Goal: Communication & Community: Answer question/provide support

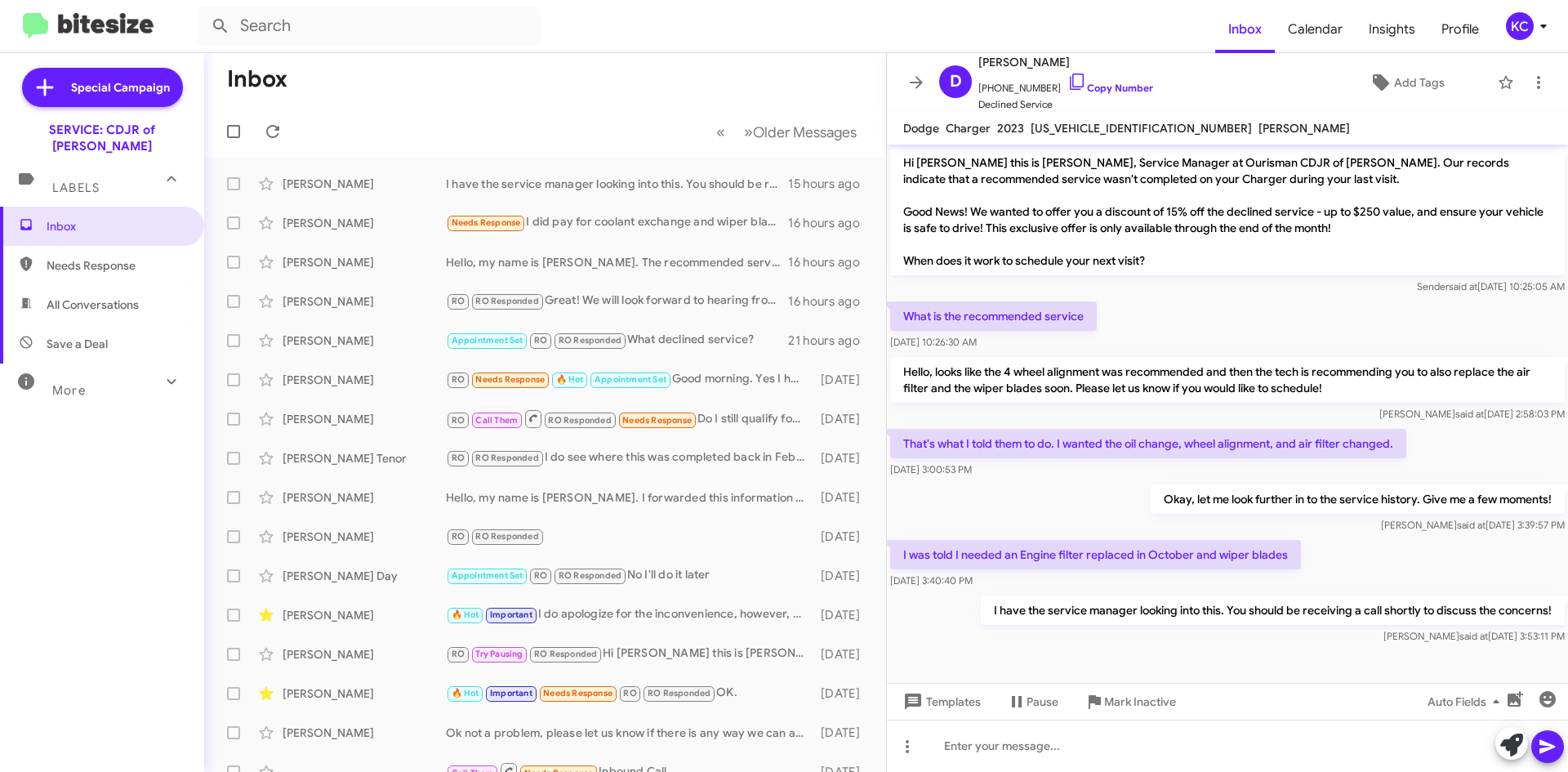
click at [1520, 13] on mat-toolbar "Inbox Calendar Insights Profile KC" at bounding box center [784, 26] width 1568 height 52
click at [1509, 27] on div "KC" at bounding box center [1520, 26] width 28 height 28
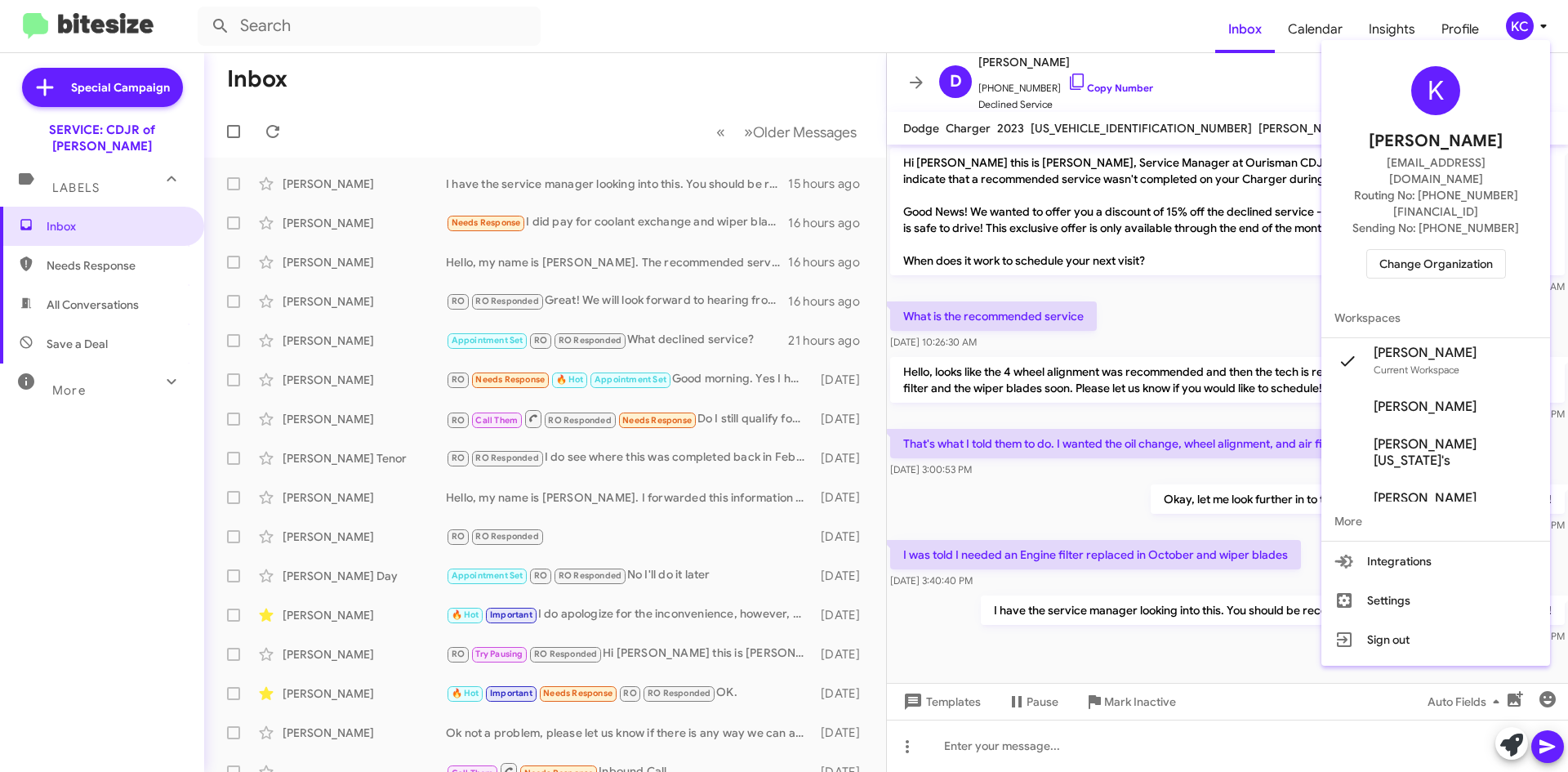
click at [1480, 250] on span "Change Organization" at bounding box center [1436, 264] width 114 height 28
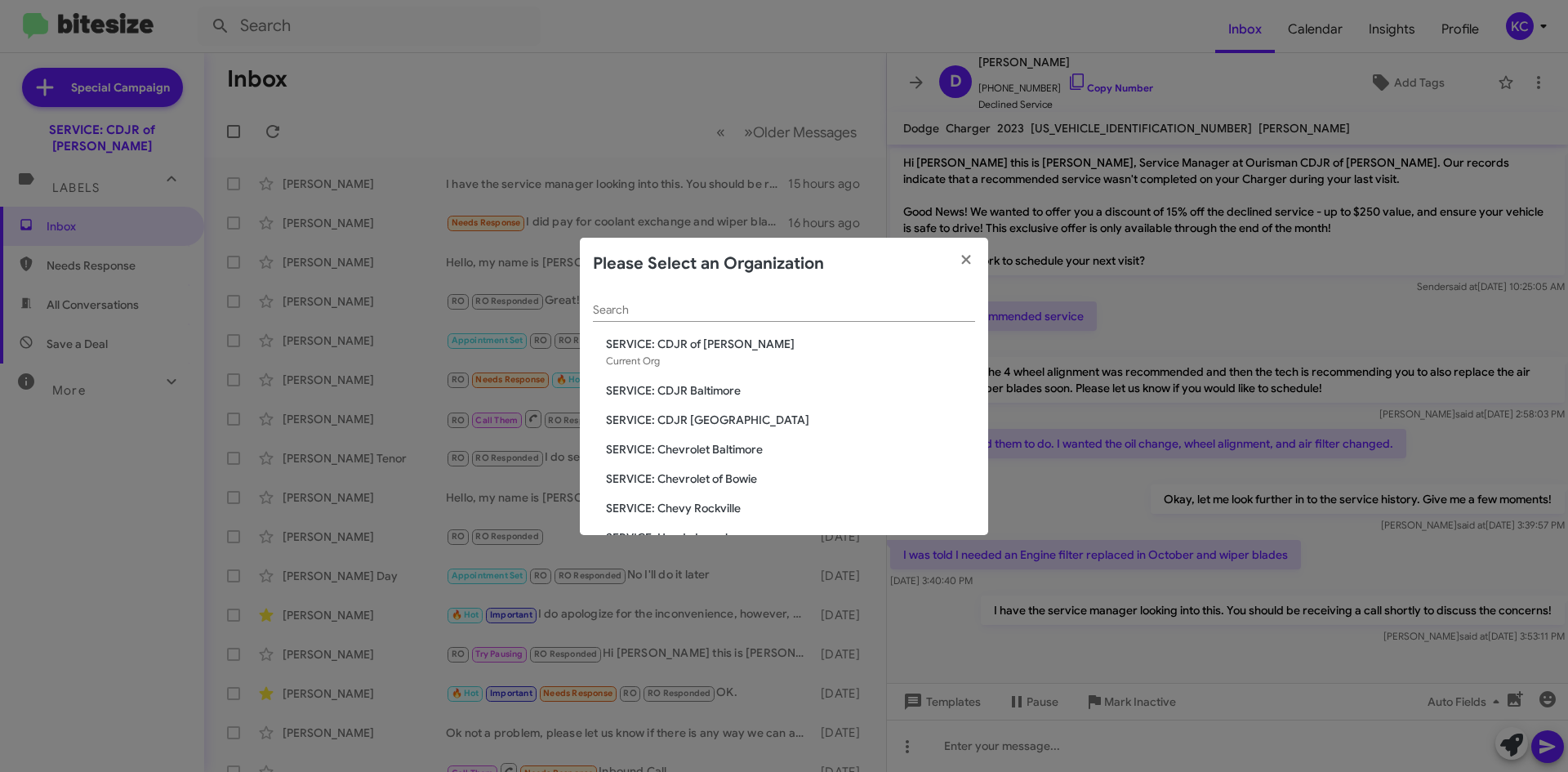
click at [702, 349] on span "SERVICE: CDJR of [PERSON_NAME]" at bounding box center [790, 344] width 369 height 16
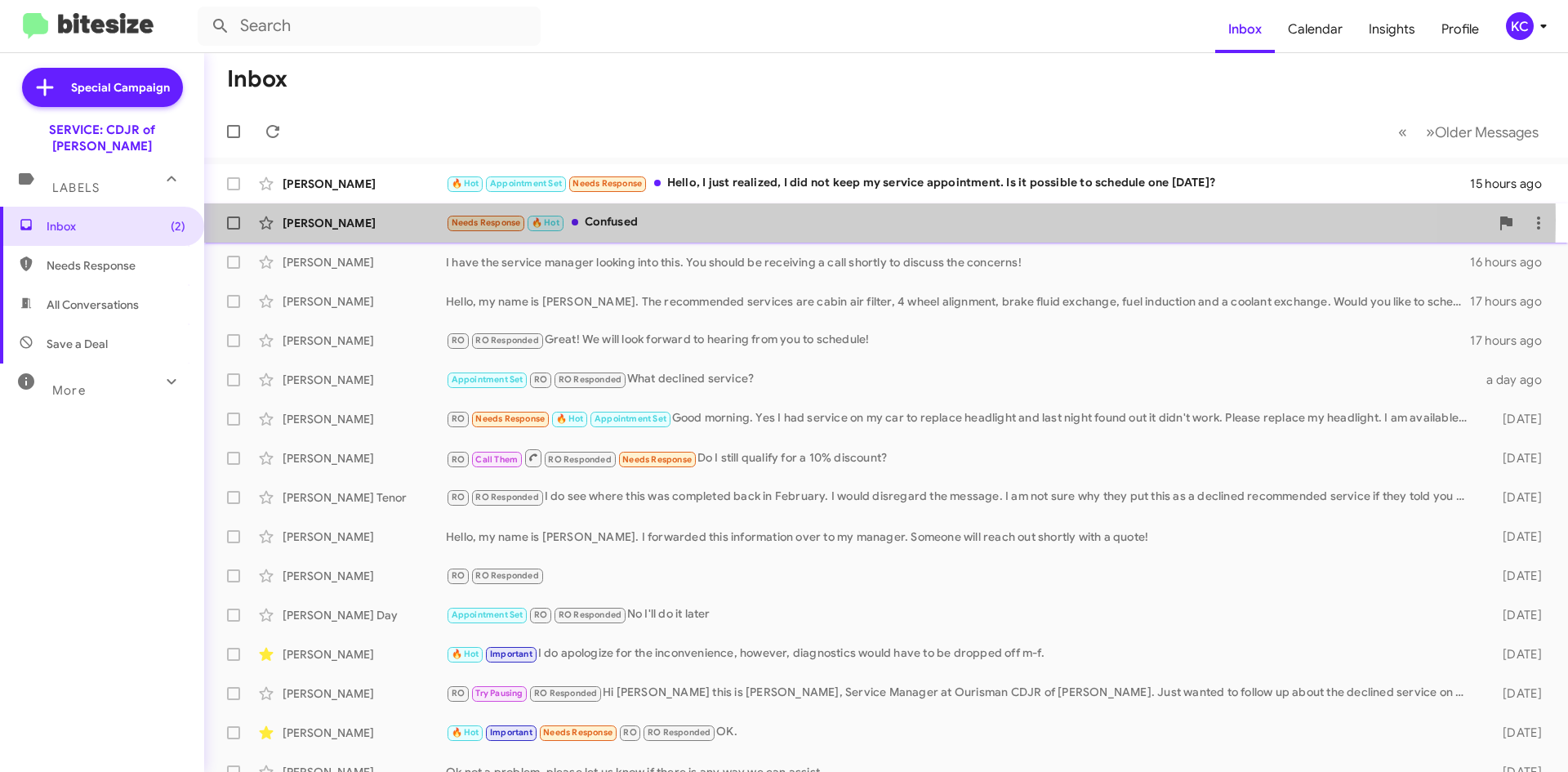
click at [770, 220] on div "Needs Response 🔥 Hot Confused" at bounding box center [968, 223] width 1044 height 19
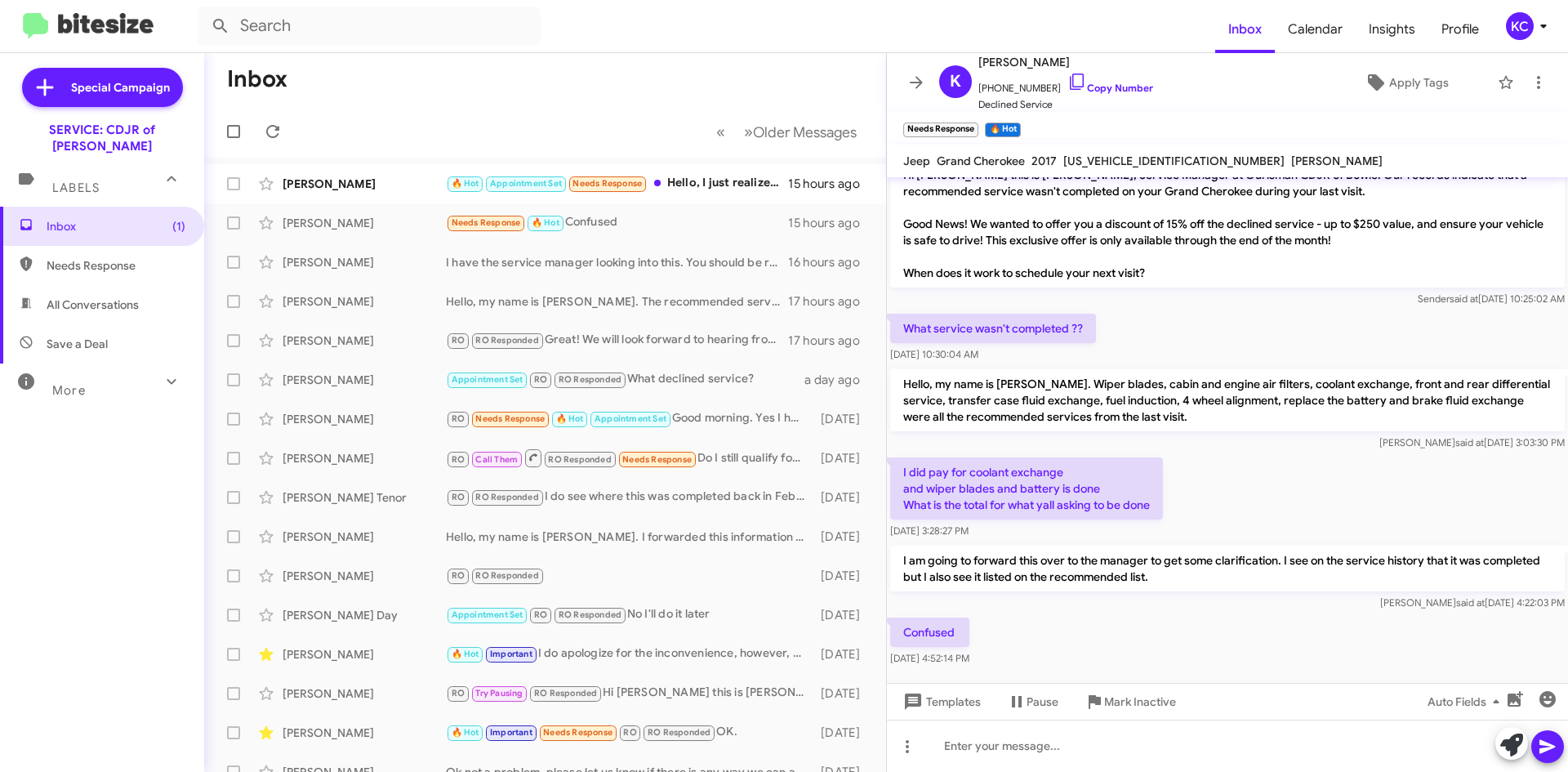
scroll to position [32, 0]
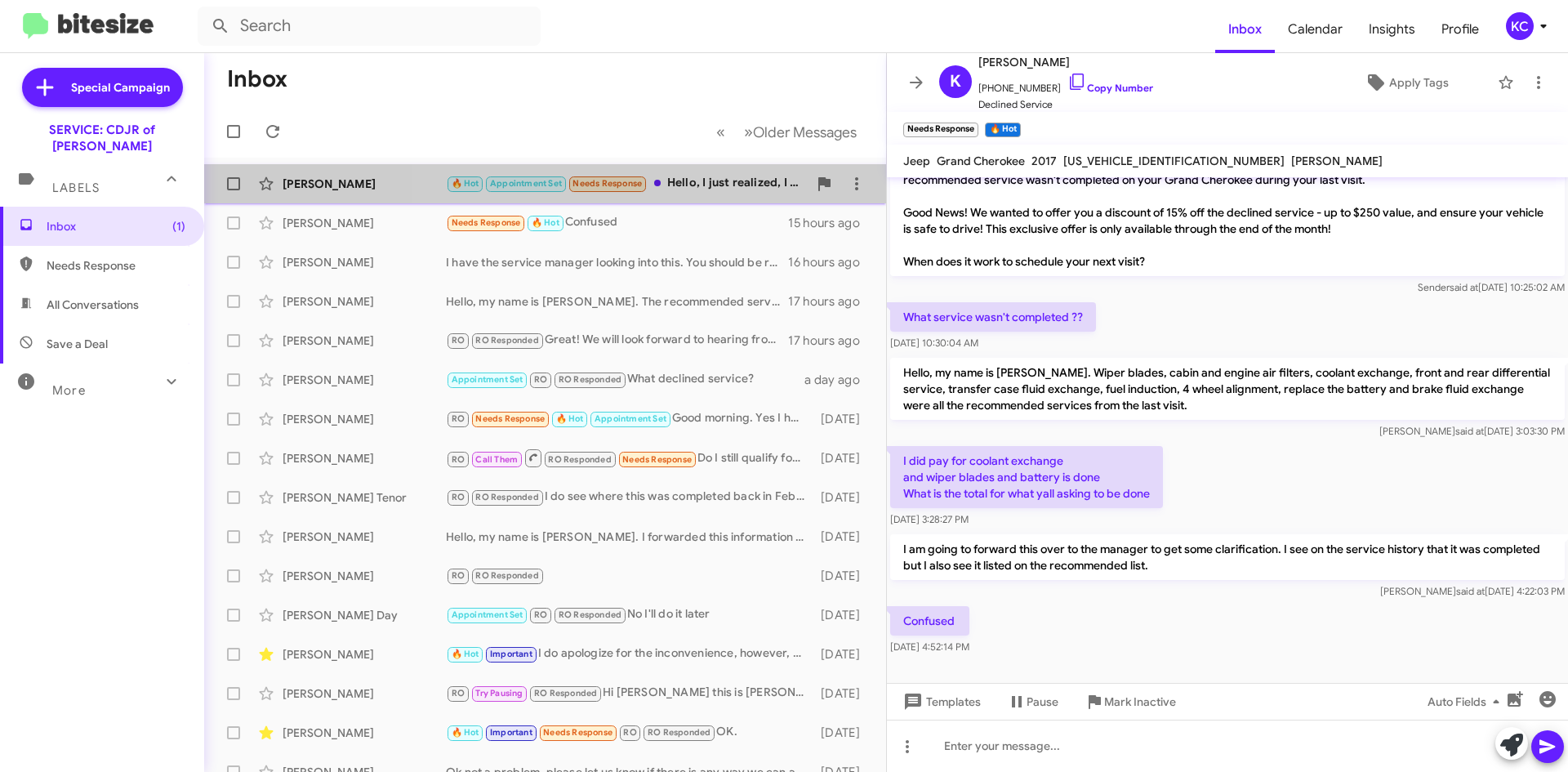
click at [711, 186] on div "🔥 Hot Appointment Set Needs Response Hello, I just realized, I did not keep my …" at bounding box center [627, 183] width 362 height 19
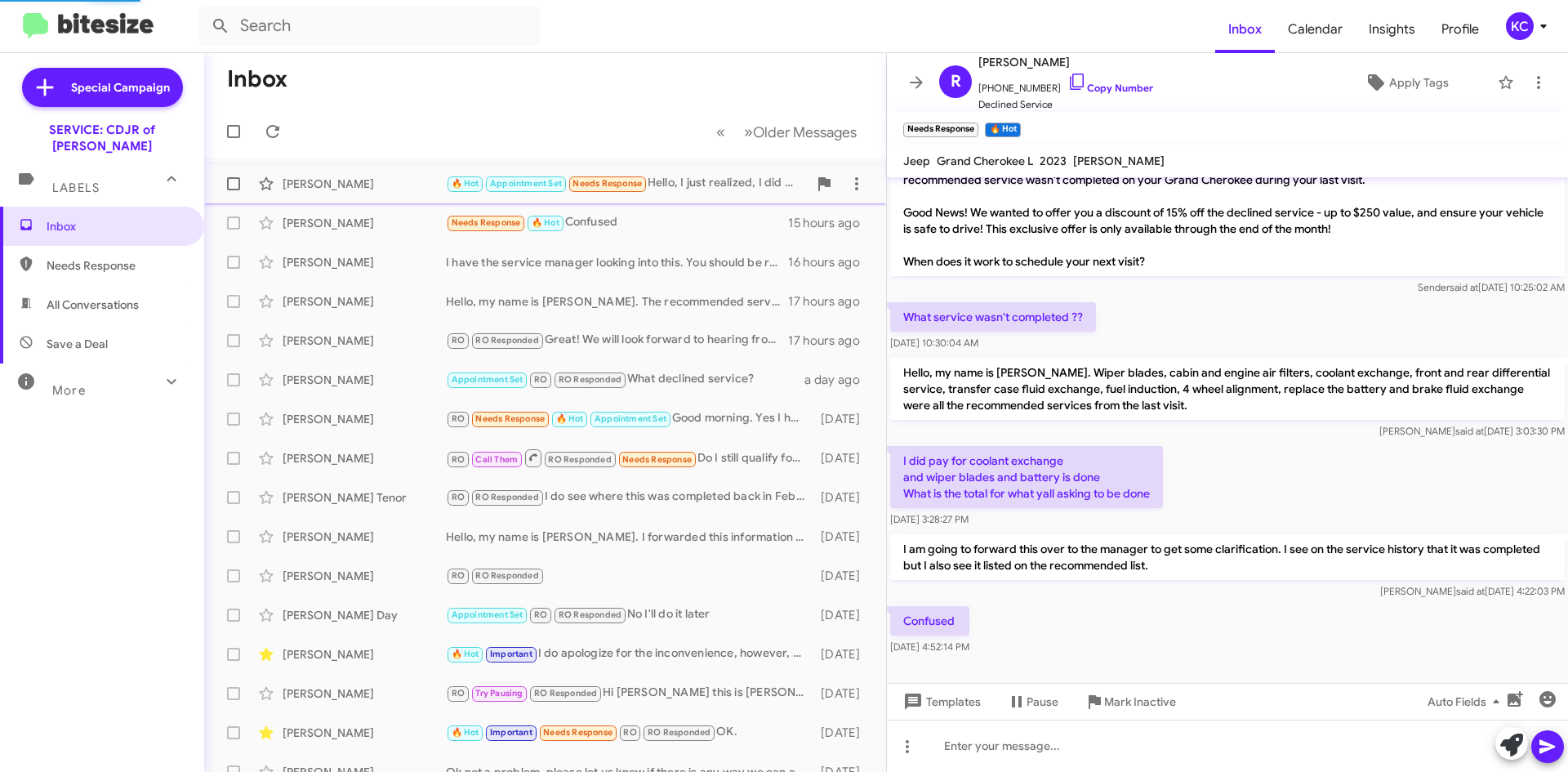
scroll to position [777, 0]
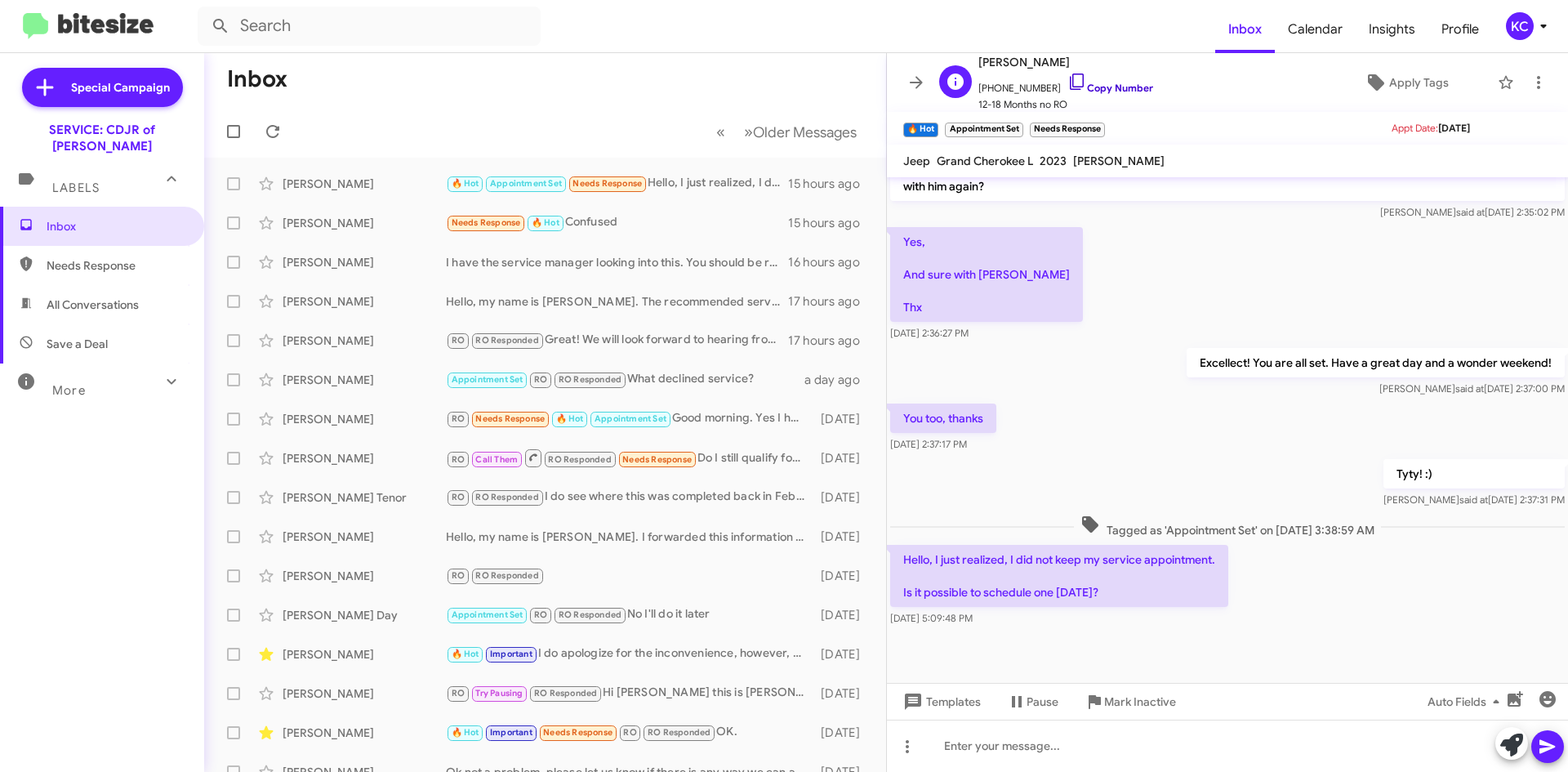
click at [1067, 73] on icon at bounding box center [1077, 82] width 20 height 20
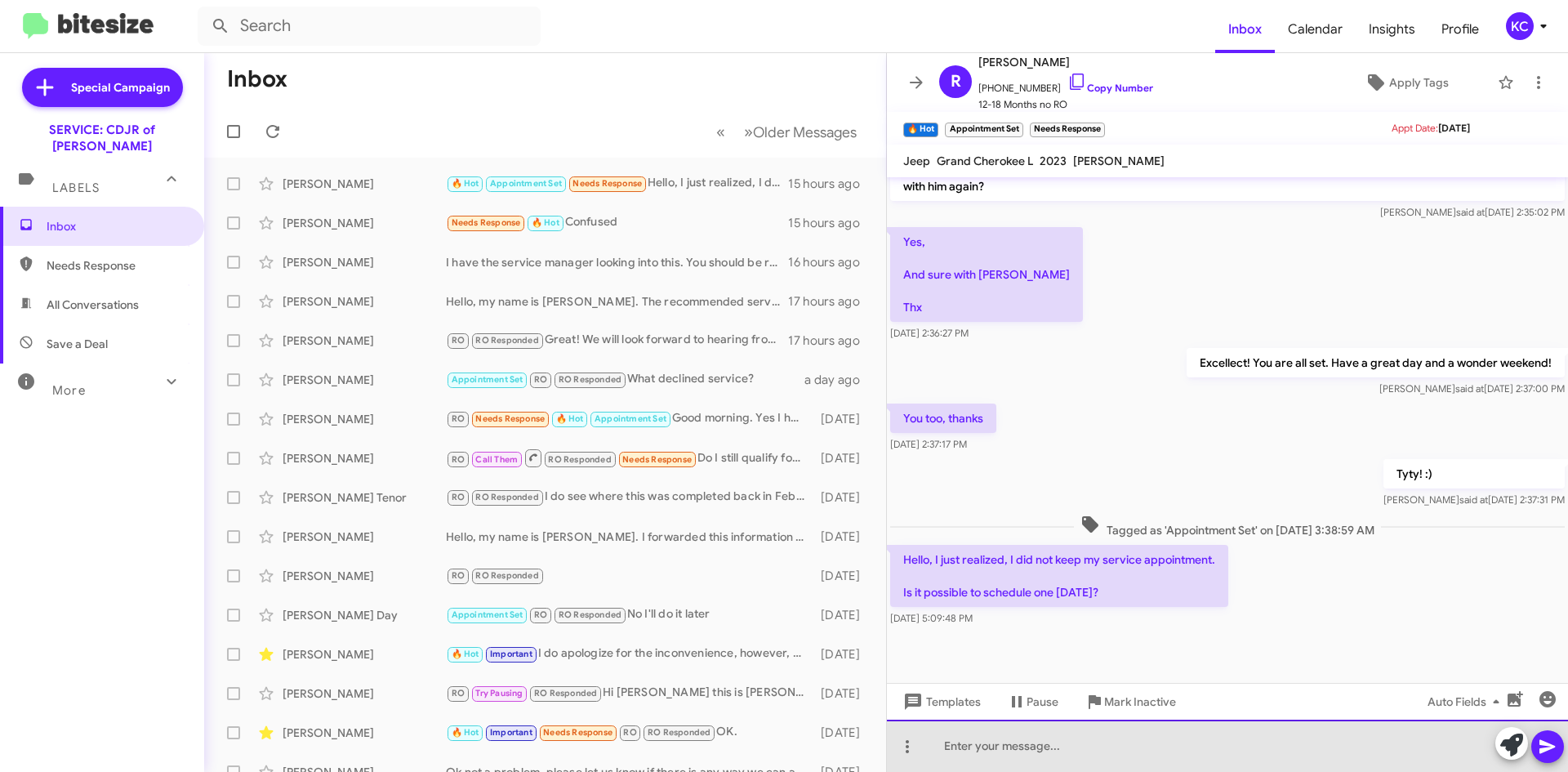
click at [1176, 756] on div at bounding box center [1228, 746] width 682 height 52
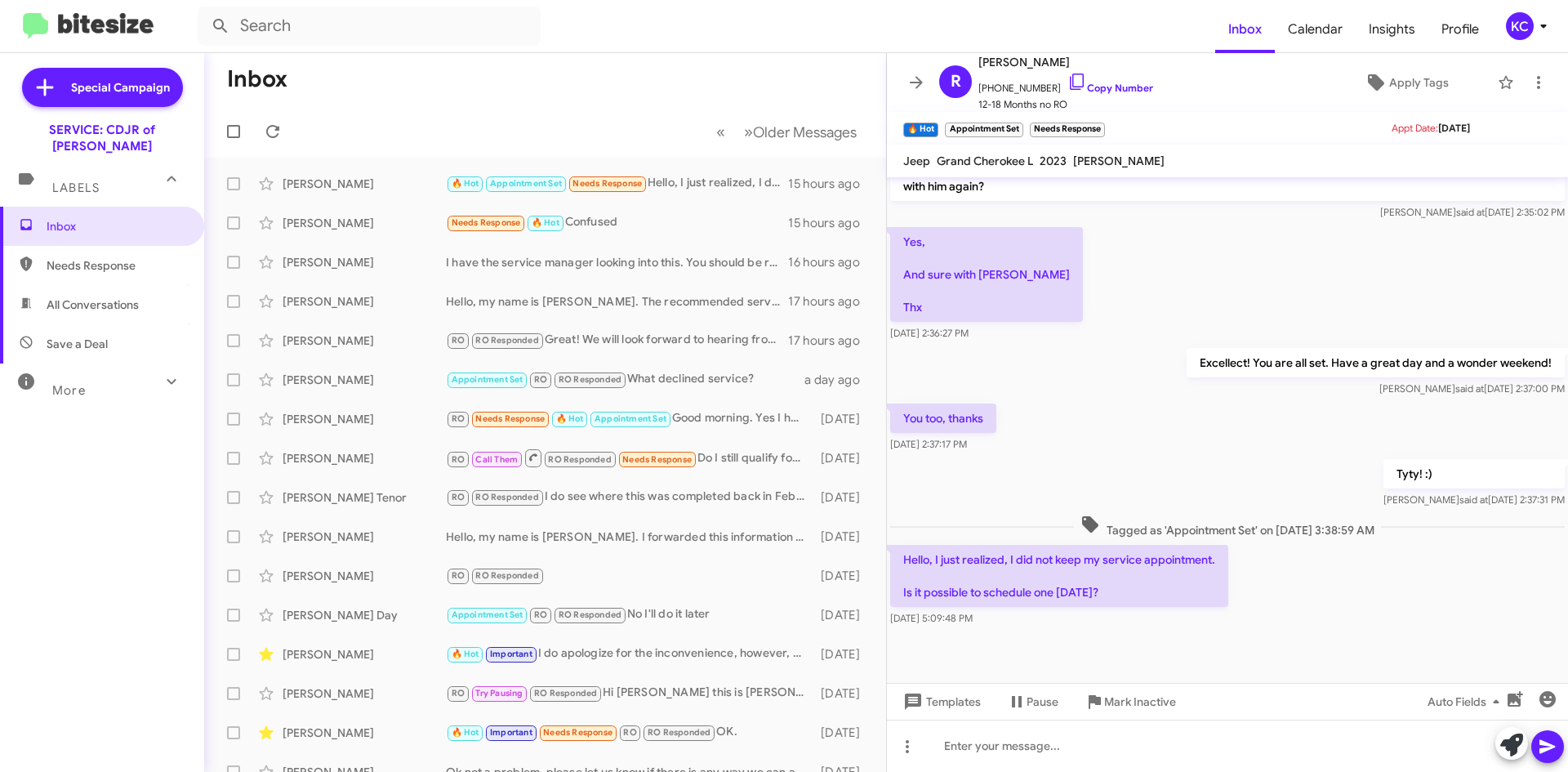
click at [1370, 542] on div "Hello, I just realized, I did not keep my service appointment. Is it possible t…" at bounding box center [1228, 586] width 682 height 89
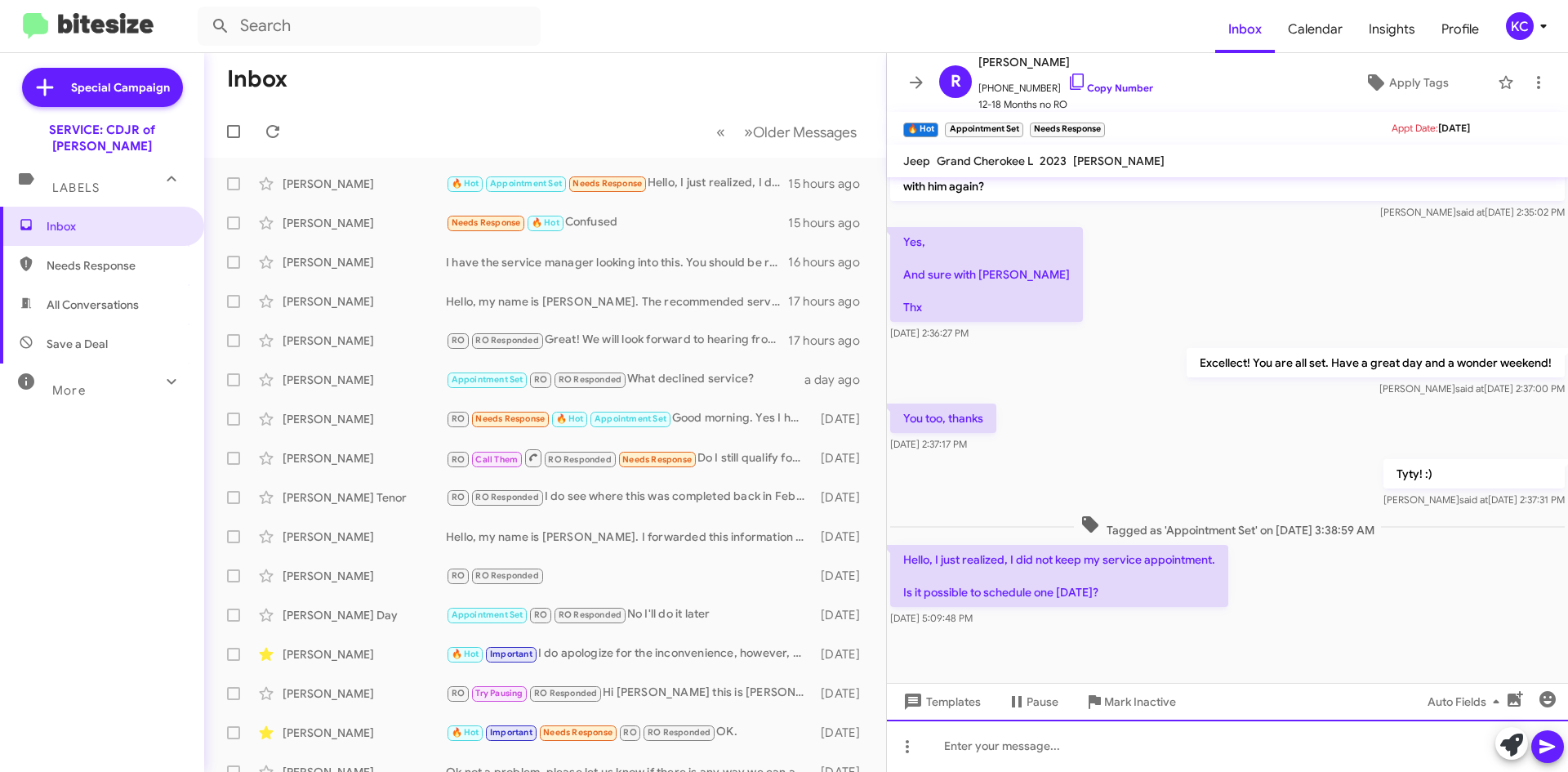
click at [1011, 754] on div at bounding box center [1228, 746] width 682 height 52
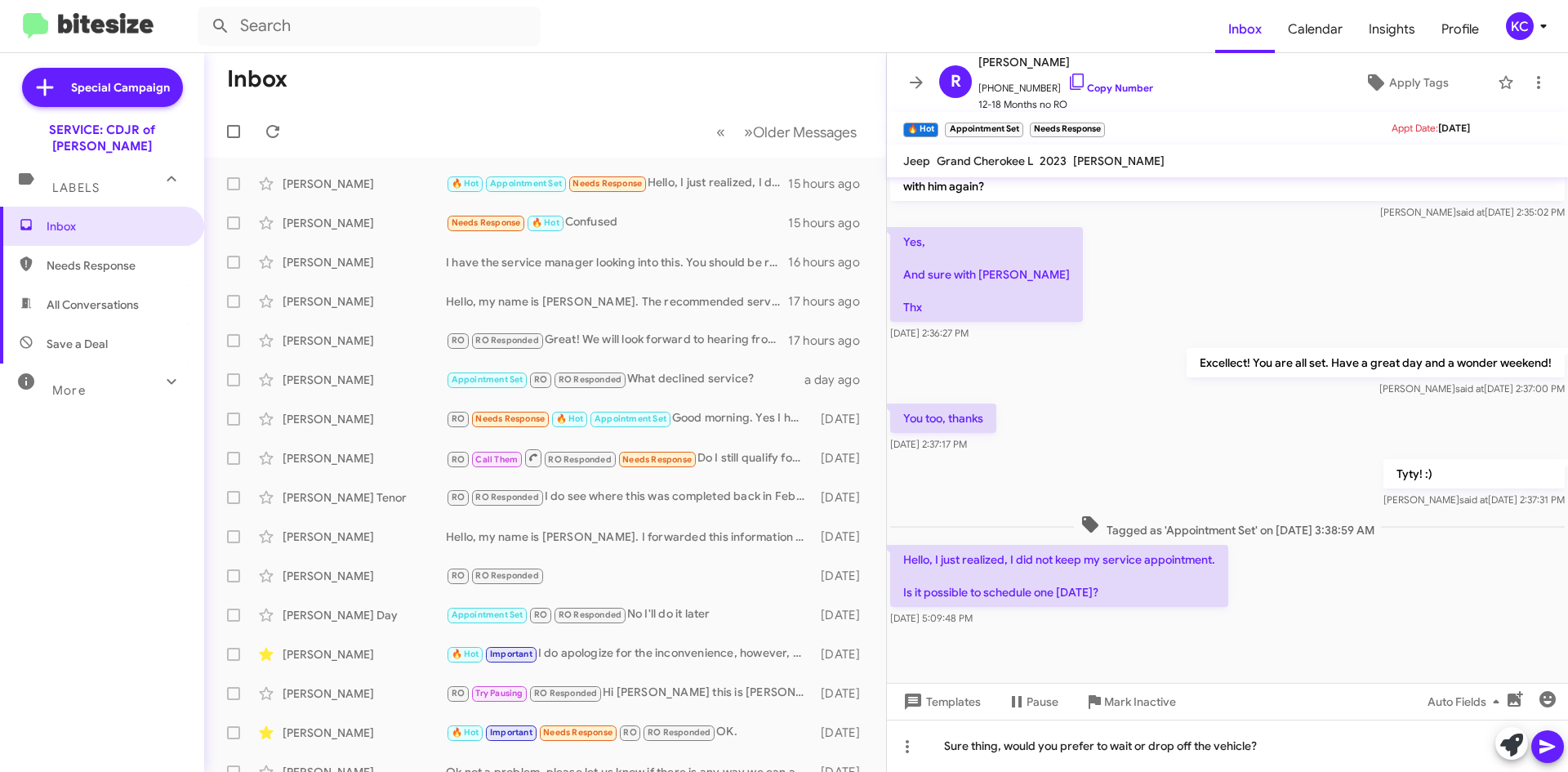
click at [1536, 739] on button at bounding box center [1548, 747] width 33 height 33
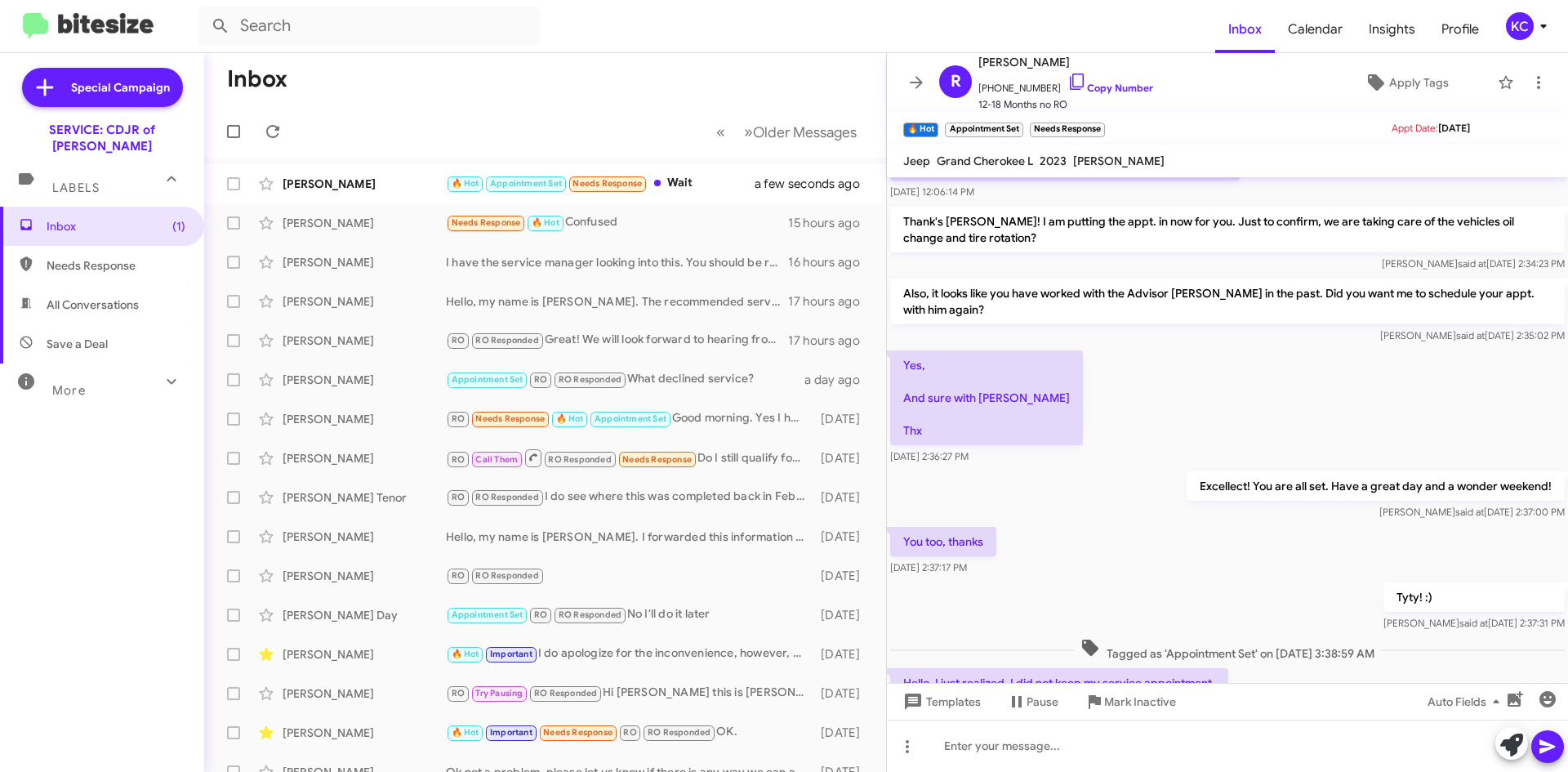
scroll to position [896, 0]
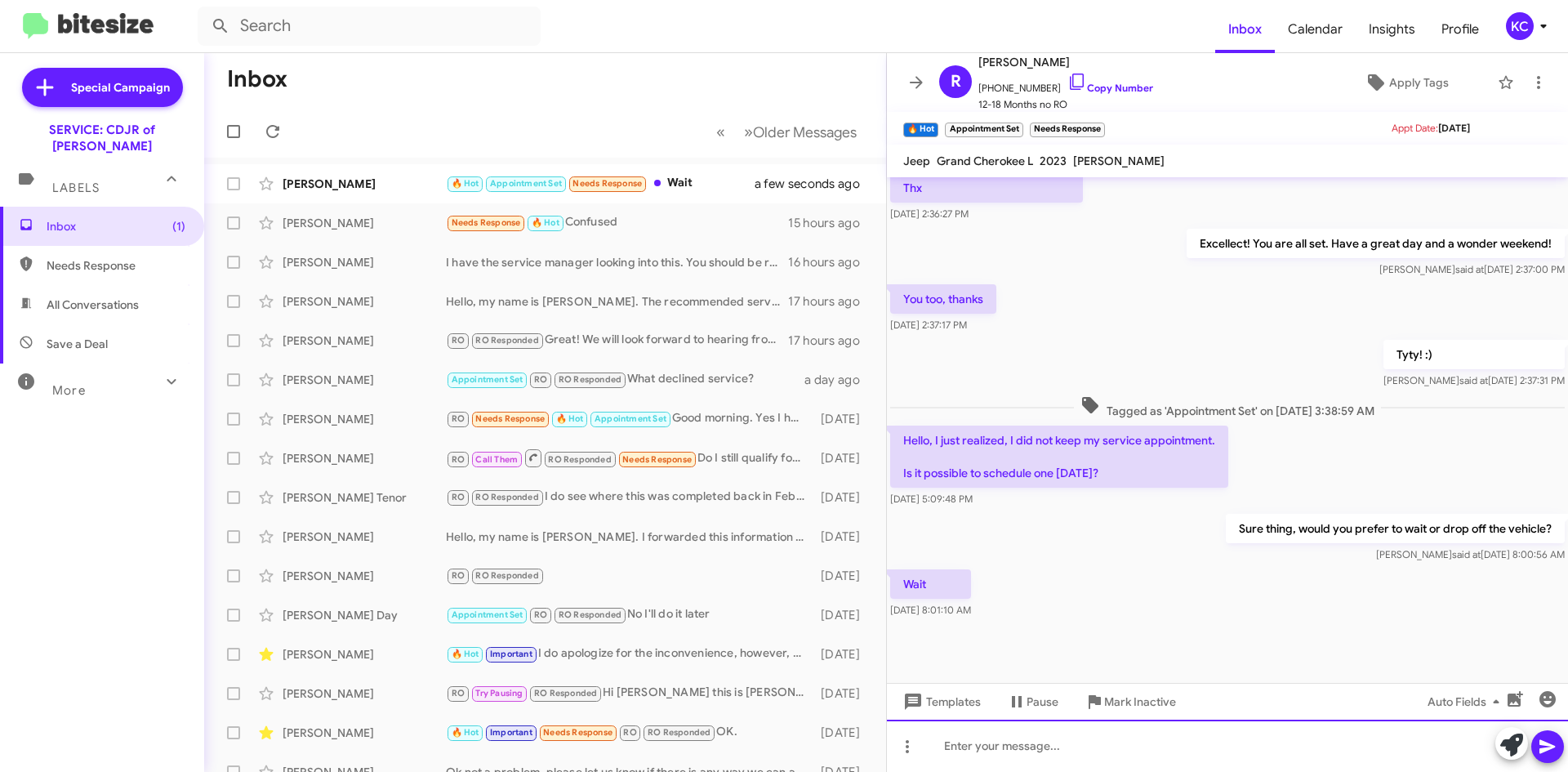
click at [1061, 750] on div at bounding box center [1228, 746] width 682 height 52
click at [1090, 754] on div "we have an 8 am this friday" at bounding box center [1228, 746] width 682 height 52
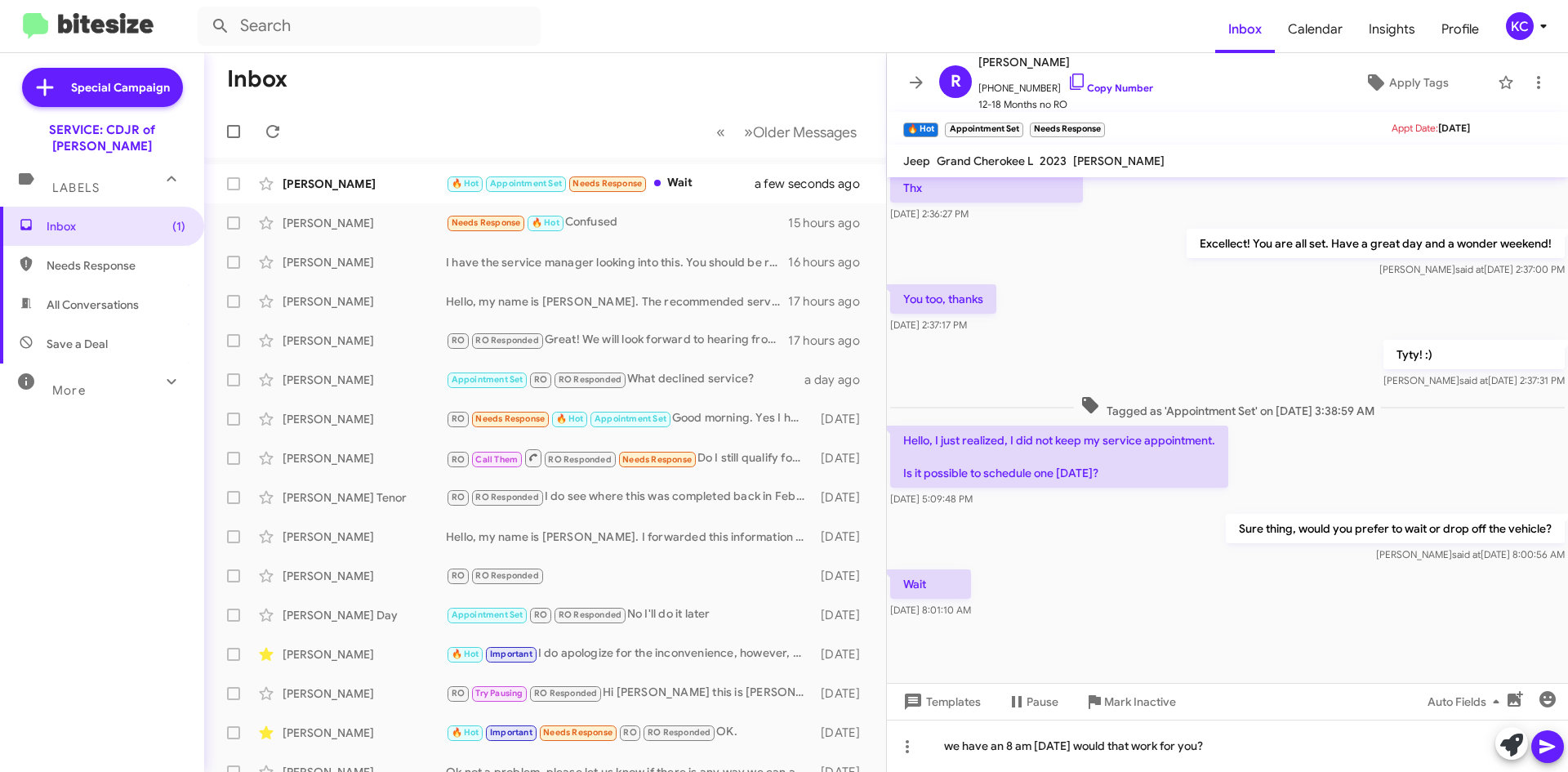
click at [1535, 751] on button at bounding box center [1548, 747] width 33 height 33
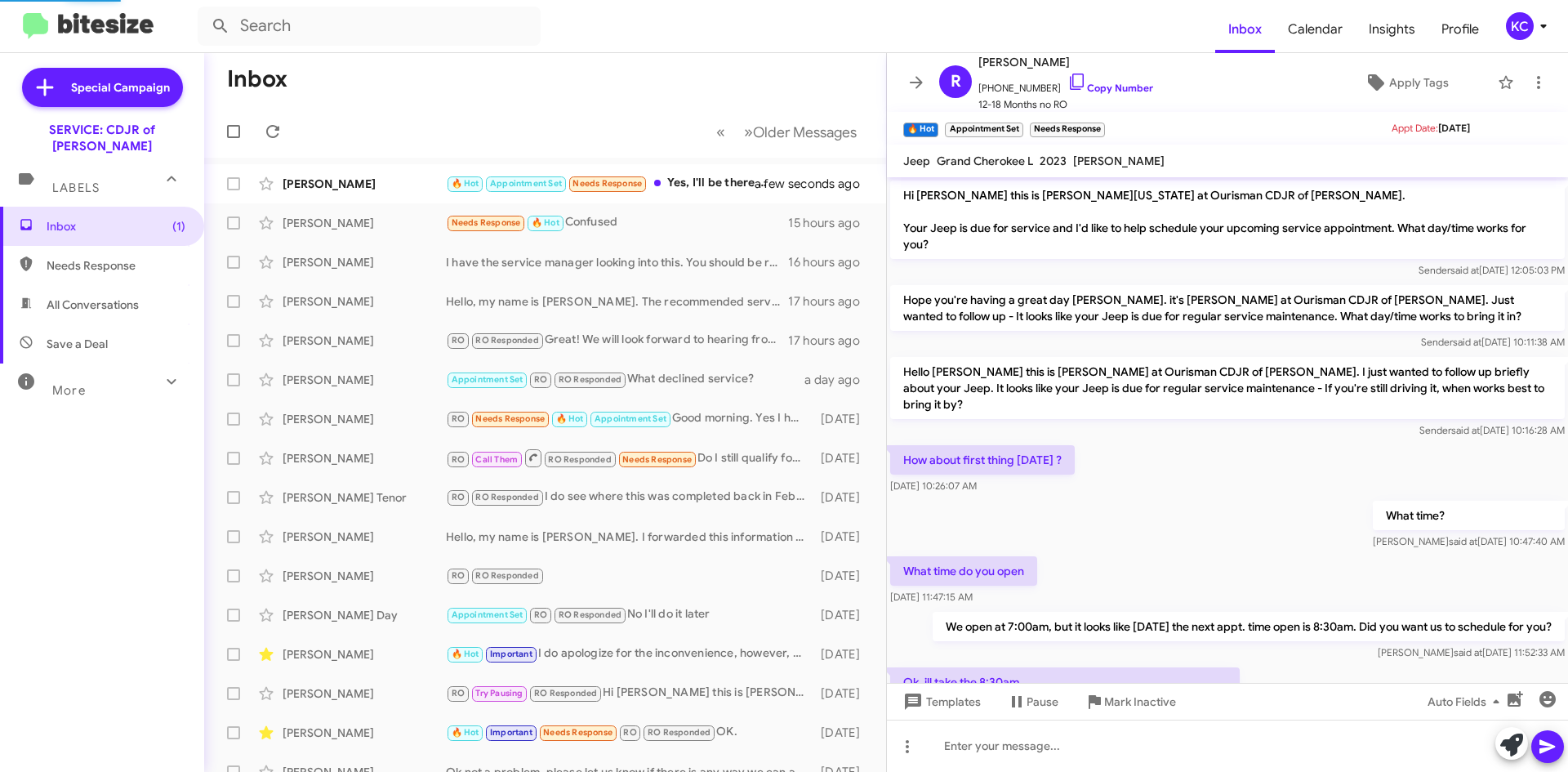
scroll to position [907, 0]
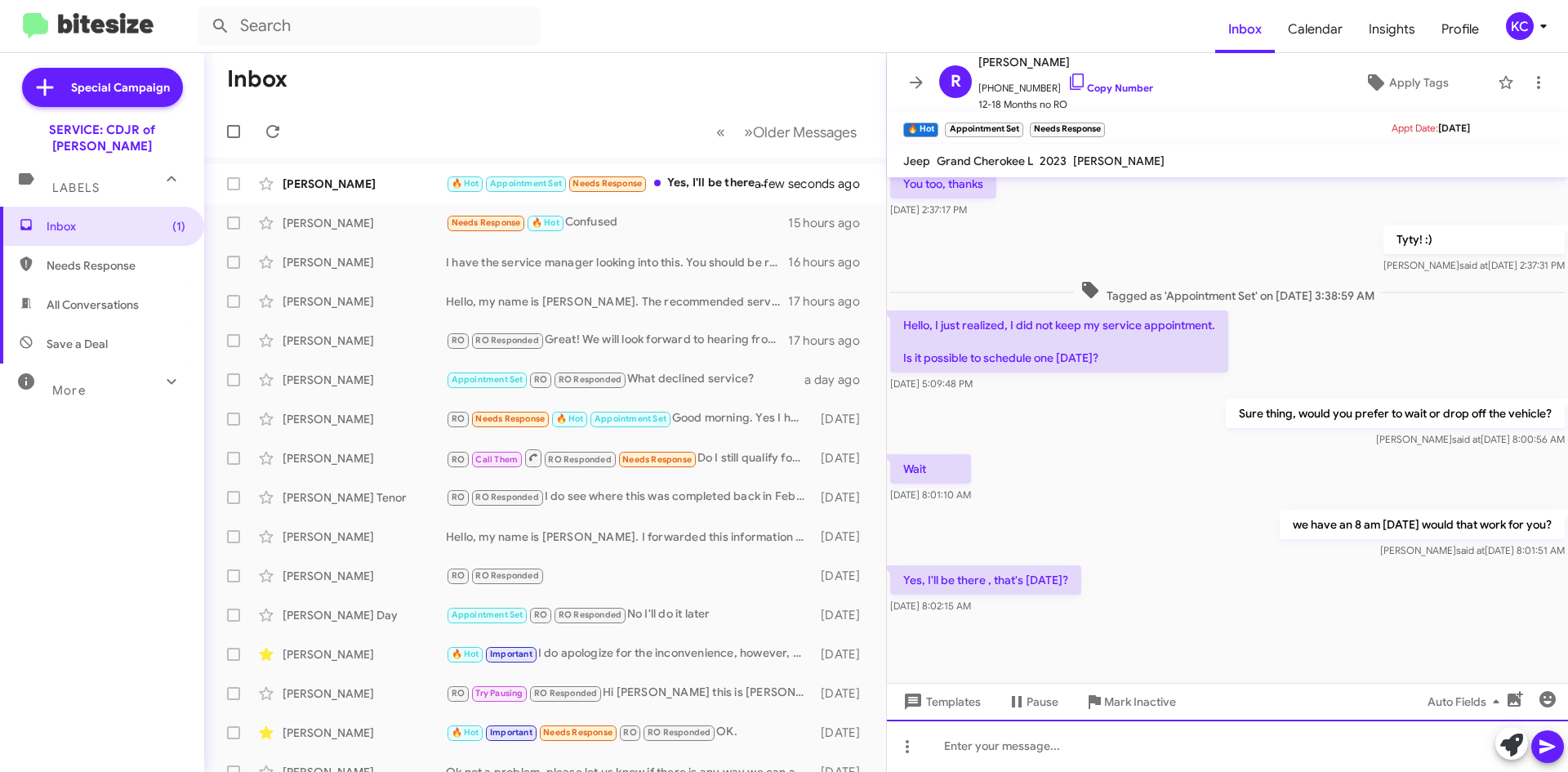
click at [1071, 741] on div at bounding box center [1228, 746] width 682 height 52
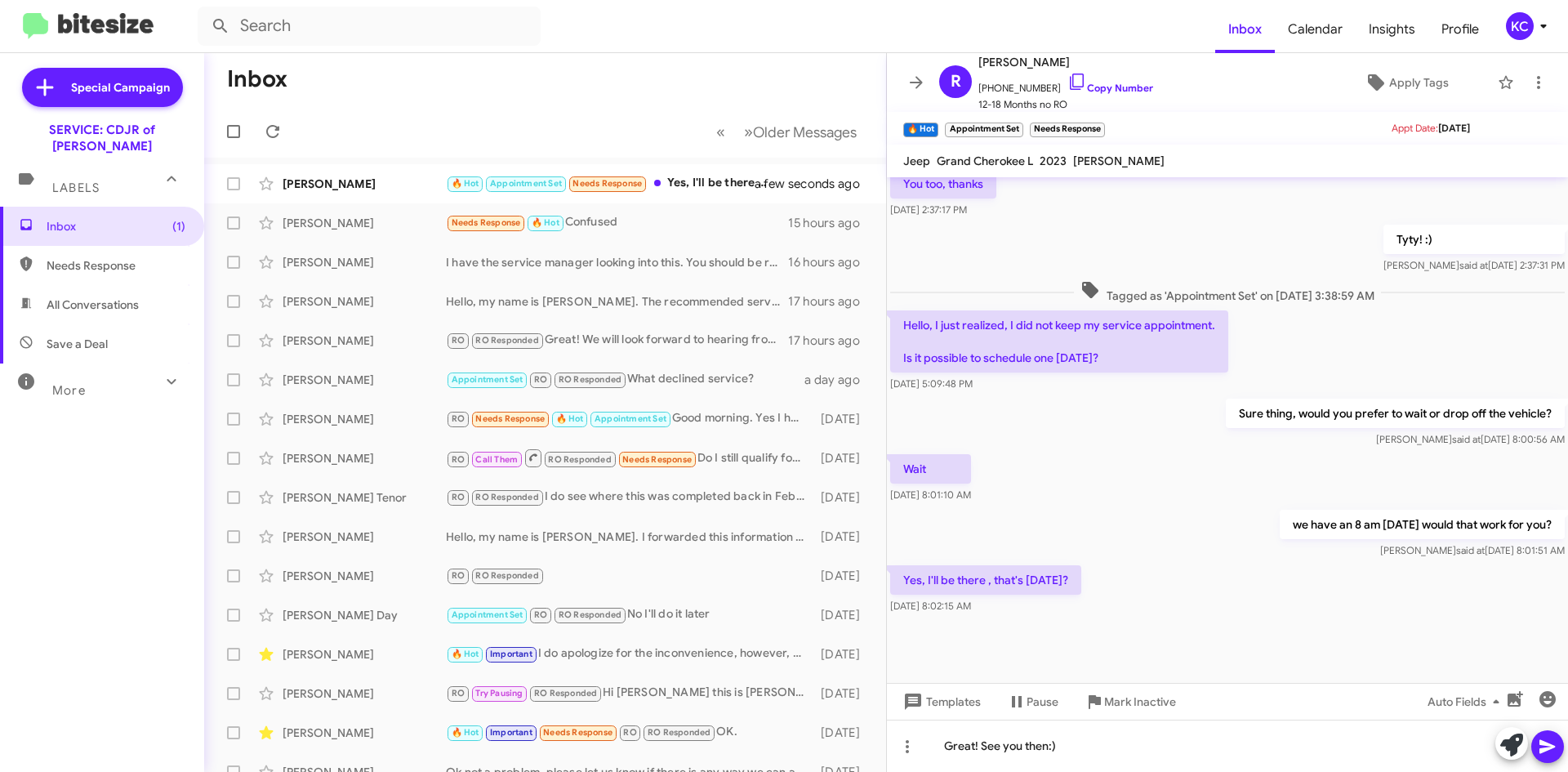
click at [1545, 741] on icon at bounding box center [1547, 747] width 20 height 20
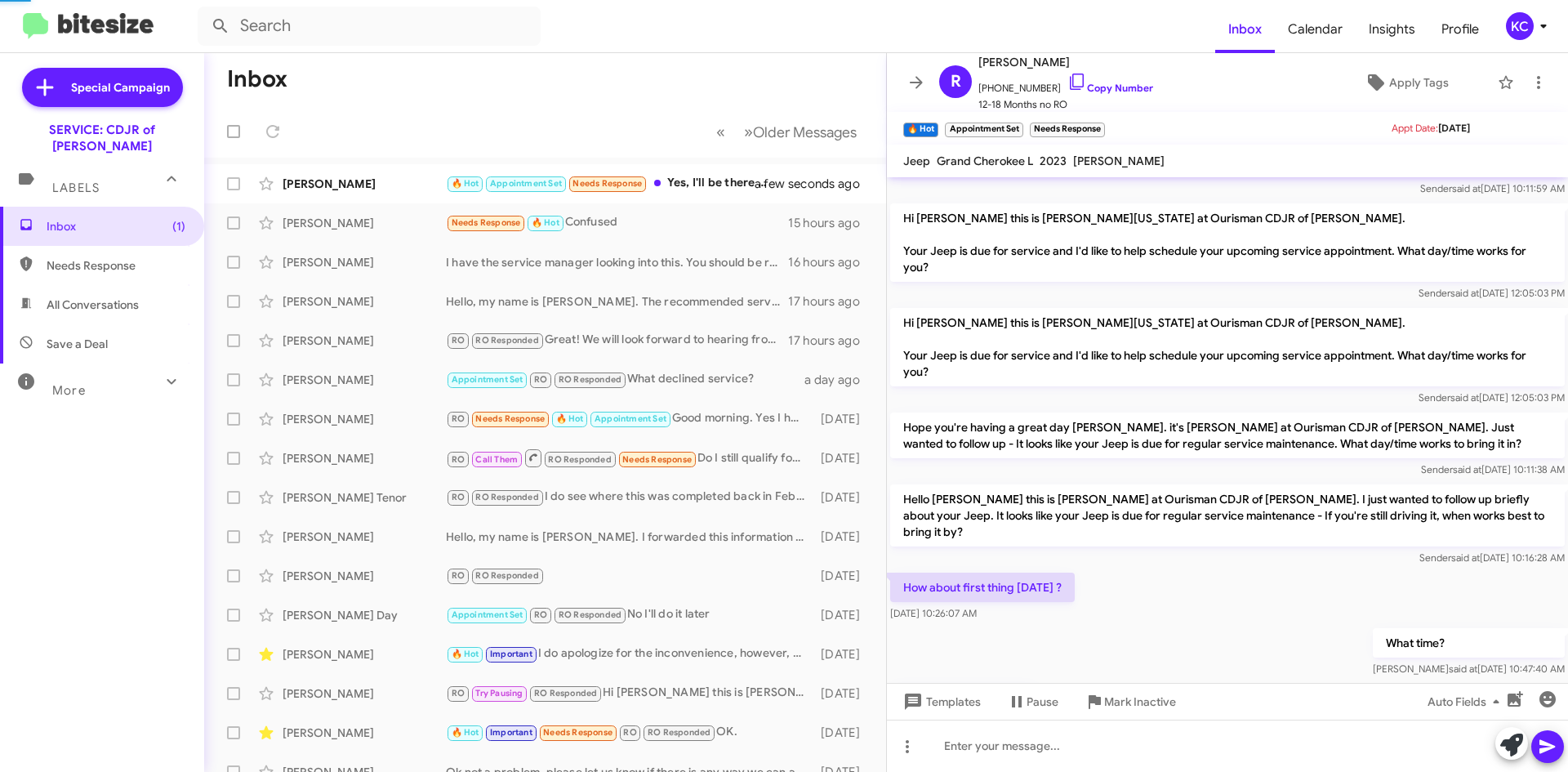
scroll to position [841, 0]
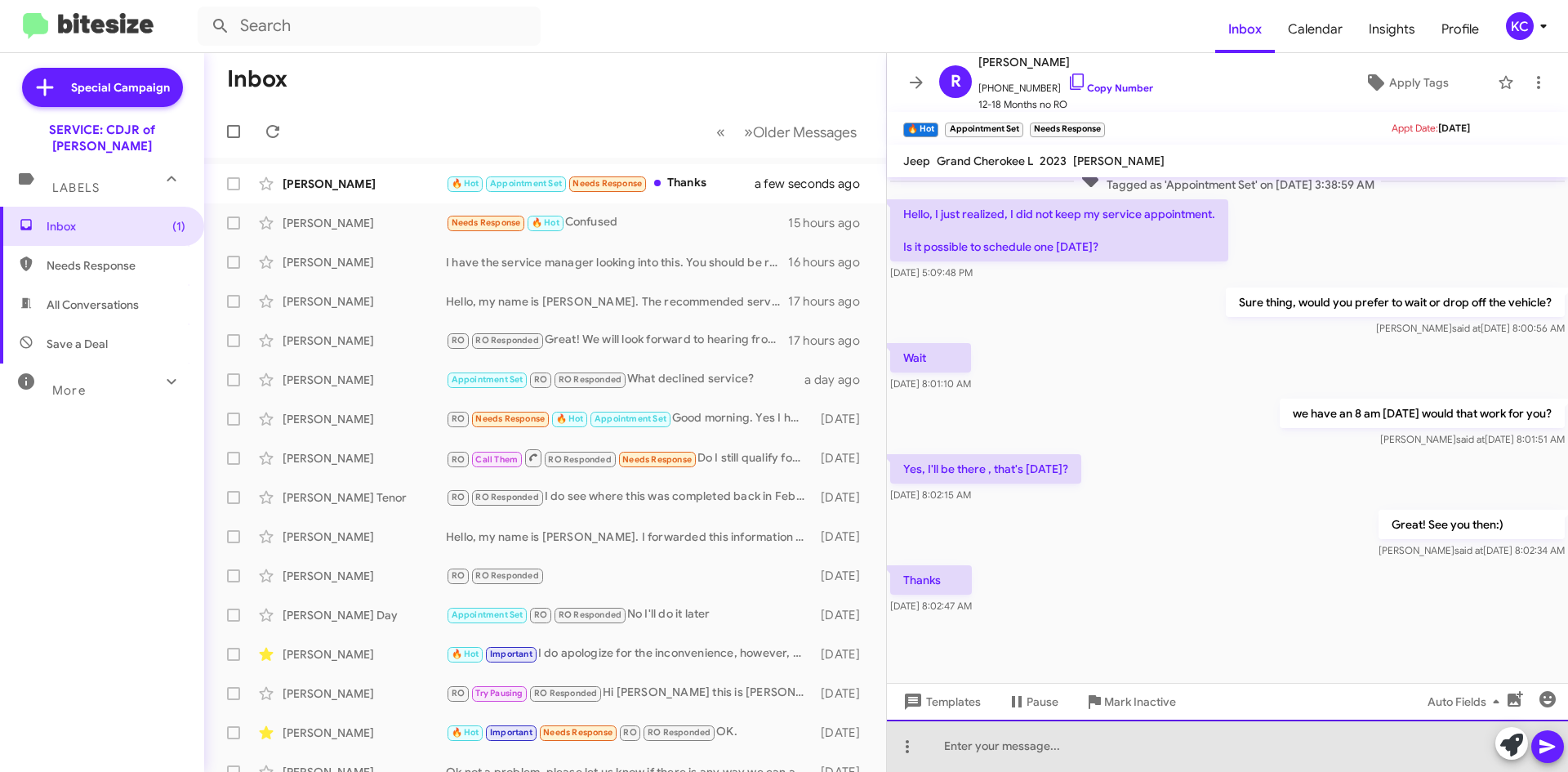
click at [1132, 746] on div at bounding box center [1228, 746] width 682 height 52
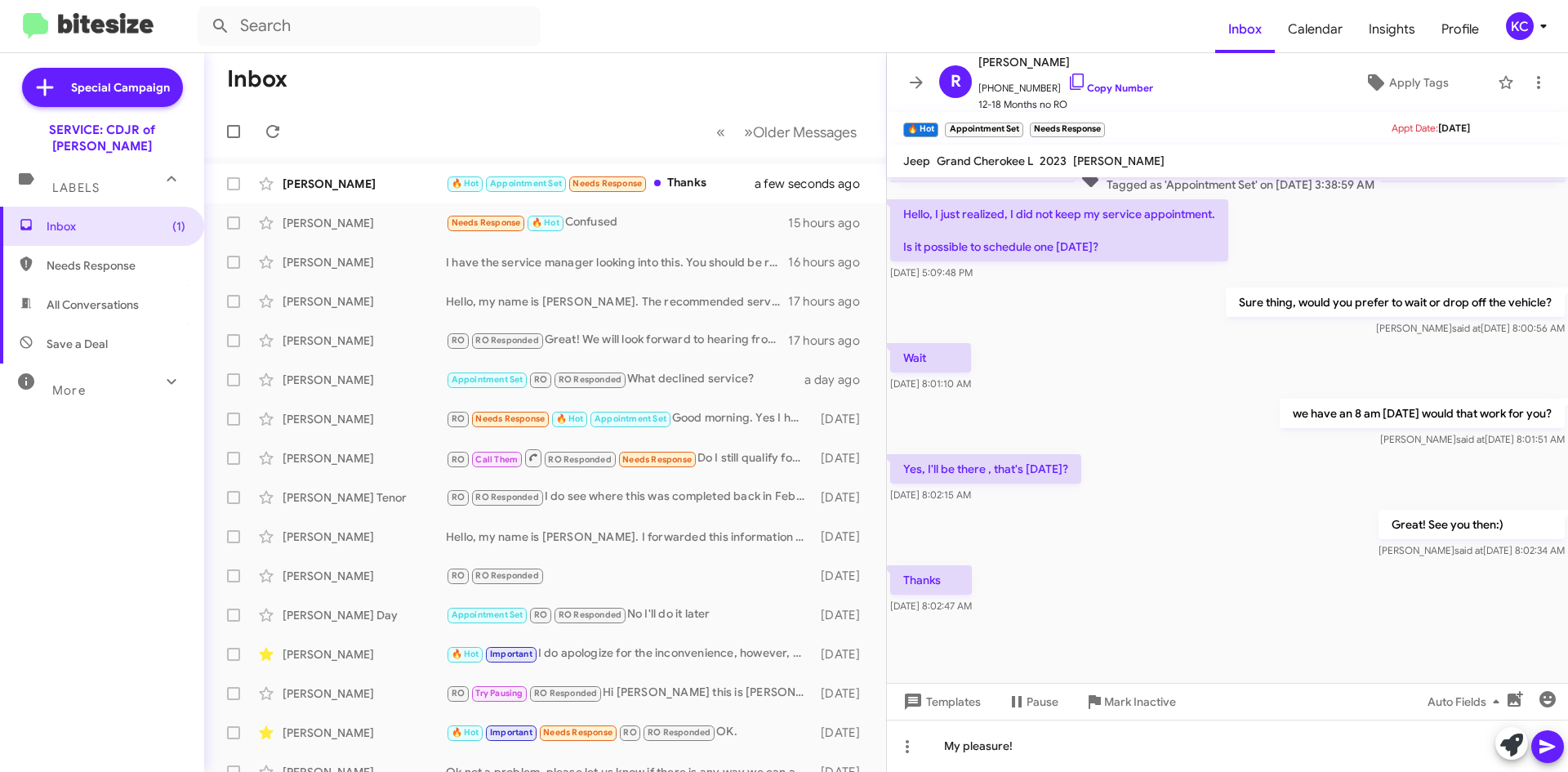
click at [1538, 749] on icon at bounding box center [1547, 747] width 20 height 20
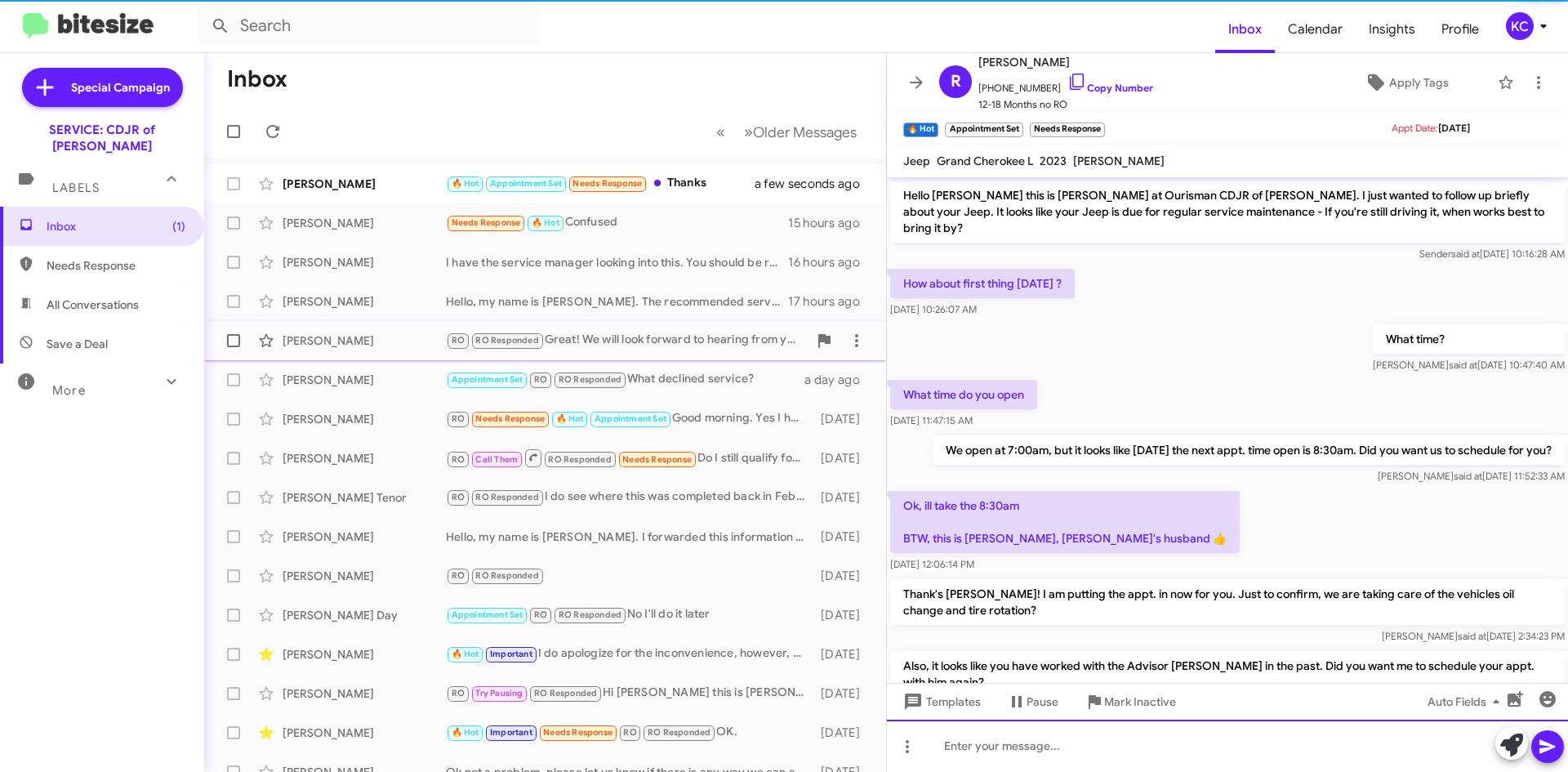
scroll to position [82, 0]
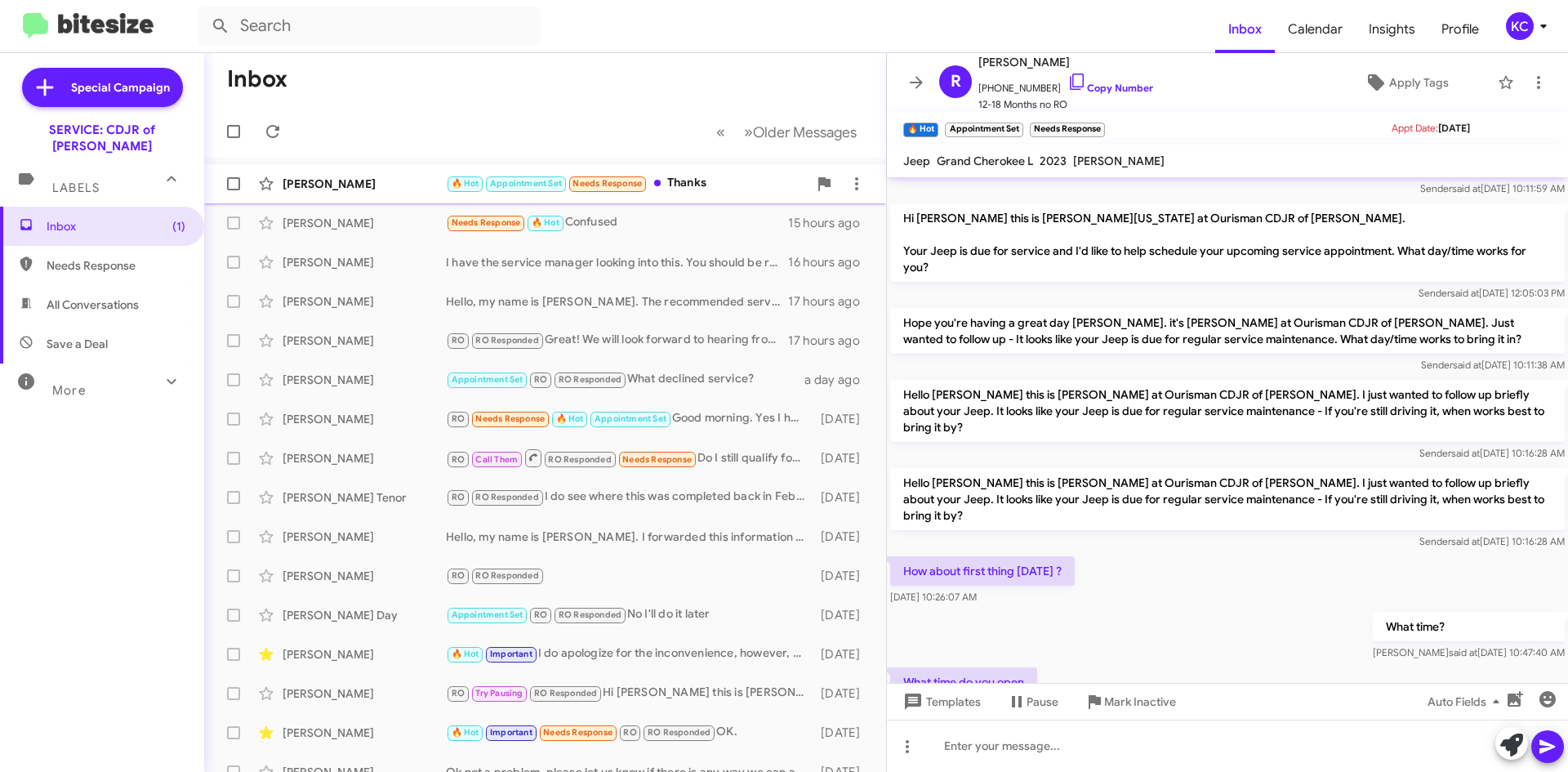
click at [683, 188] on div "🔥 Hot Appointment Set Needs Response Thanks" at bounding box center [627, 183] width 362 height 19
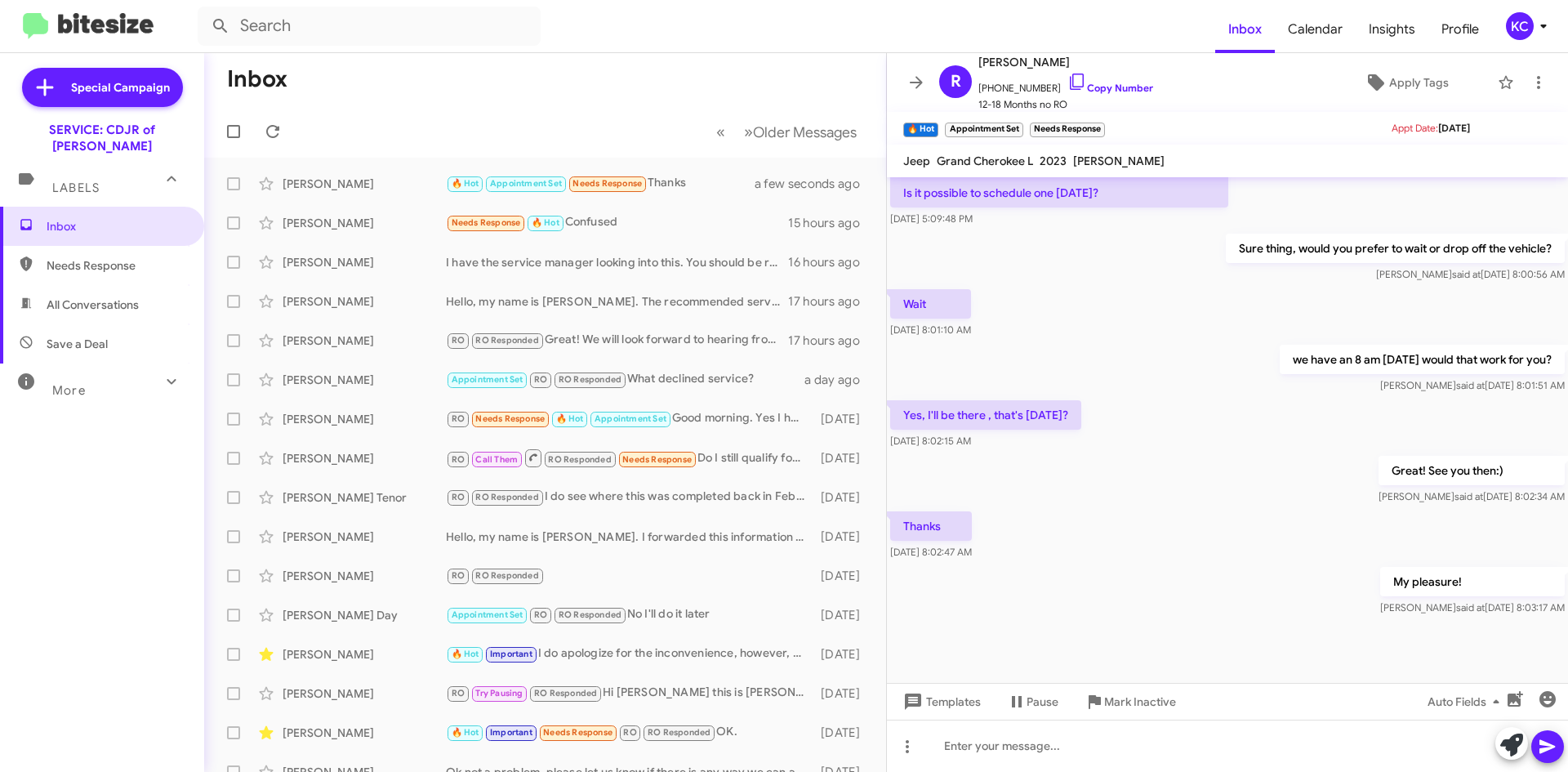
scroll to position [1270, 0]
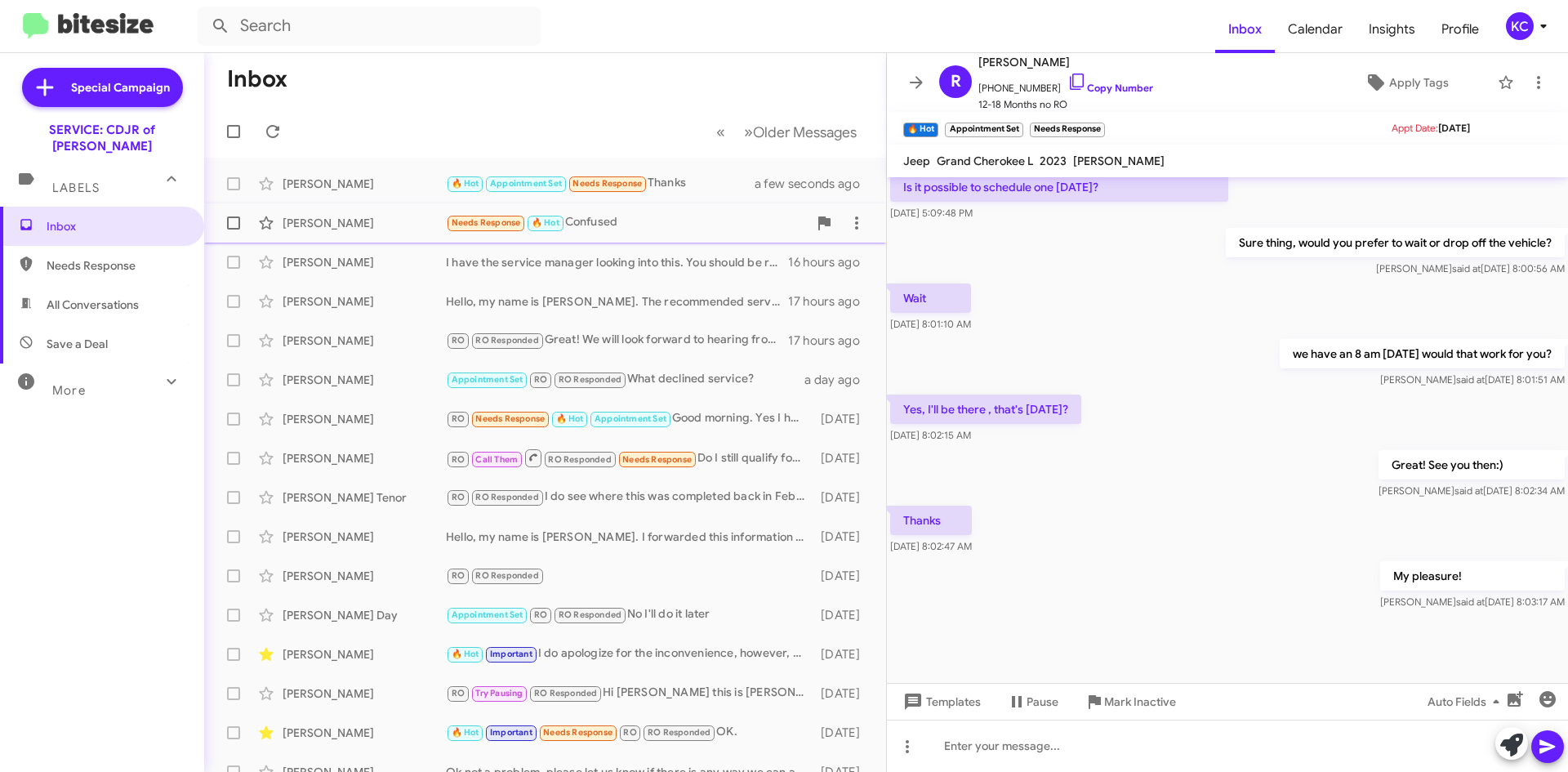
click at [668, 214] on div "Needs Response 🔥 Hot Confused" at bounding box center [627, 223] width 362 height 19
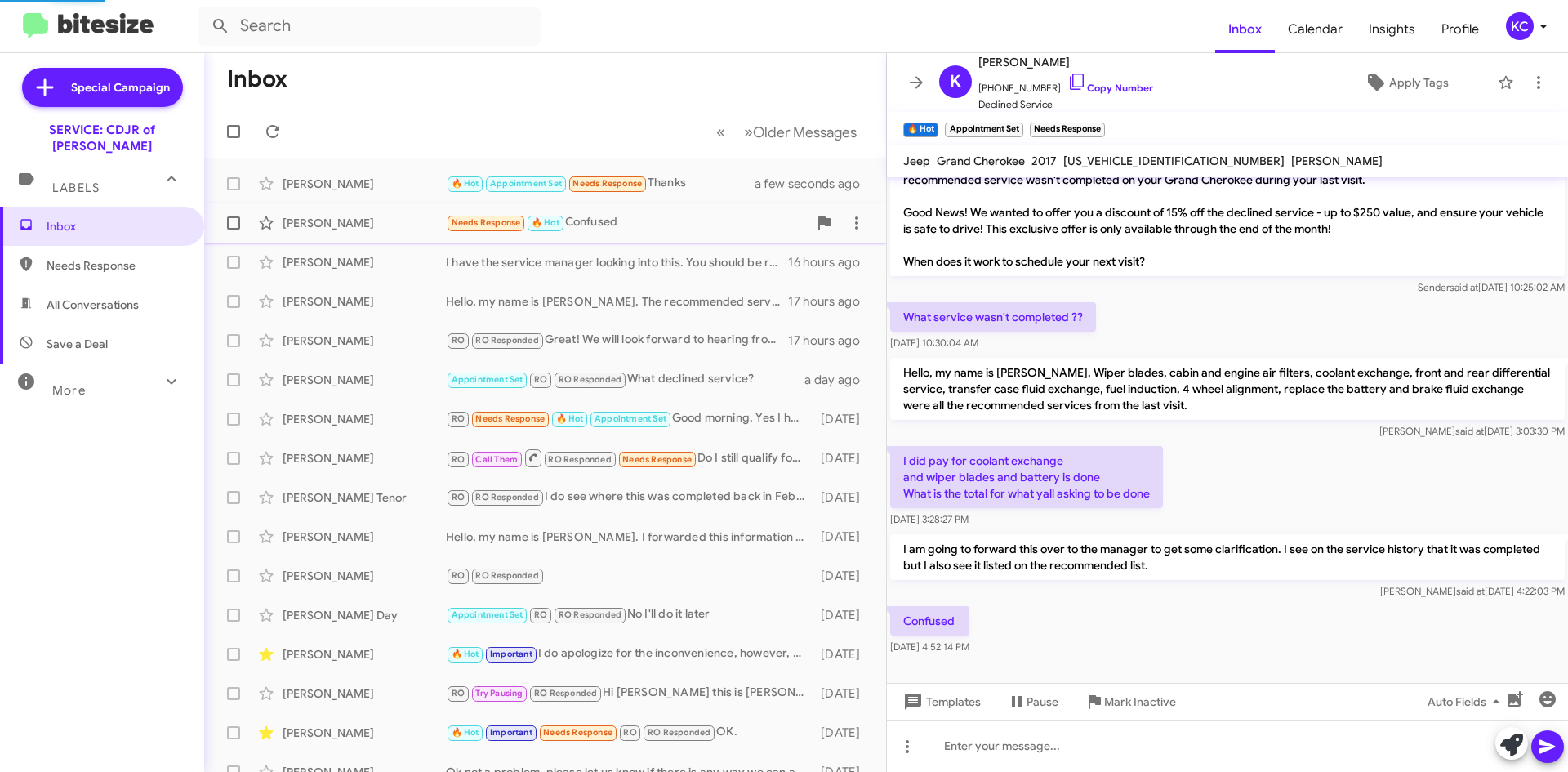
scroll to position [32, 0]
click at [1532, 24] on div "KC" at bounding box center [1520, 26] width 28 height 28
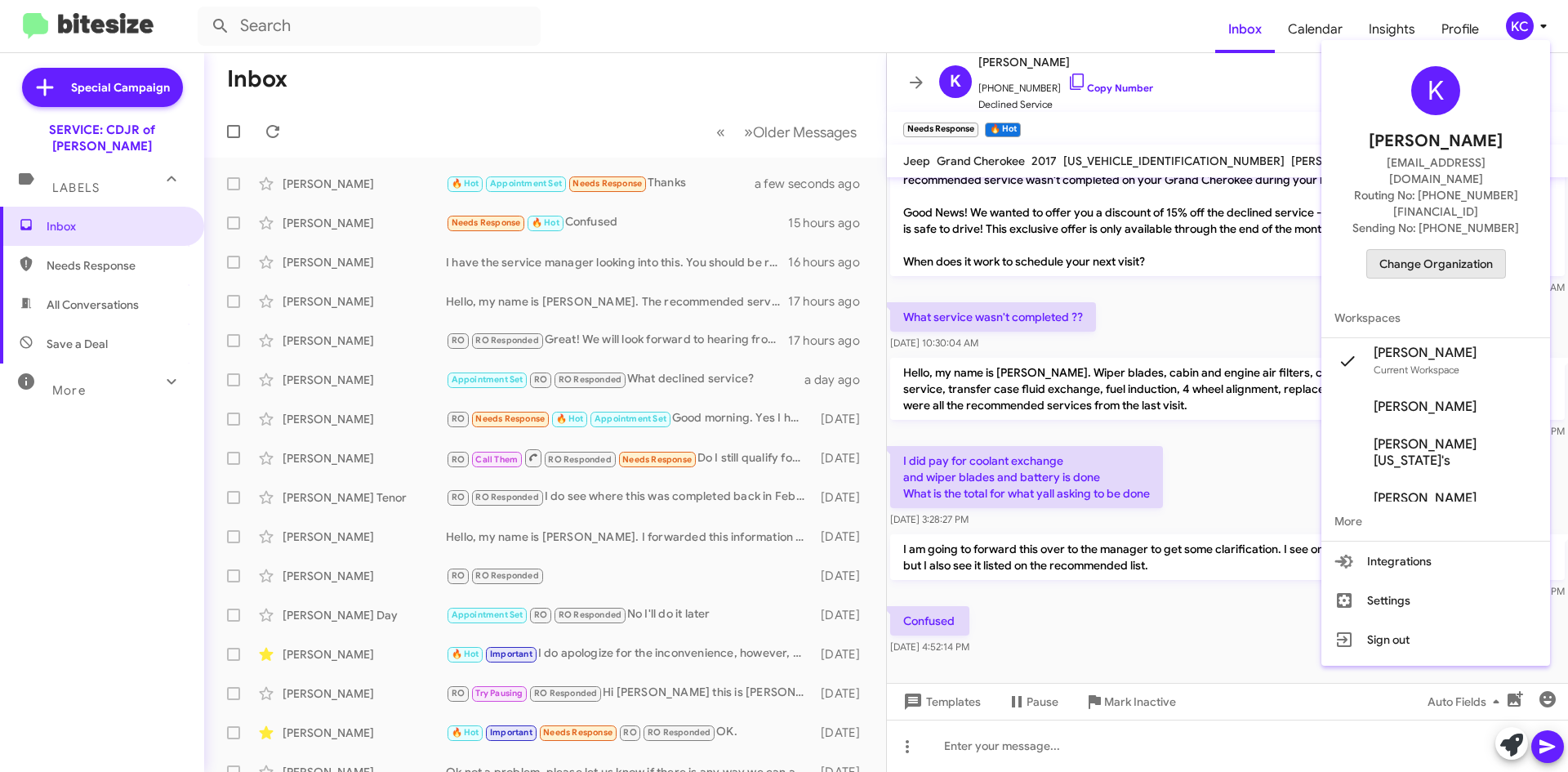
click at [1460, 250] on span "Change Organization" at bounding box center [1436, 264] width 114 height 28
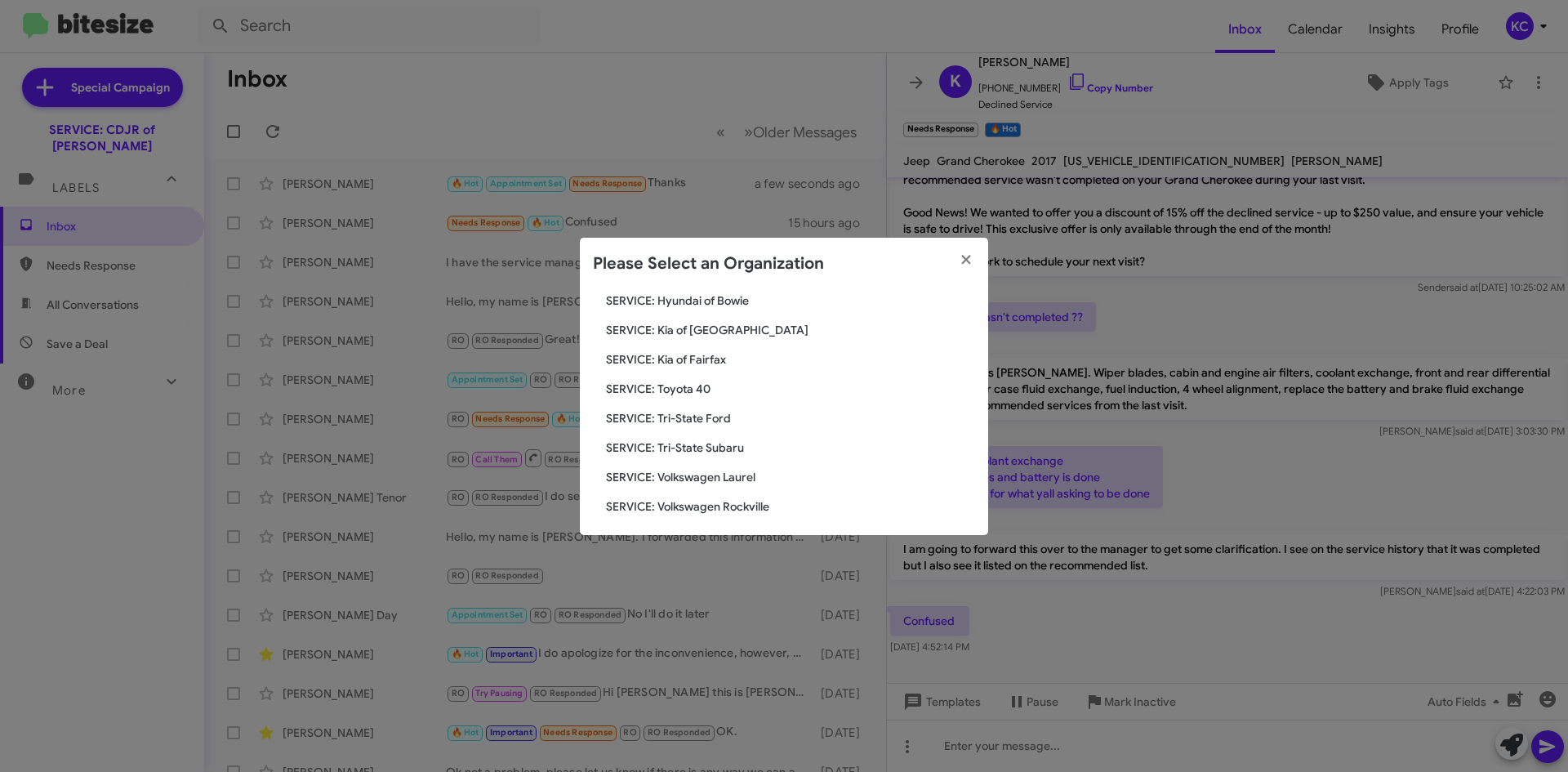
scroll to position [272, 0]
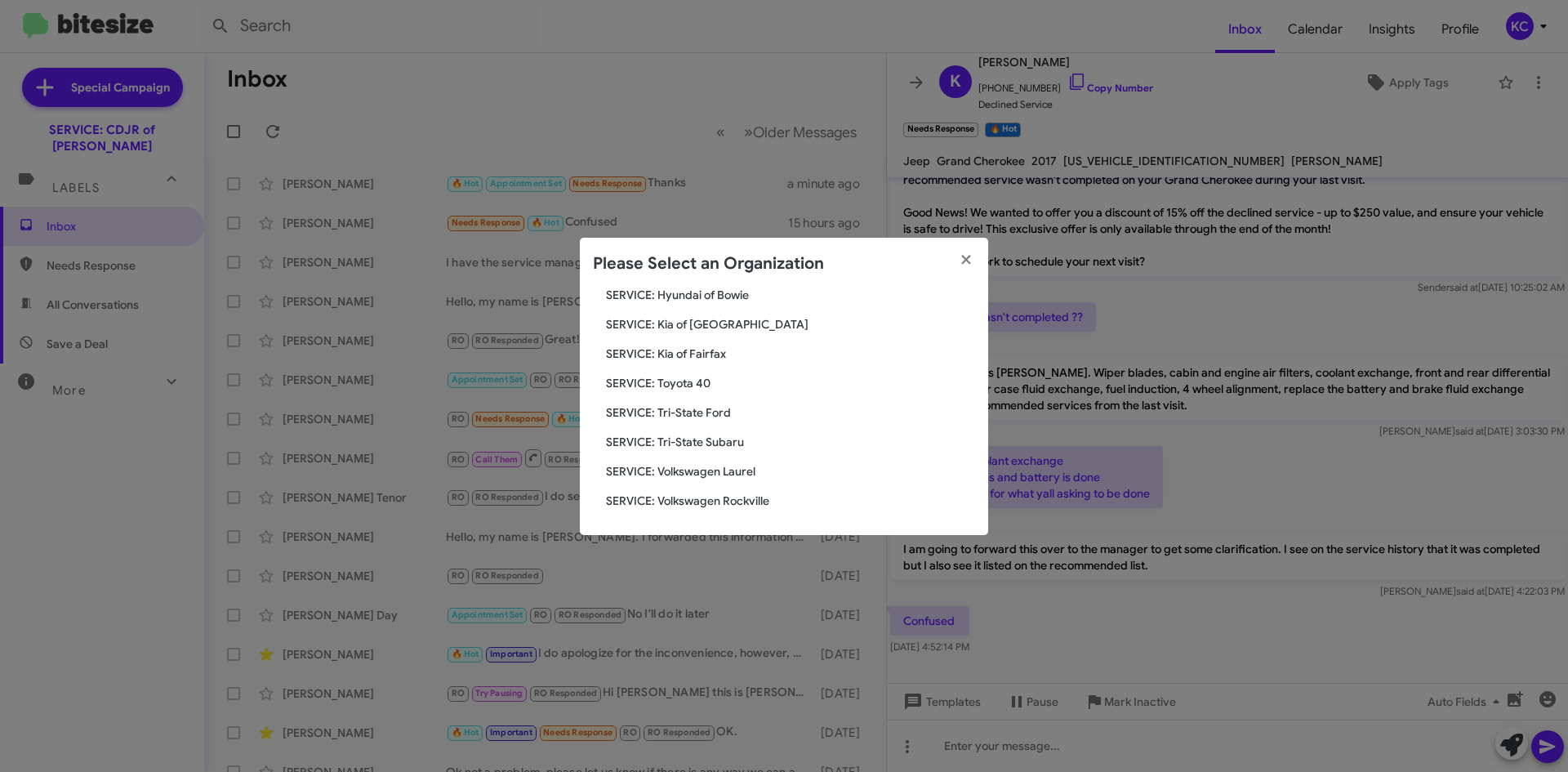
click at [725, 306] on div "Search SERVICE: CDJR of Bowie Current Org SERVICE: CDJR Baltimore SERVICE: CDJR…" at bounding box center [784, 412] width 408 height 245
click at [730, 294] on span "SERVICE: Hyundai of Bowie" at bounding box center [790, 294] width 369 height 16
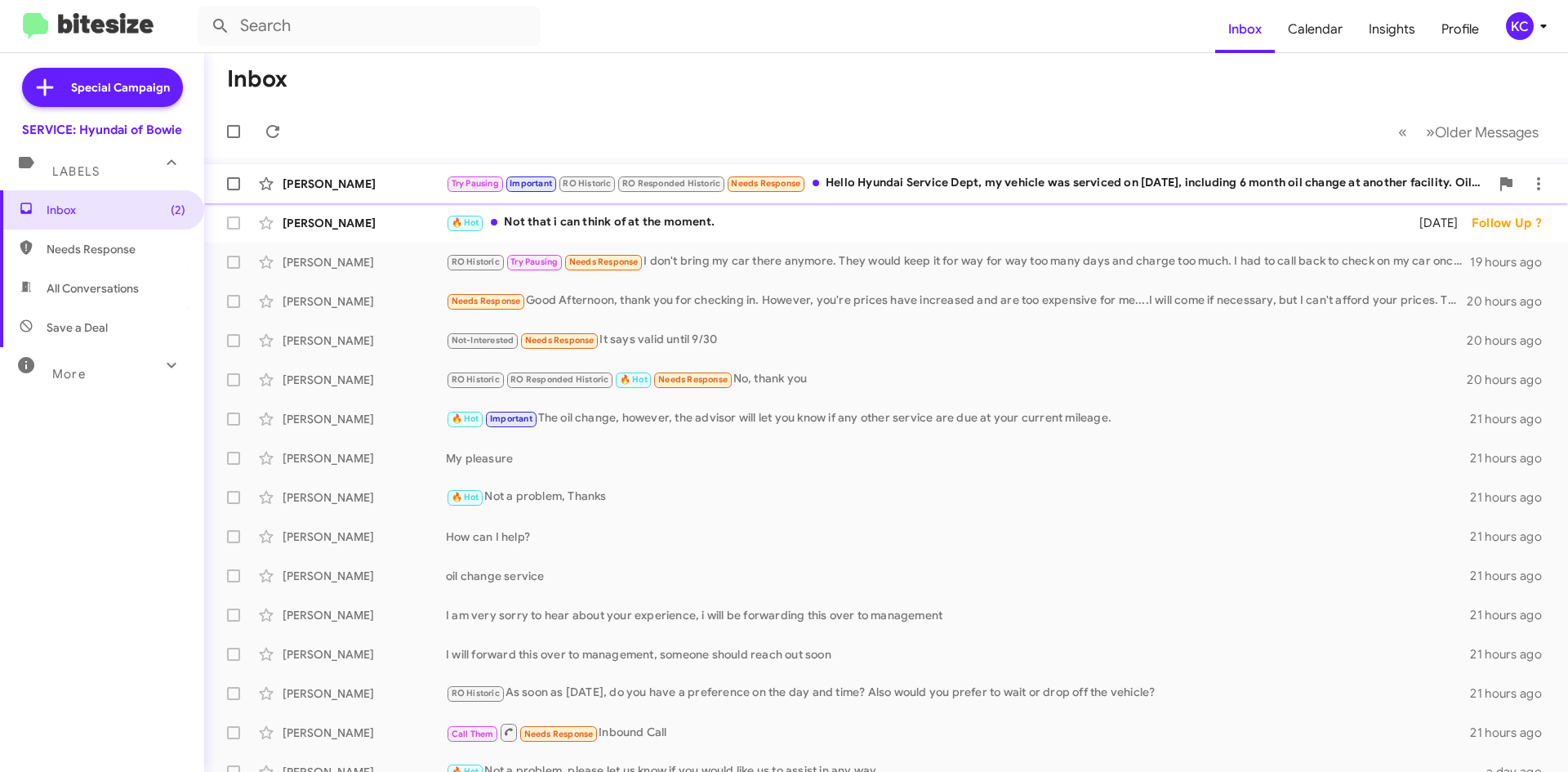
click at [880, 188] on div "Try Pausing Important RO Historic RO Responded Historic Needs Response Hello Hy…" at bounding box center [968, 183] width 1044 height 19
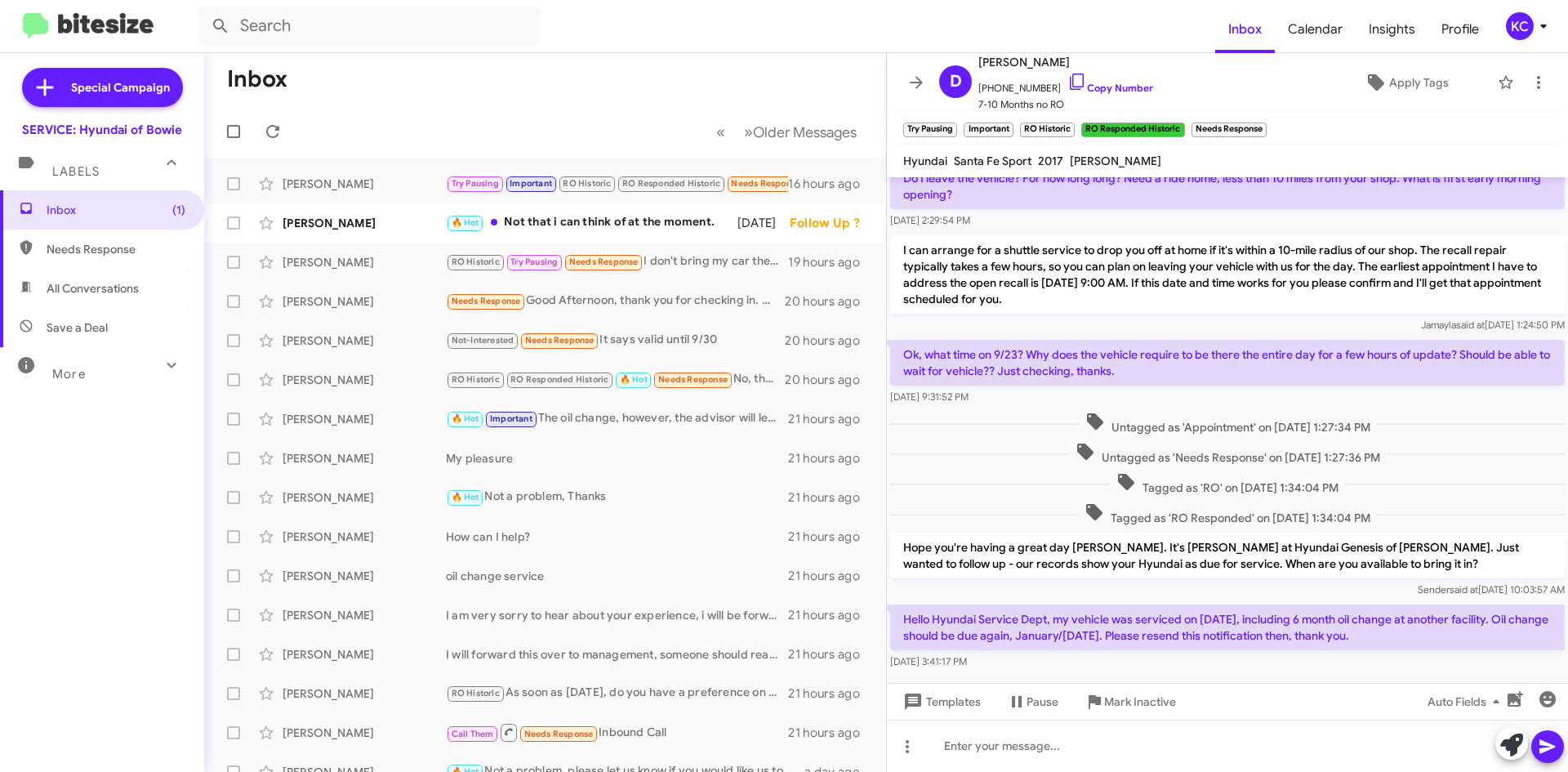
scroll to position [255, 0]
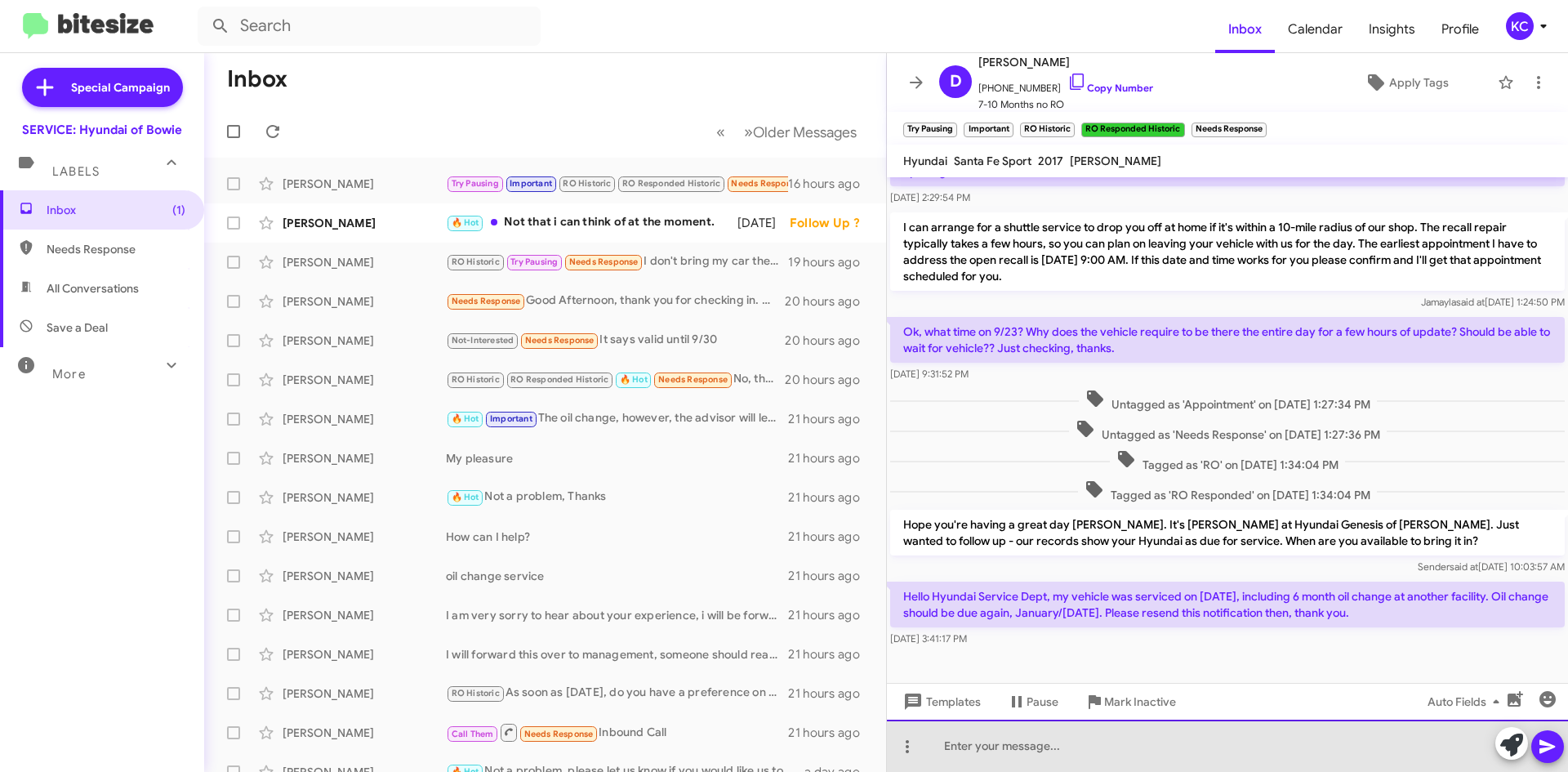
click at [1054, 748] on div at bounding box center [1228, 746] width 682 height 52
click at [1057, 755] on div at bounding box center [1228, 746] width 682 height 52
click at [943, 749] on div "Please disregard the system generated texts. Thanks" at bounding box center [1228, 746] width 682 height 52
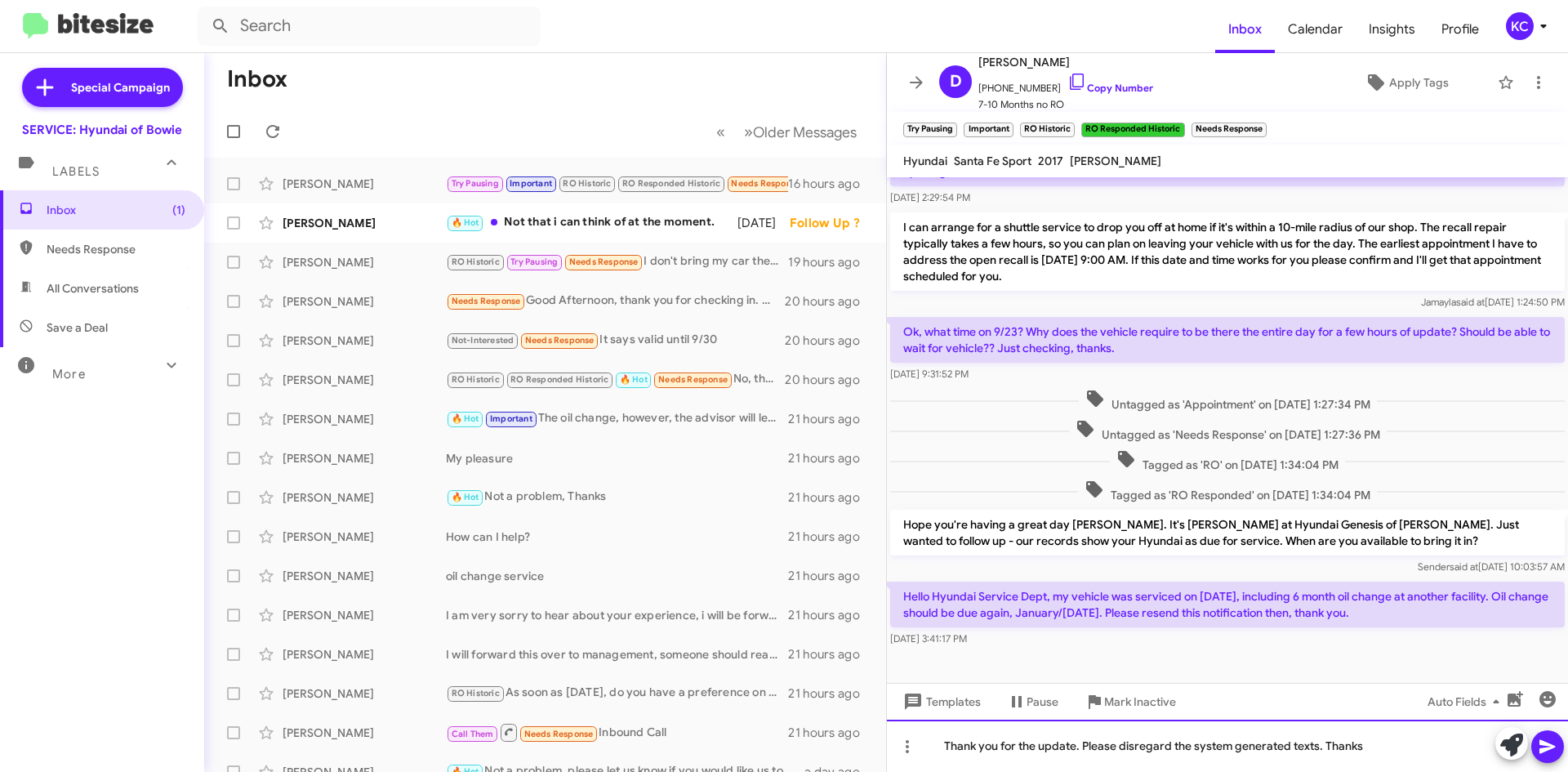
click at [1377, 749] on div "Thank you for the update. Please disregard the system generated texts. Thanks" at bounding box center [1228, 746] width 682 height 52
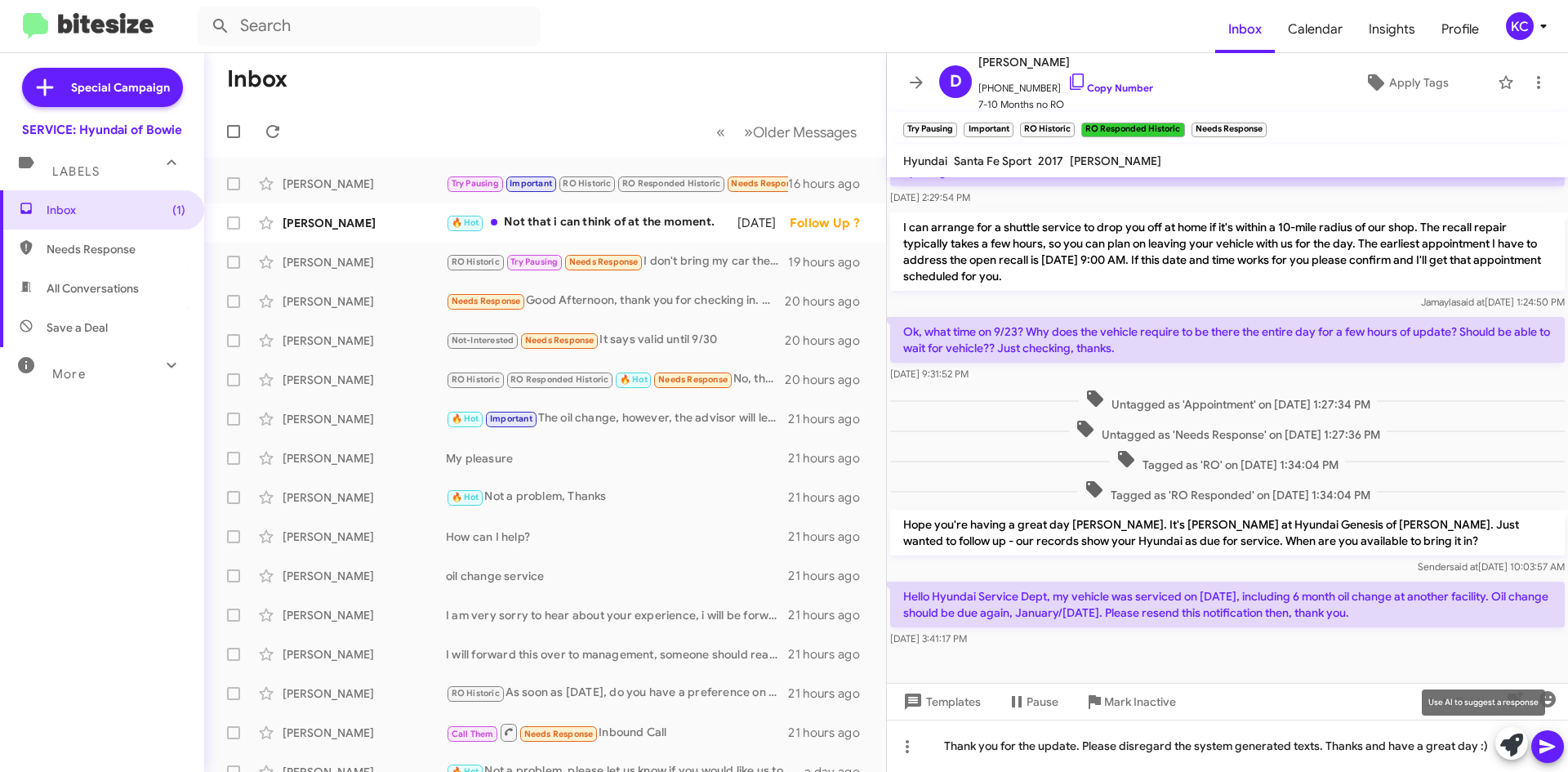
click at [1526, 741] on button at bounding box center [1512, 743] width 33 height 33
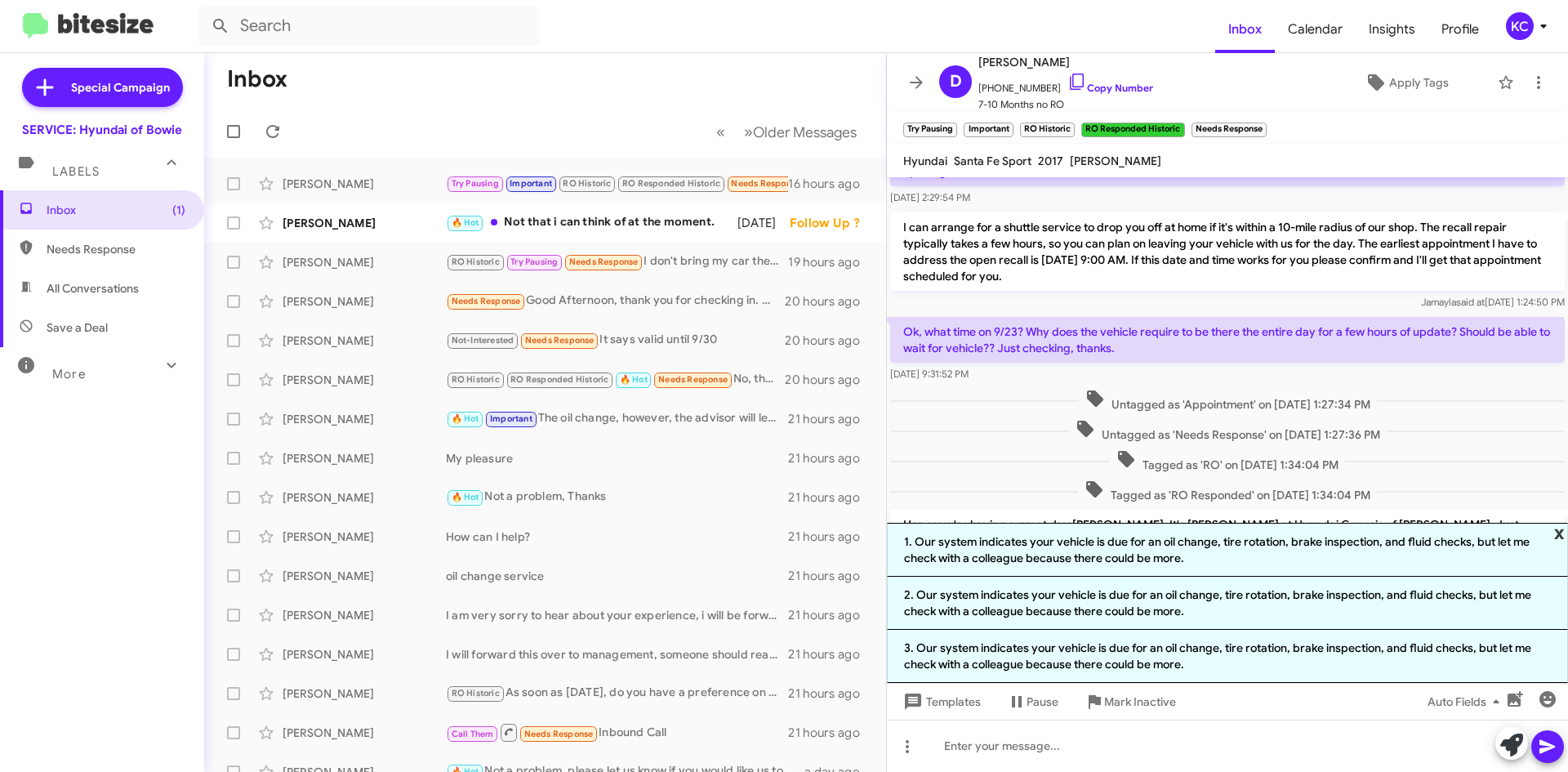
click at [1560, 532] on span "x" at bounding box center [1559, 532] width 10 height 20
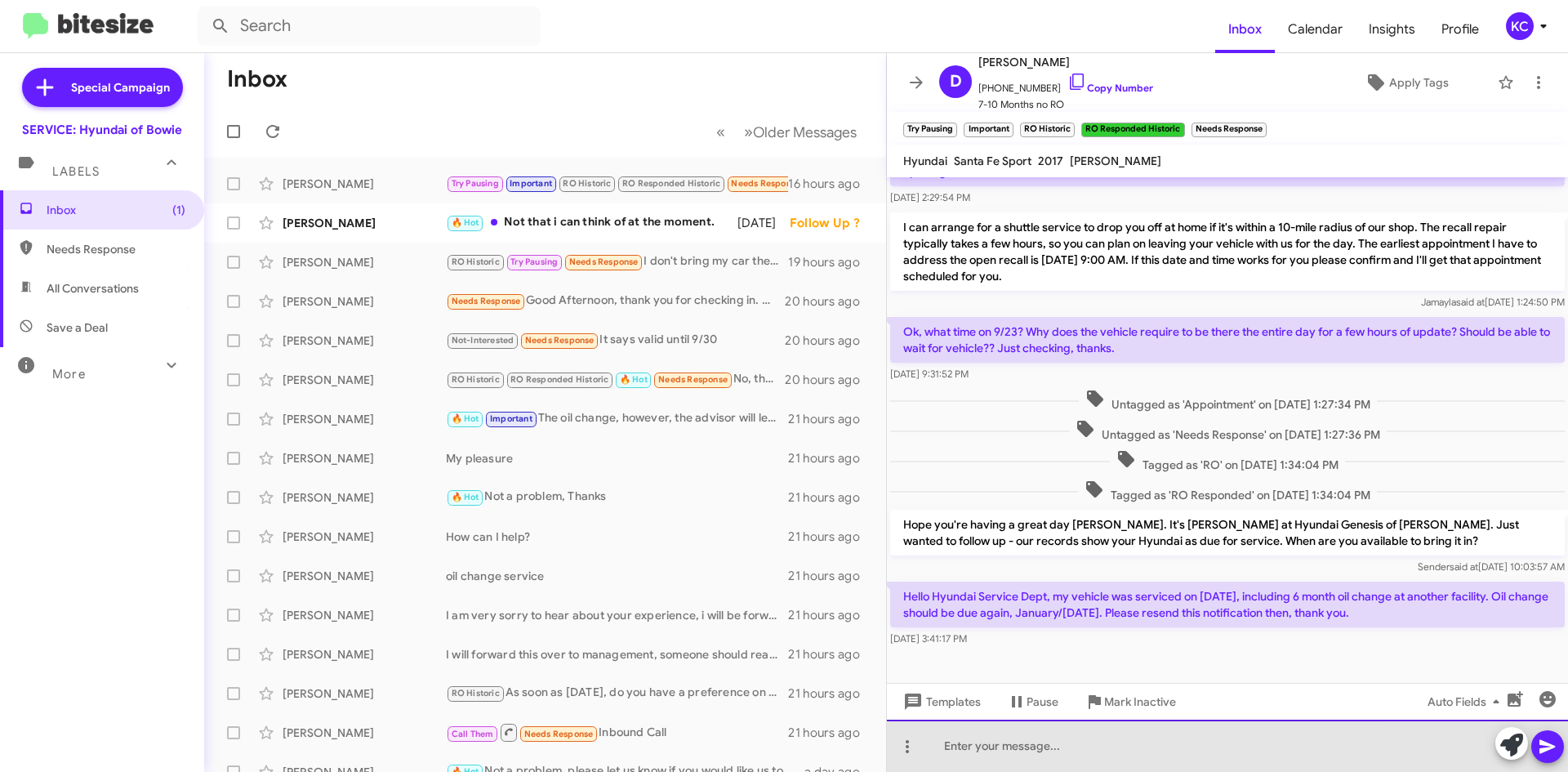
click at [1163, 746] on div at bounding box center [1228, 746] width 682 height 52
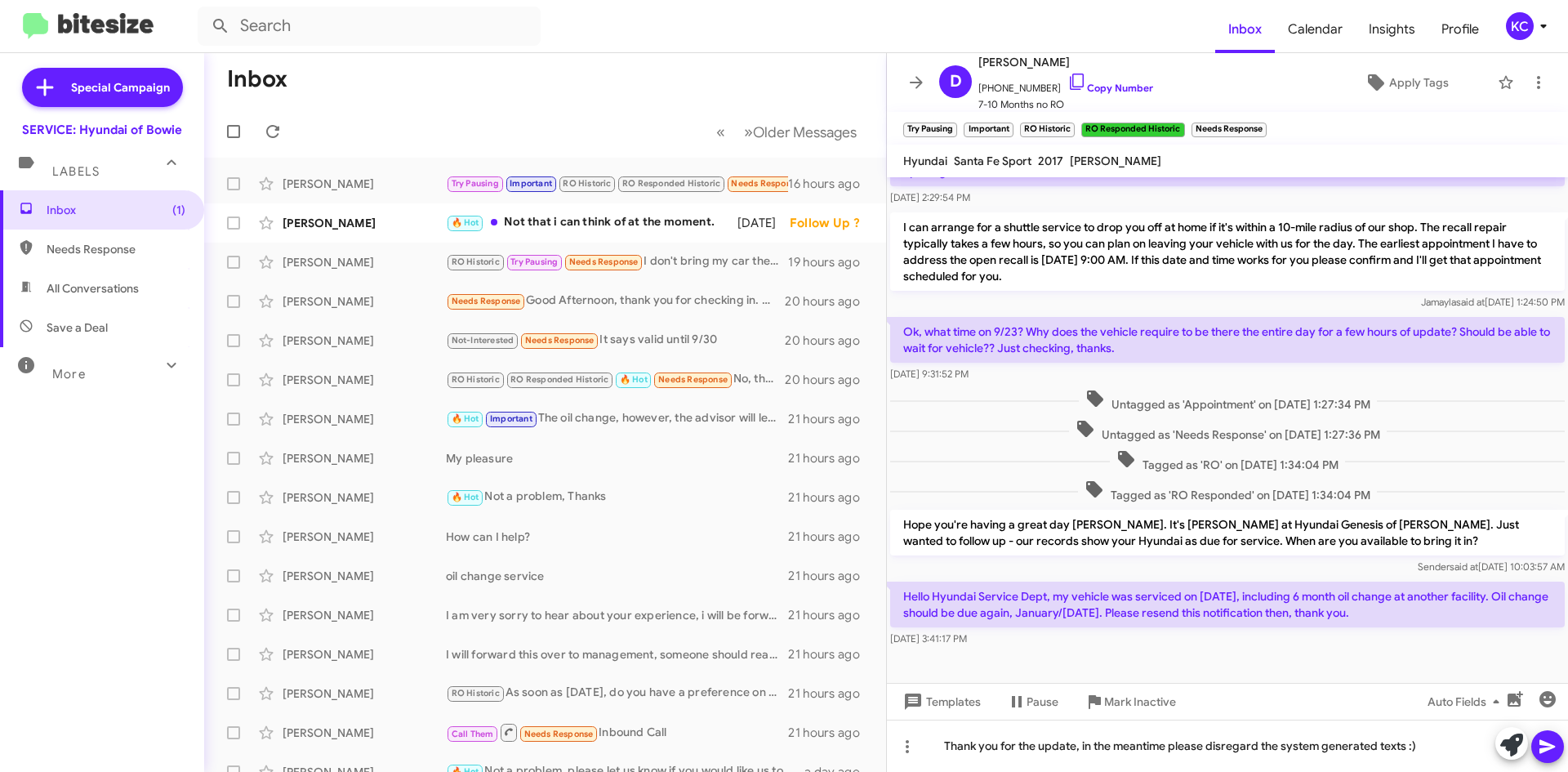
click at [1548, 742] on icon at bounding box center [1547, 747] width 20 height 20
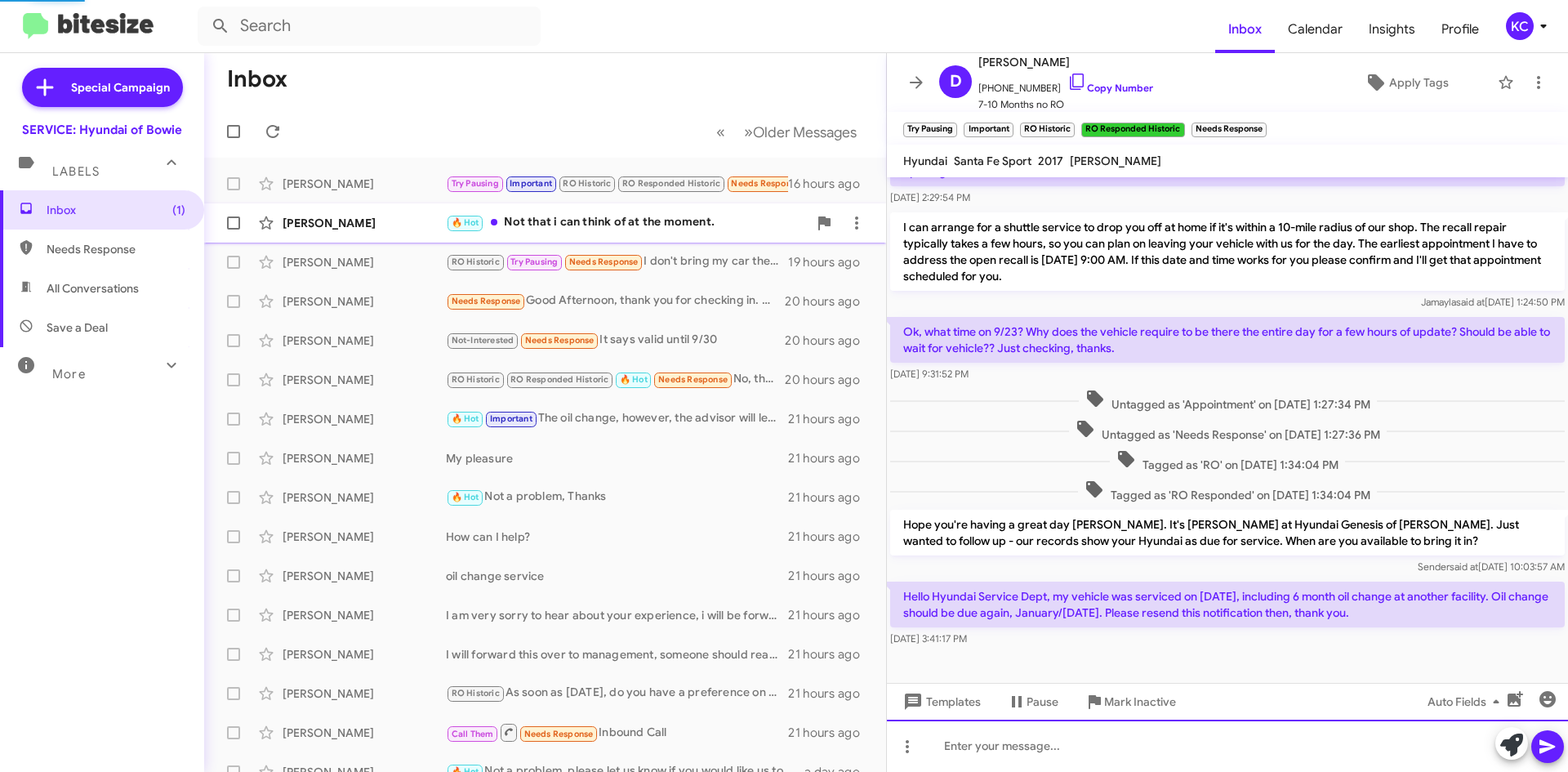
scroll to position [0, 0]
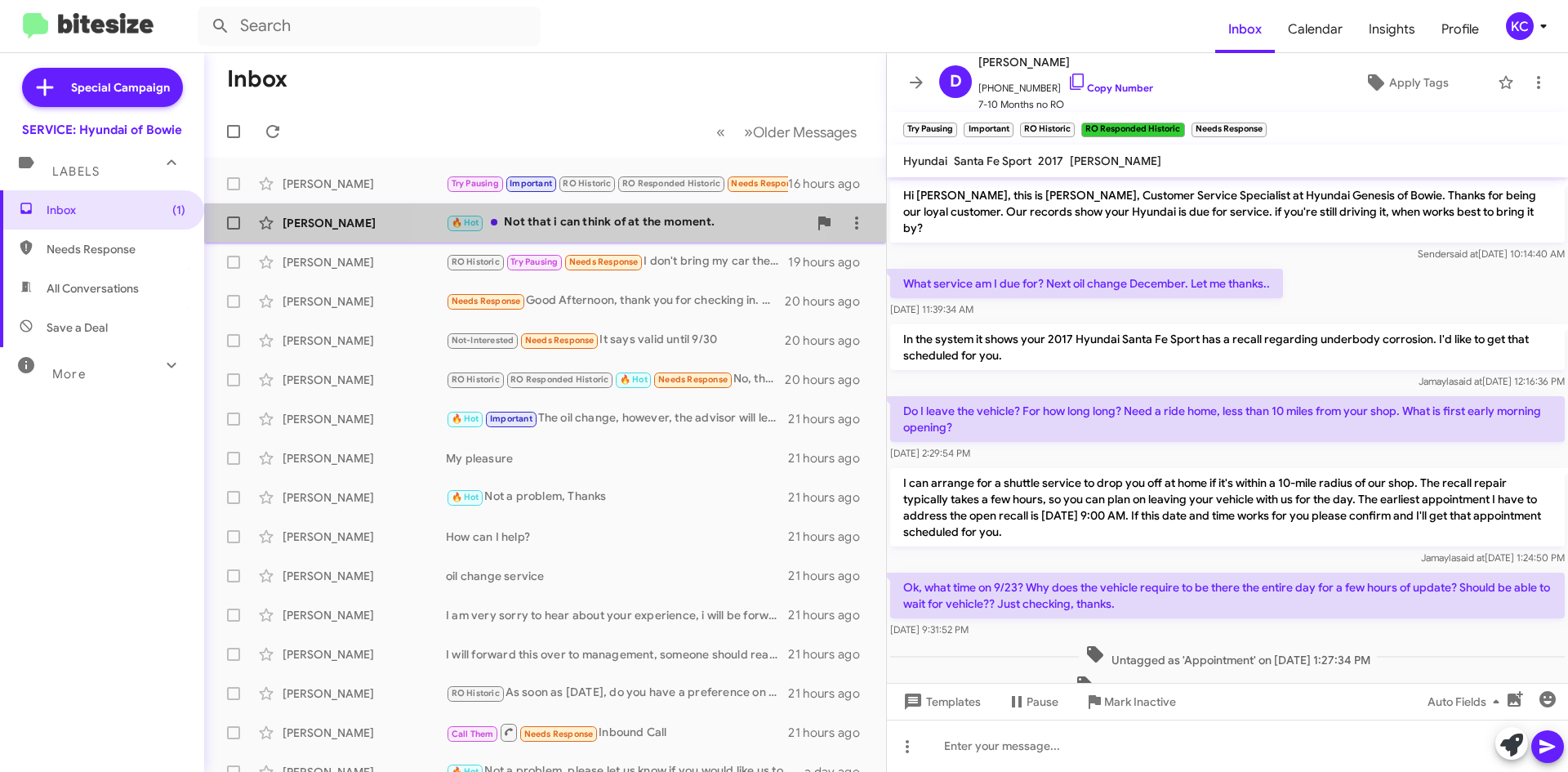
click at [586, 228] on div "🔥 Hot Not that i can think of at the moment." at bounding box center [627, 223] width 362 height 19
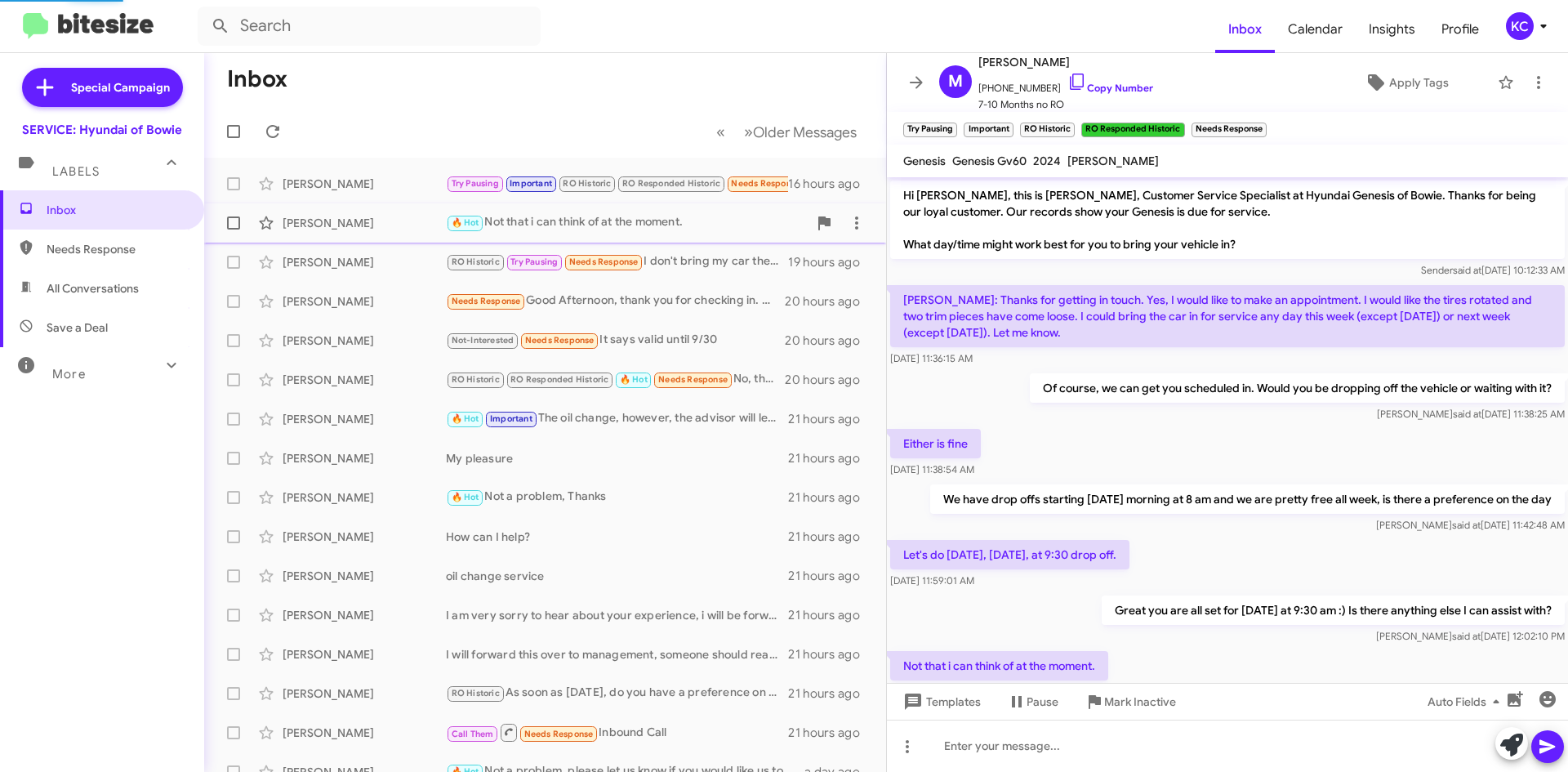
scroll to position [53, 0]
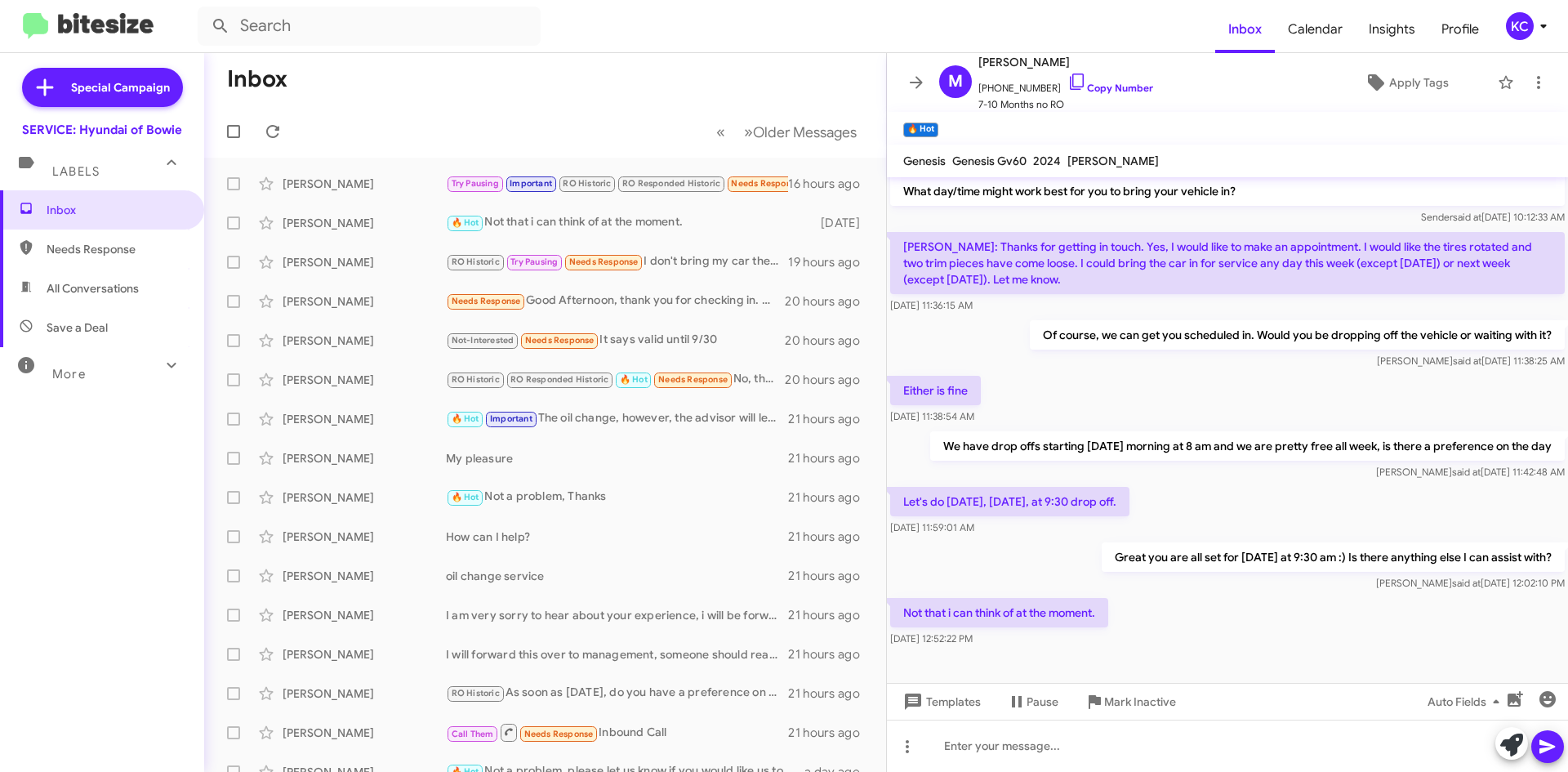
click at [1509, 23] on div "KC" at bounding box center [1520, 26] width 28 height 28
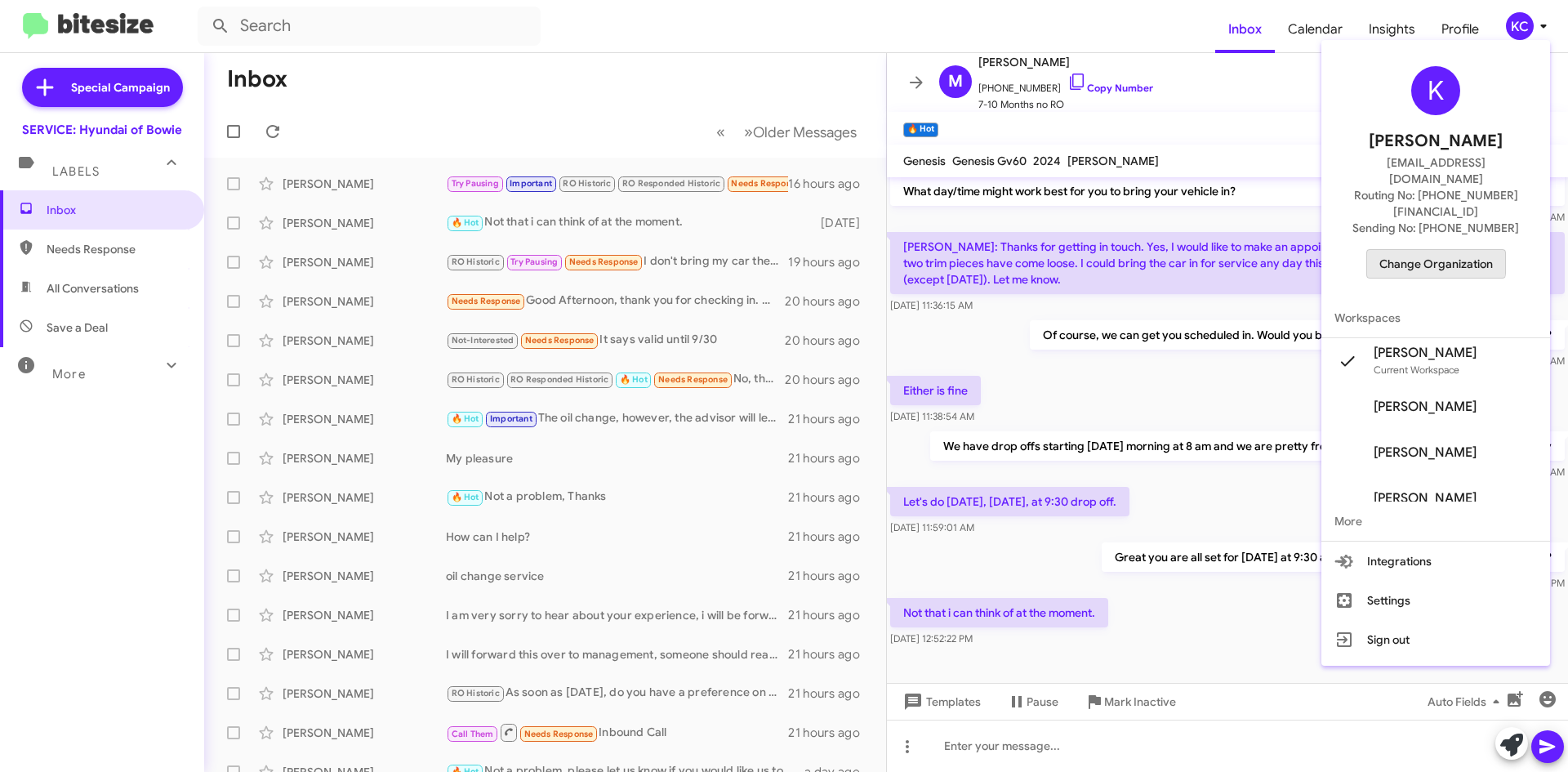
click at [1432, 250] on span "Change Organization" at bounding box center [1436, 264] width 114 height 28
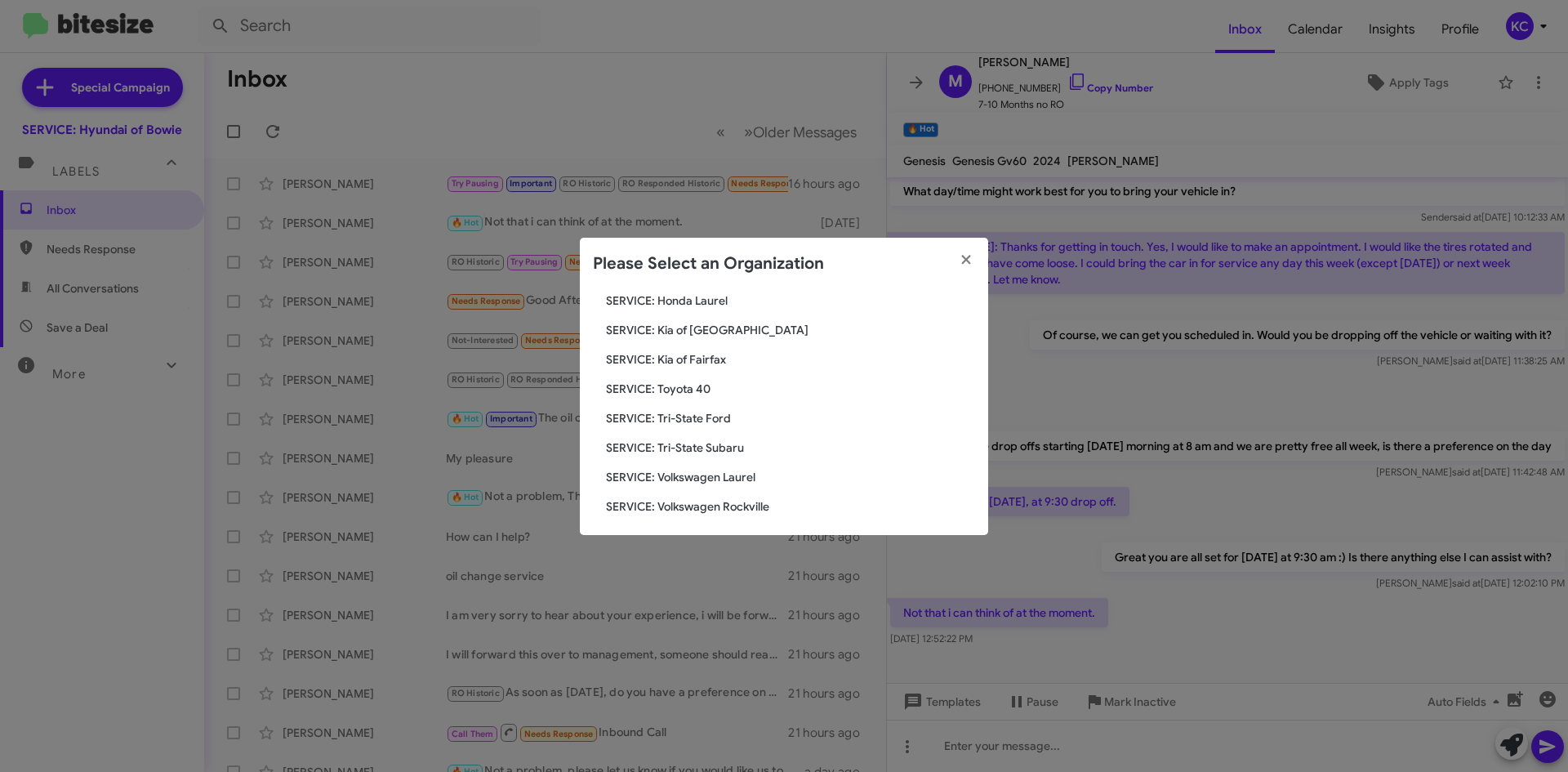
scroll to position [272, 0]
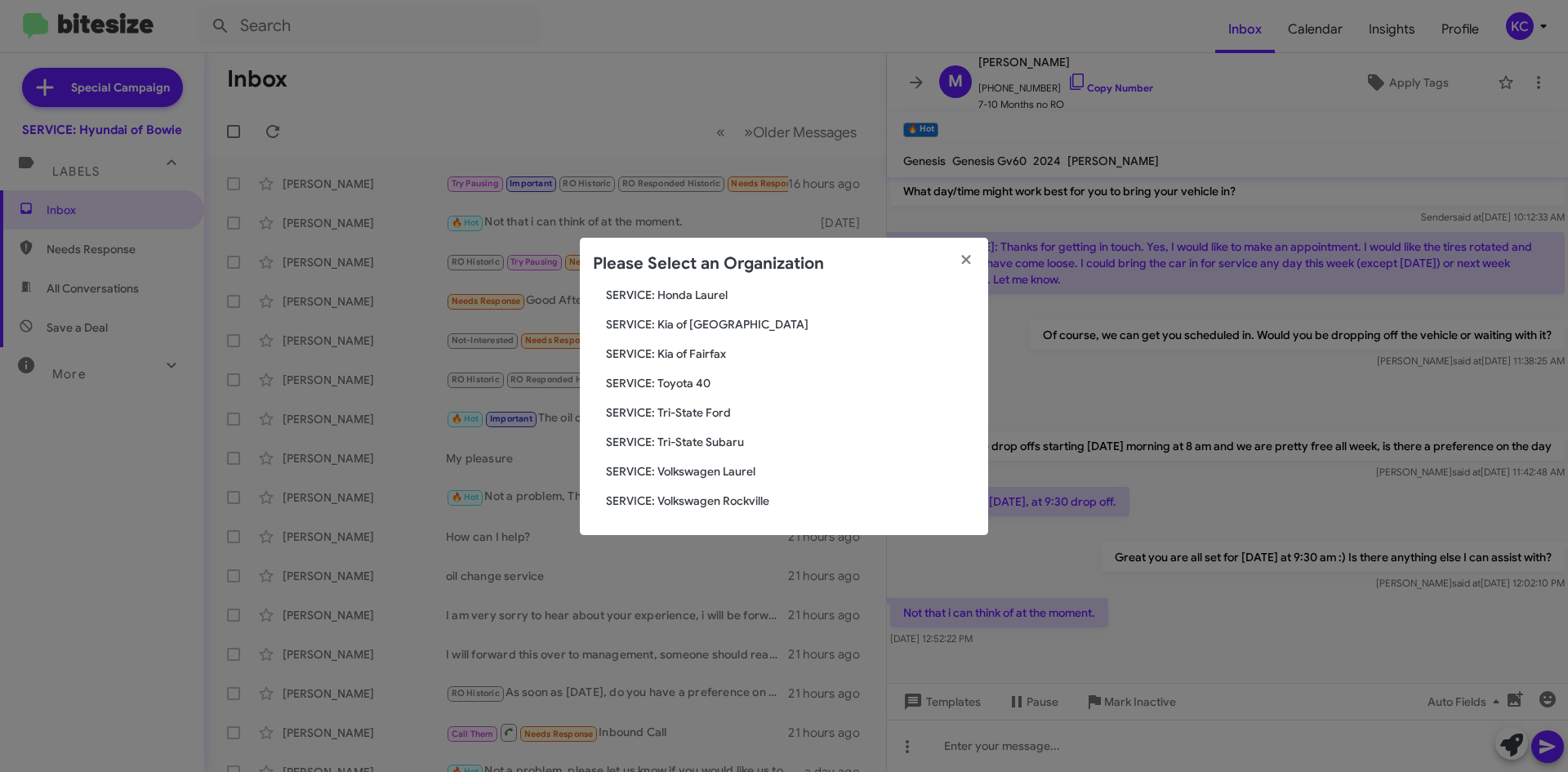
click at [715, 442] on span "SERVICE: Tri-State Subaru" at bounding box center [790, 442] width 369 height 16
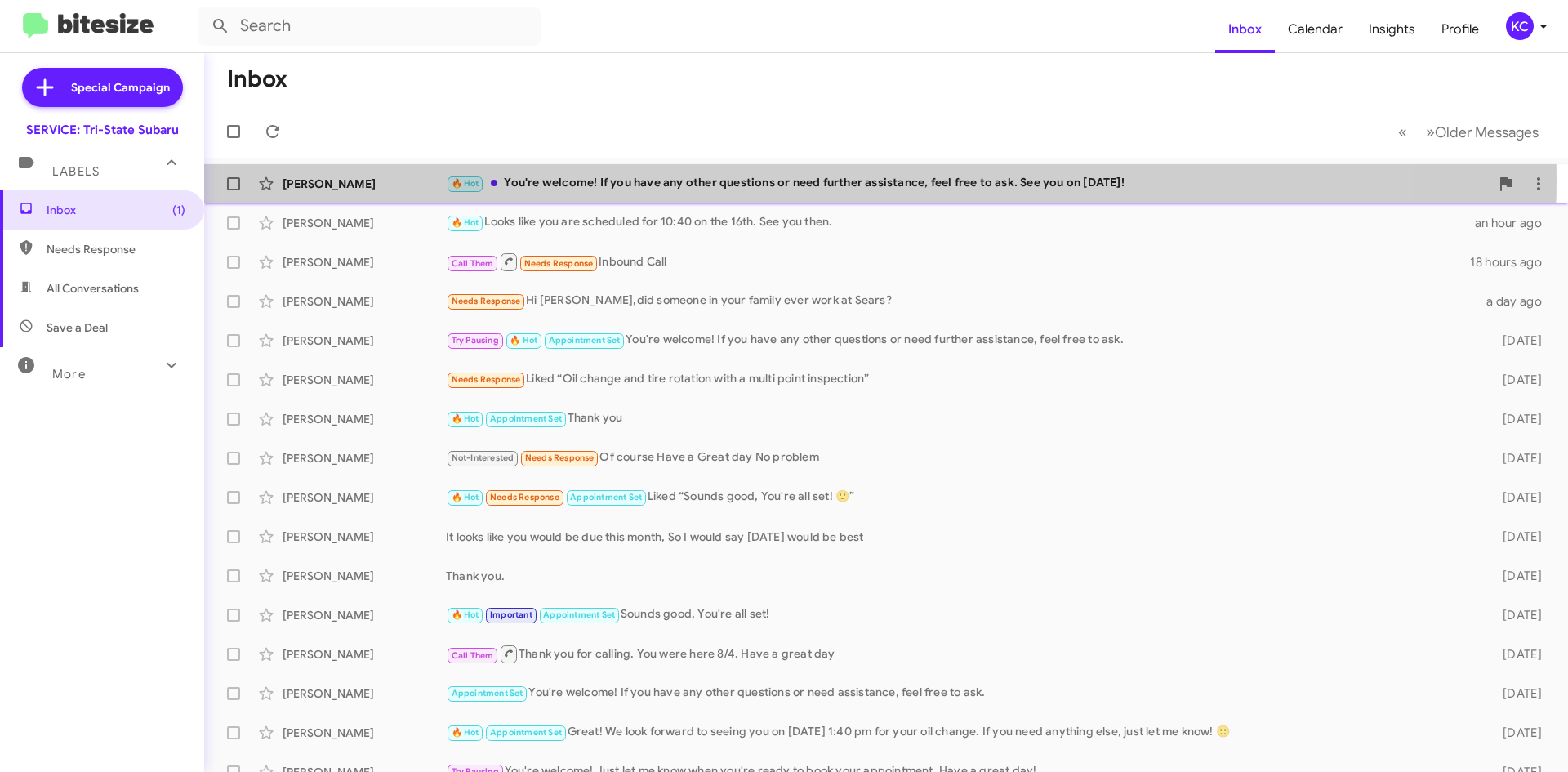
click at [759, 177] on div "🔥 Hot You're welcome! If you have any other questions or need further assistanc…" at bounding box center [968, 183] width 1044 height 19
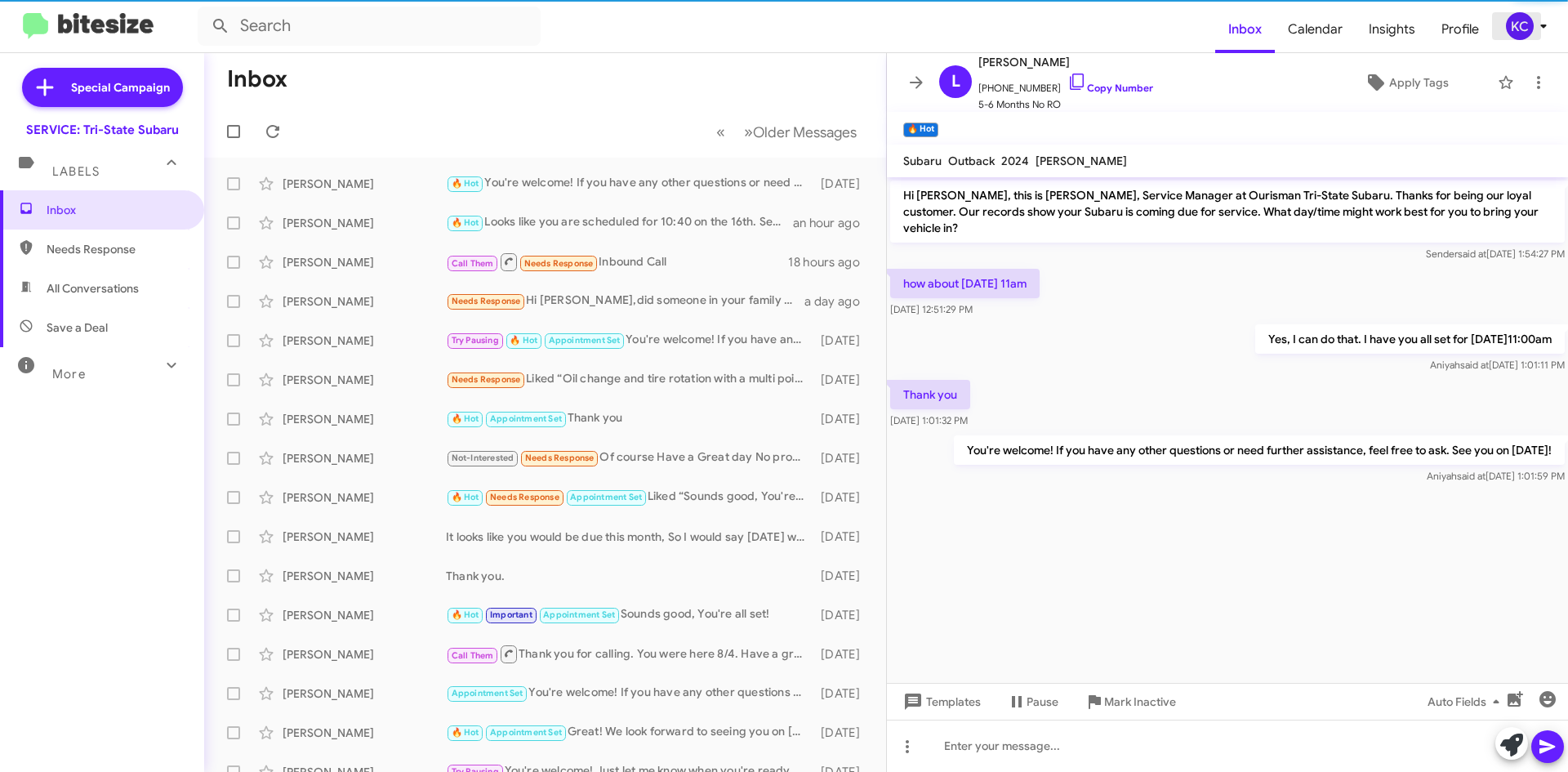
click at [1515, 23] on div "KC" at bounding box center [1520, 26] width 28 height 28
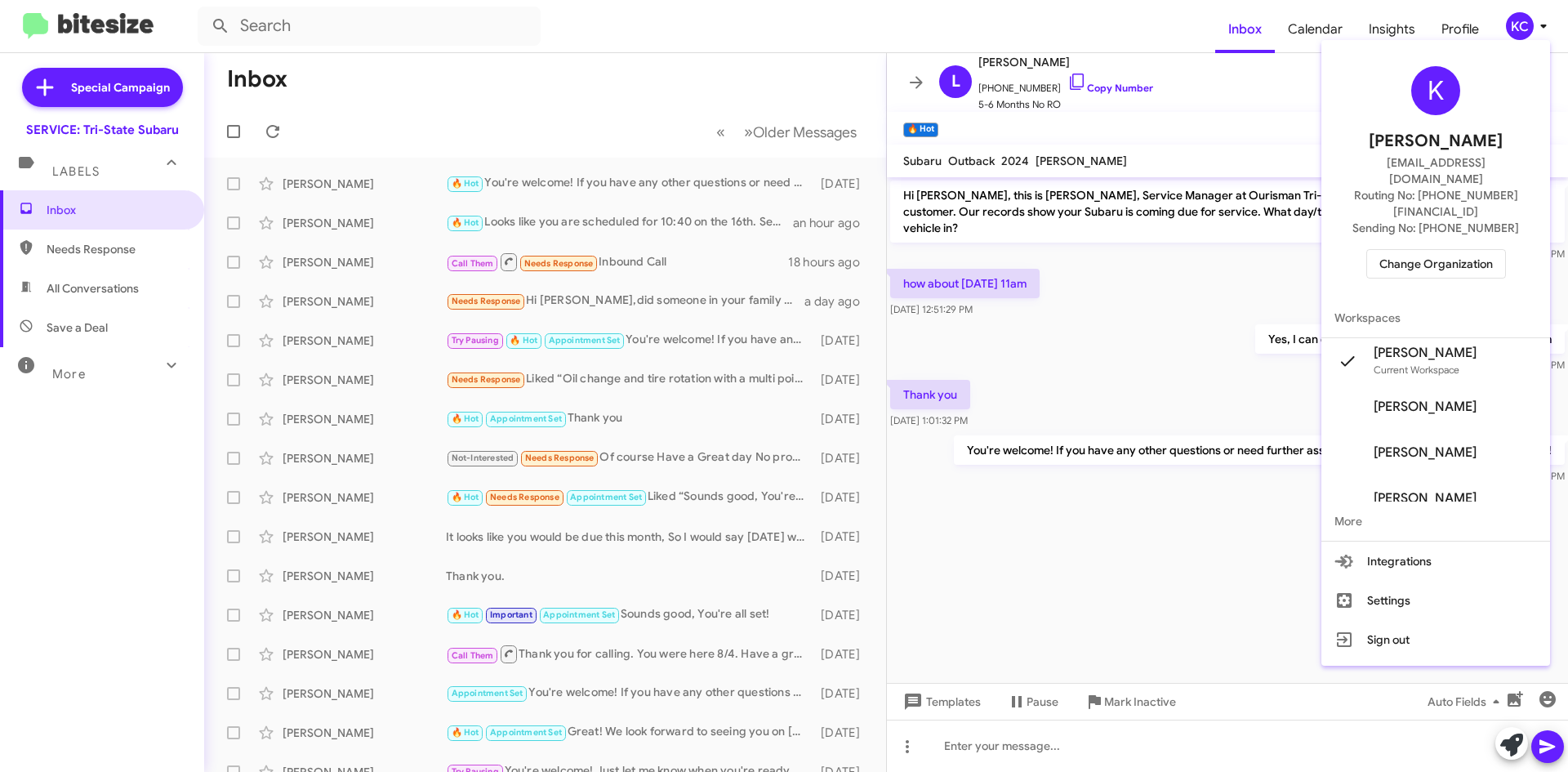
click at [1461, 250] on span "Change Organization" at bounding box center [1436, 264] width 114 height 28
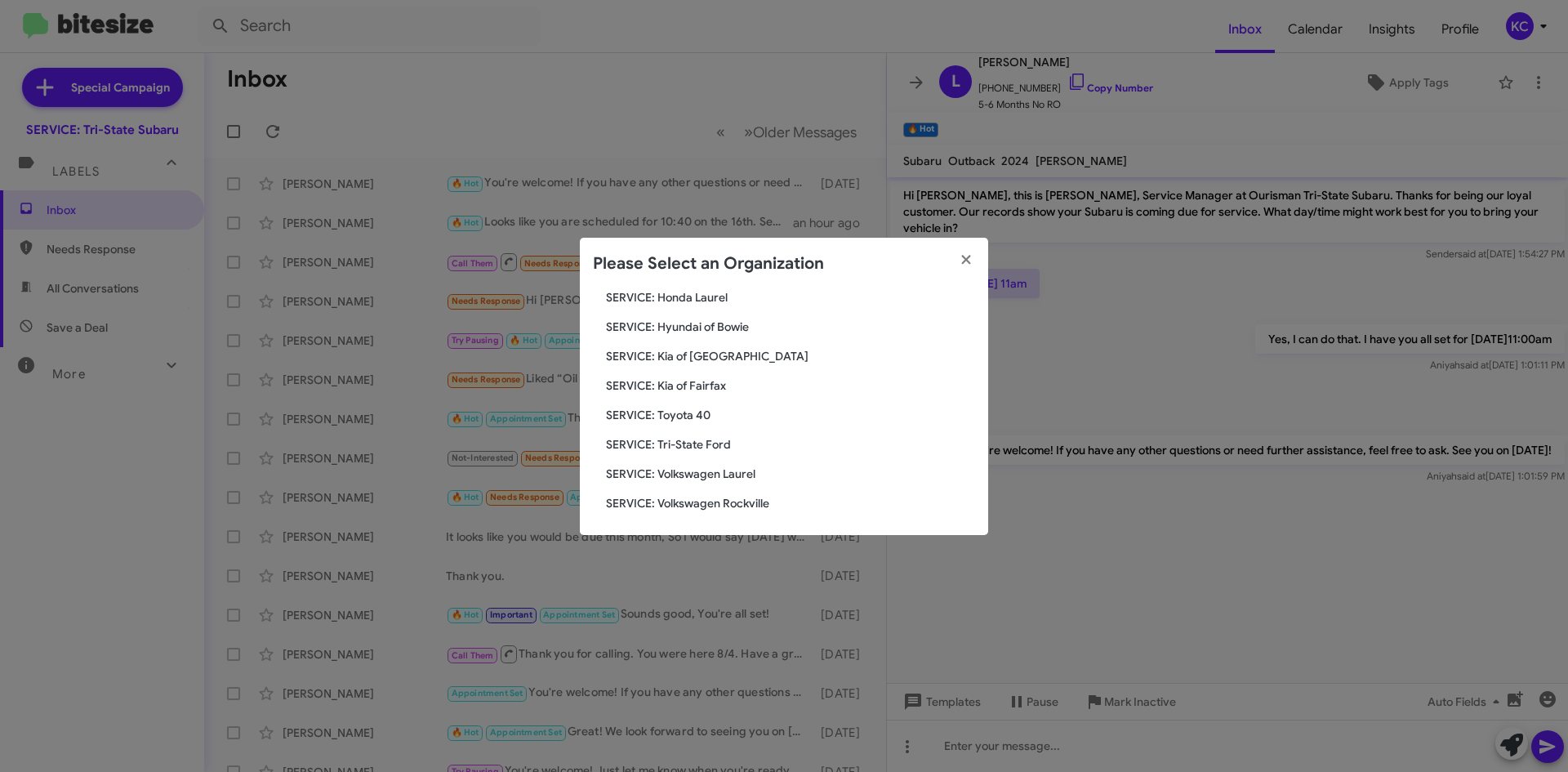
scroll to position [272, 0]
click at [708, 389] on span "SERVICE: Kia of Fairfax" at bounding box center [790, 383] width 369 height 16
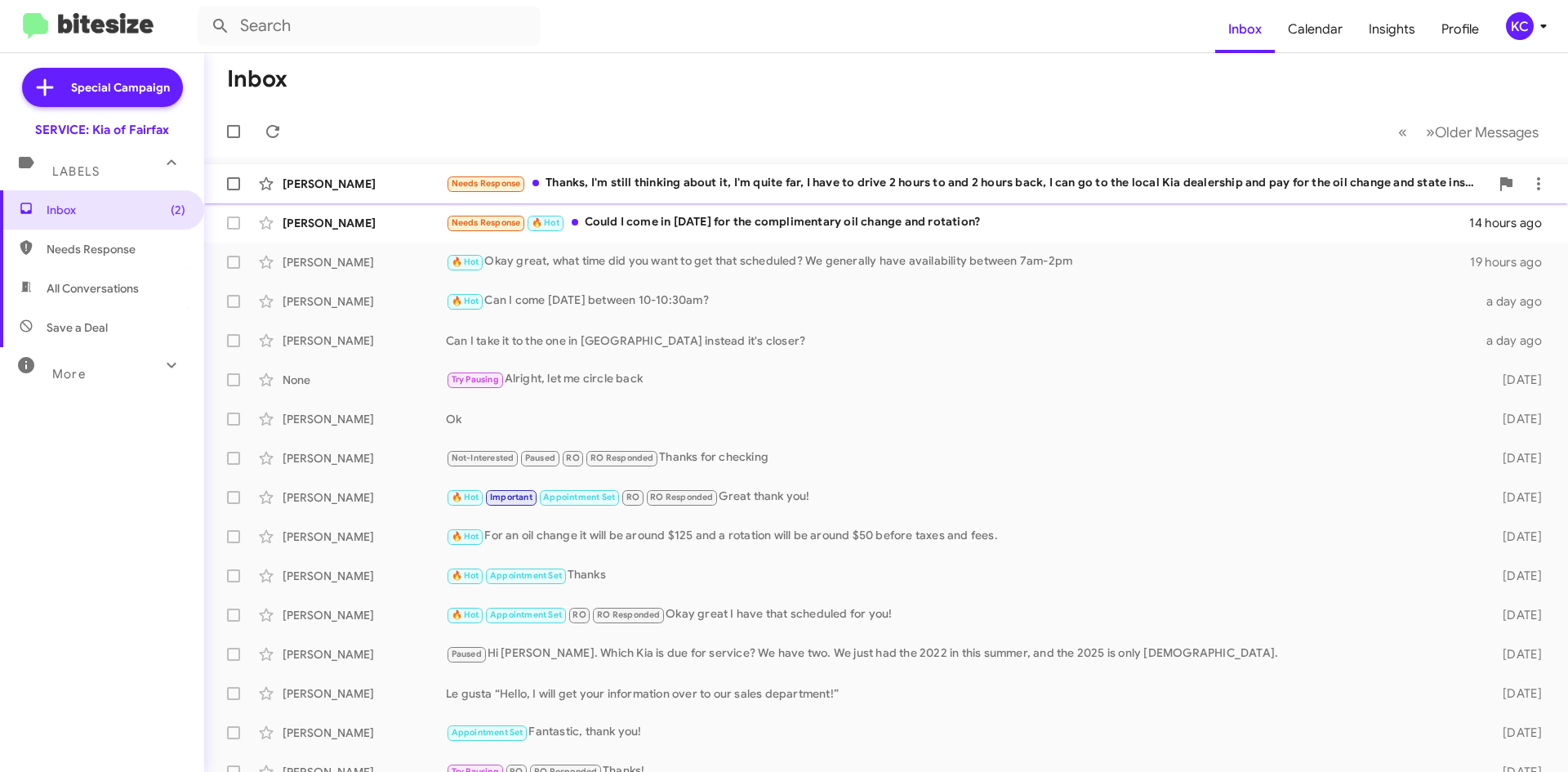
click at [707, 181] on div "Needs Response Thanks, I'm still thinking about it, I'm quite far, I have to dr…" at bounding box center [968, 183] width 1044 height 19
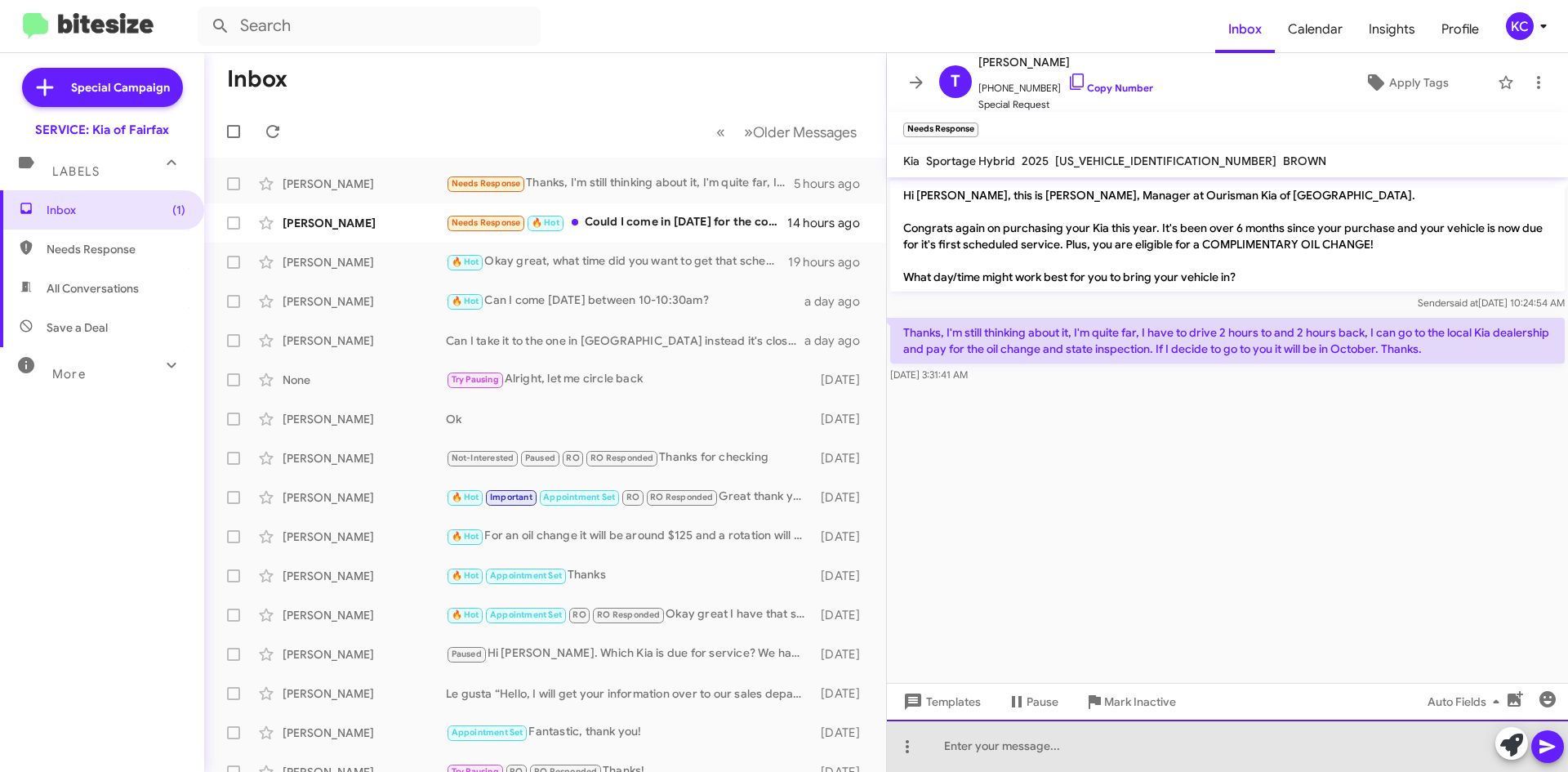
click at [1090, 733] on div at bounding box center [1228, 746] width 682 height 52
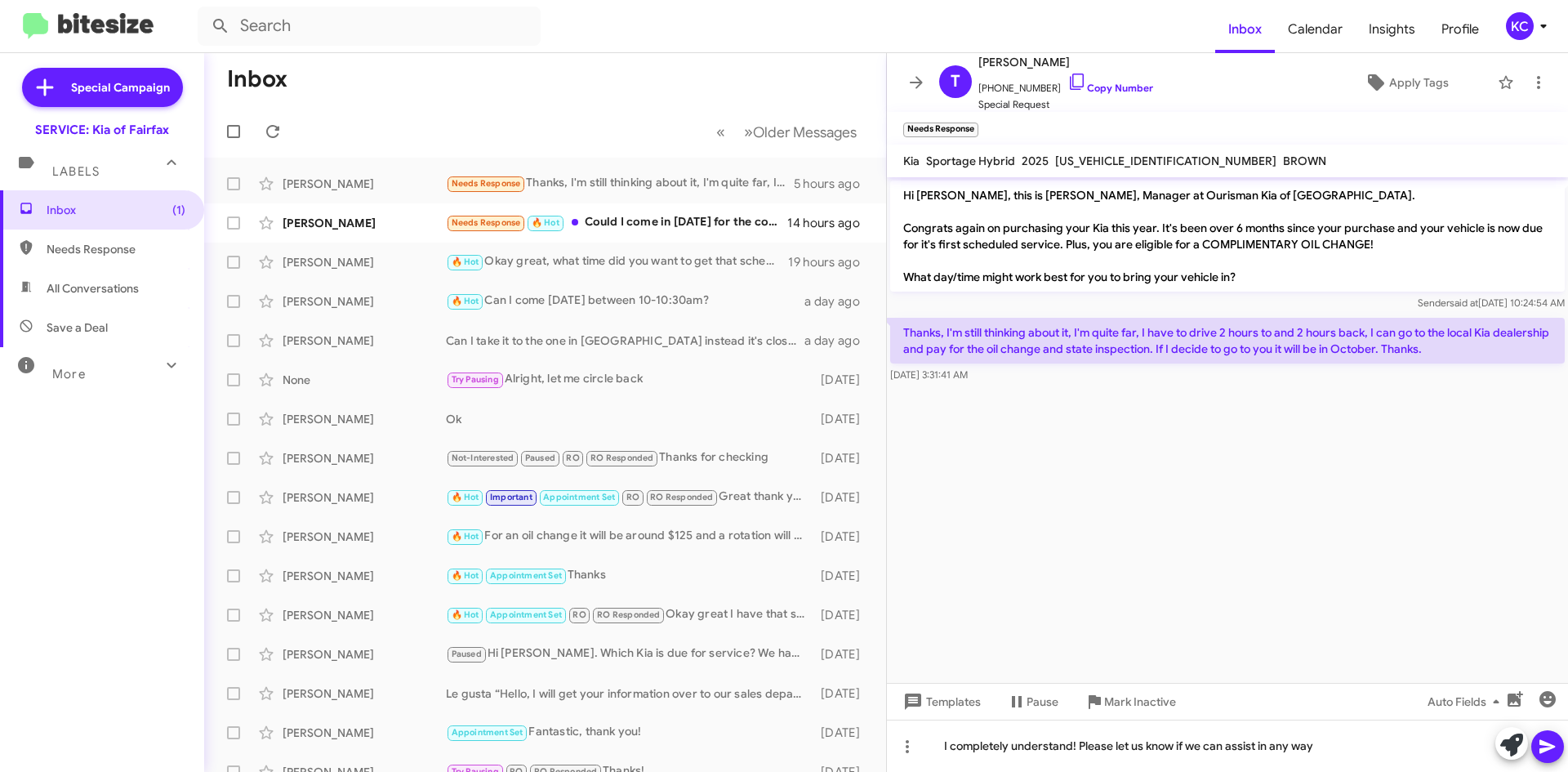
click at [1540, 753] on icon at bounding box center [1547, 747] width 16 height 14
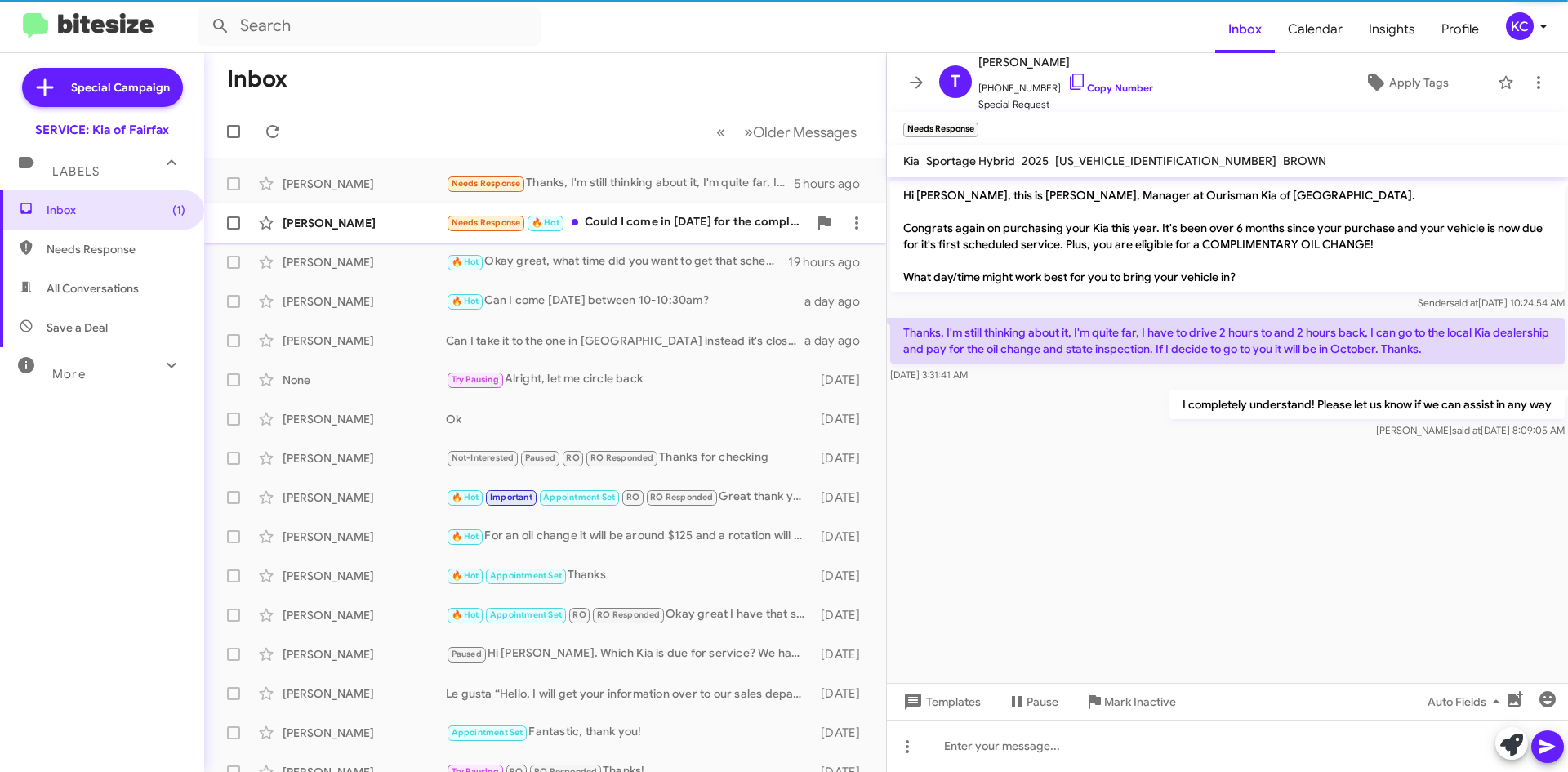
click at [723, 218] on div "Needs Response 🔥 Hot Could I come in on Friday for the complimentary oil change…" at bounding box center [627, 223] width 362 height 19
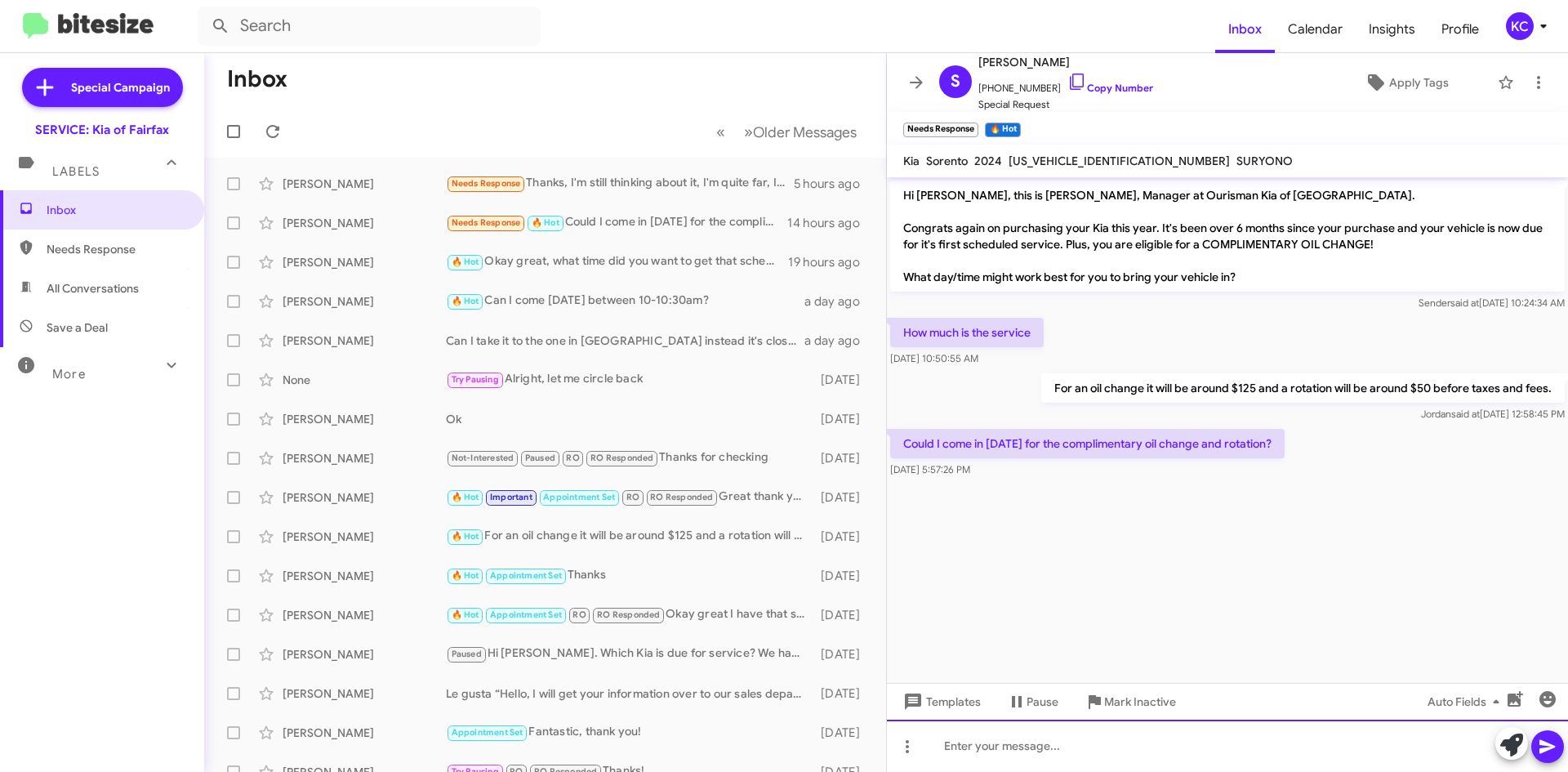
click at [1168, 742] on div at bounding box center [1228, 746] width 682 height 52
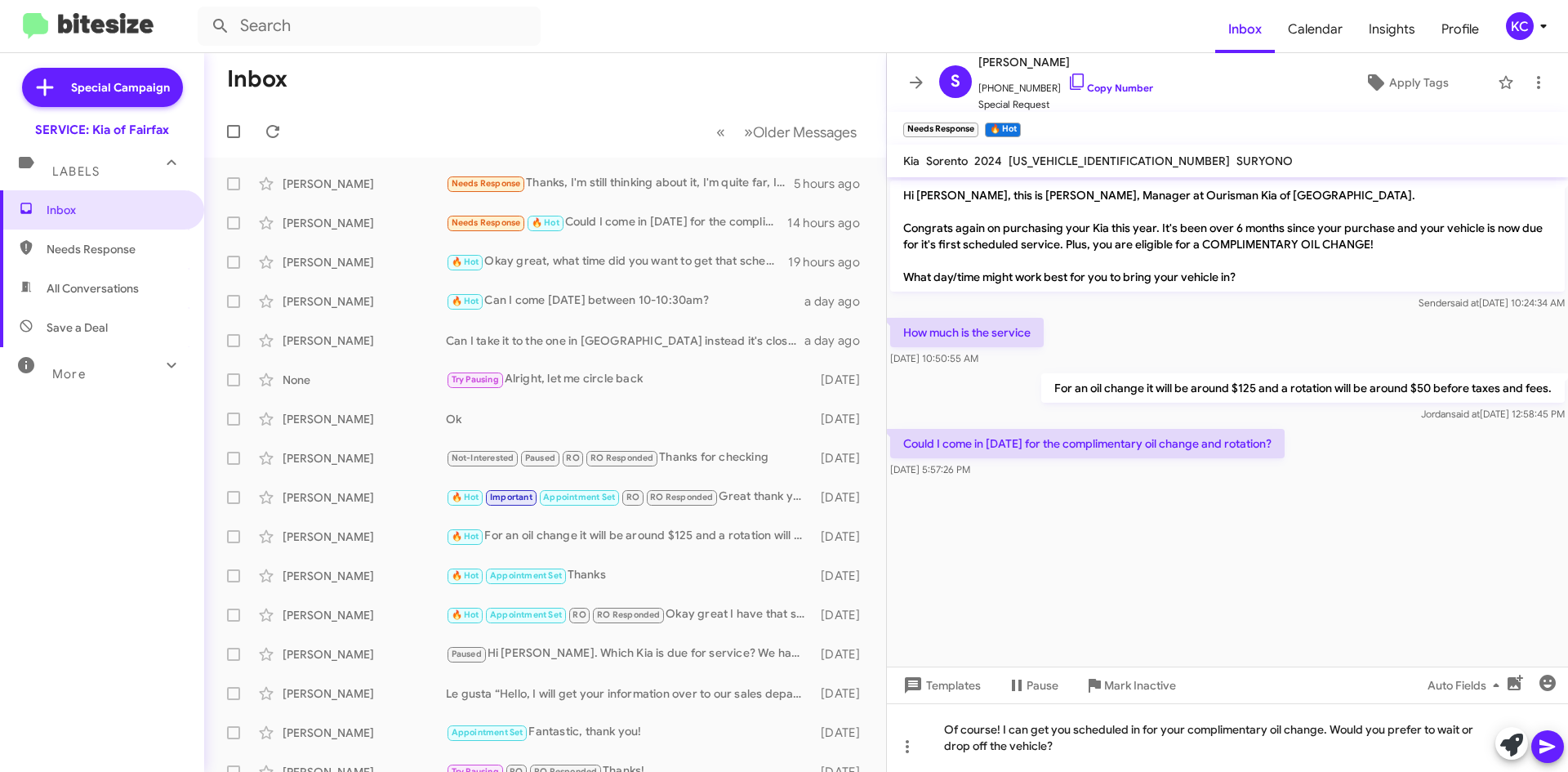
click at [1552, 739] on icon at bounding box center [1547, 747] width 20 height 20
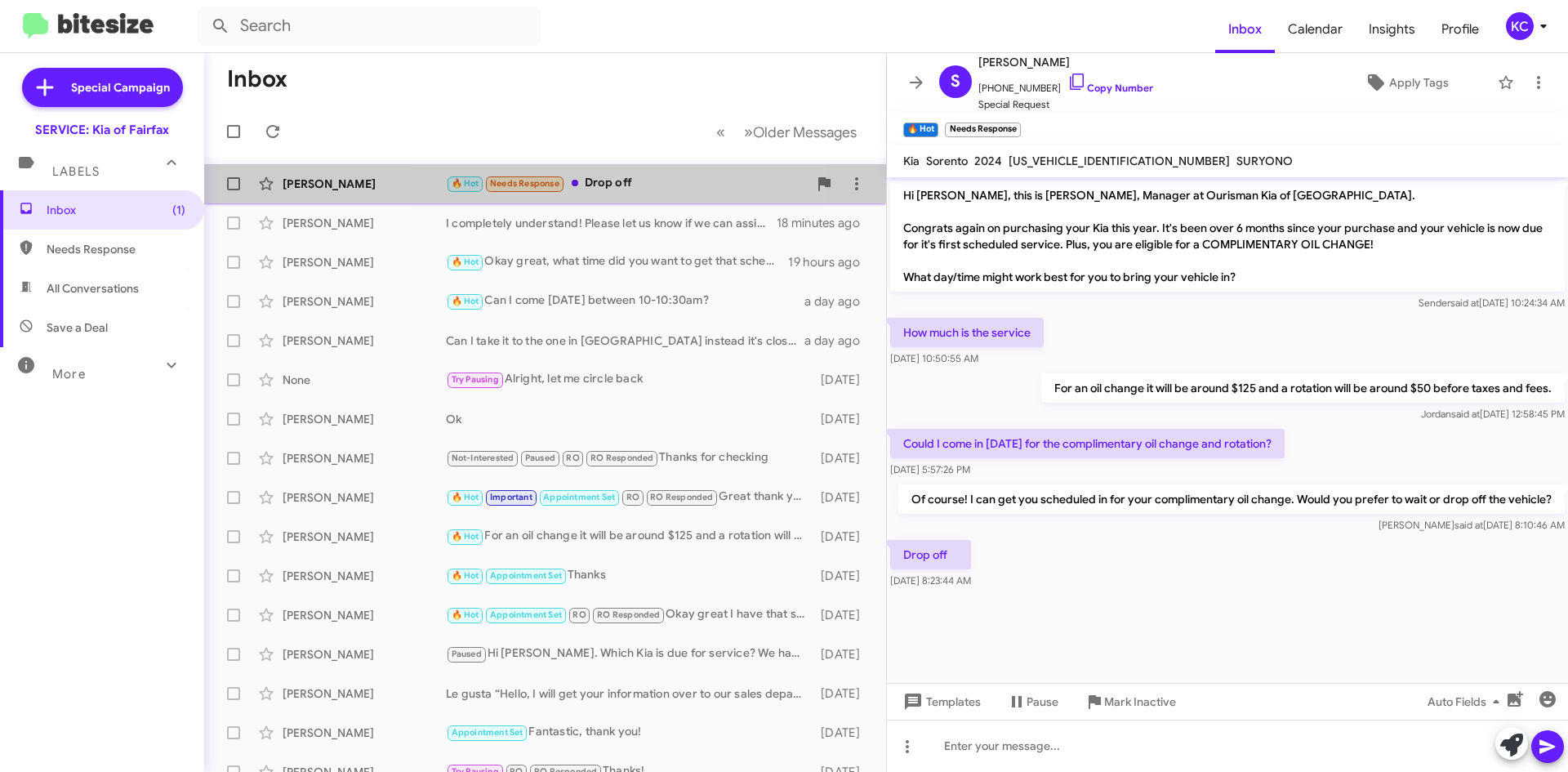
click at [606, 181] on div "🔥 Hot Needs Response Drop off" at bounding box center [627, 183] width 362 height 19
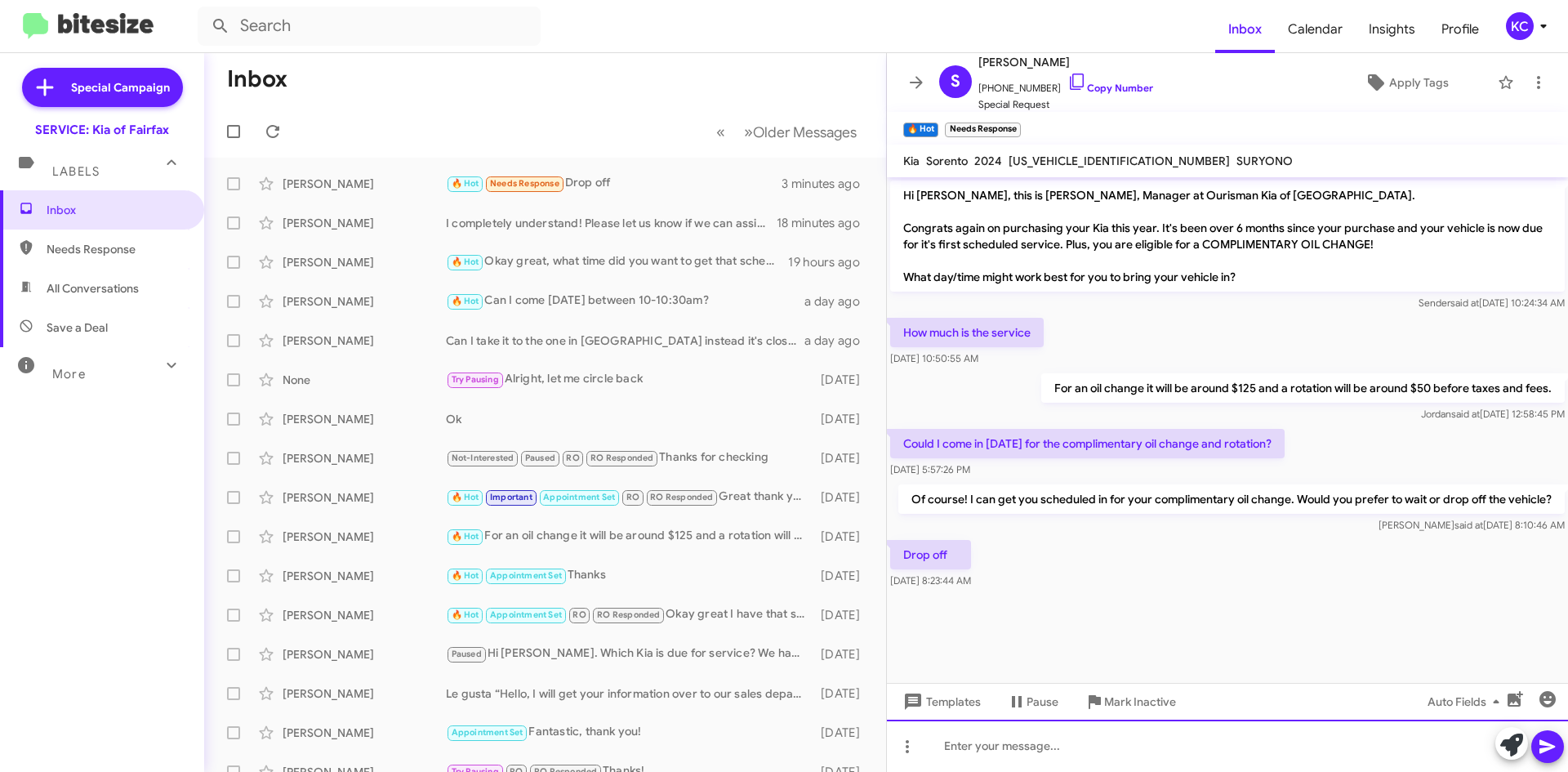
click at [1042, 756] on div at bounding box center [1228, 746] width 682 height 52
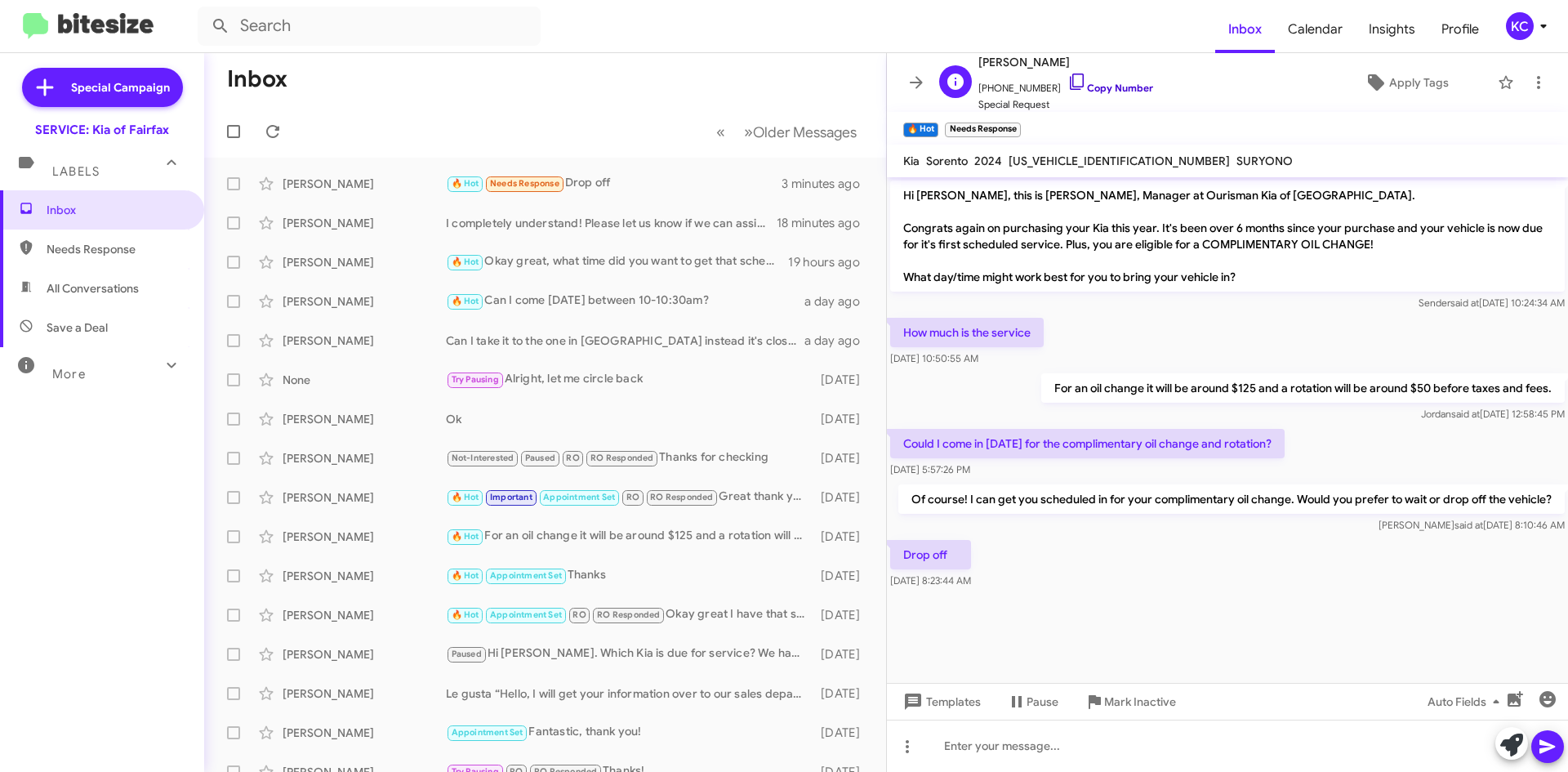
click at [1067, 76] on icon at bounding box center [1077, 82] width 20 height 20
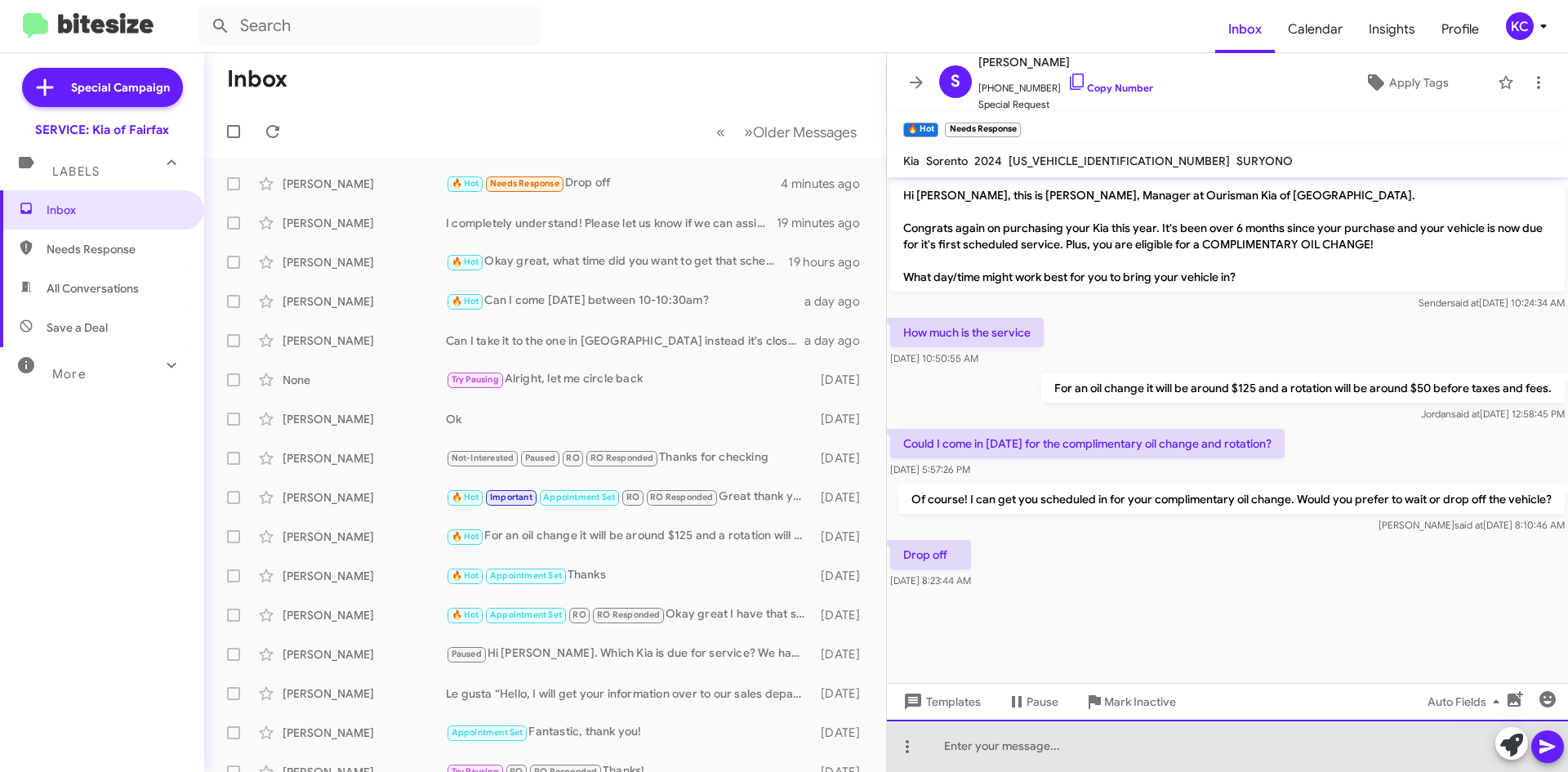
click at [995, 730] on div at bounding box center [1228, 746] width 682 height 52
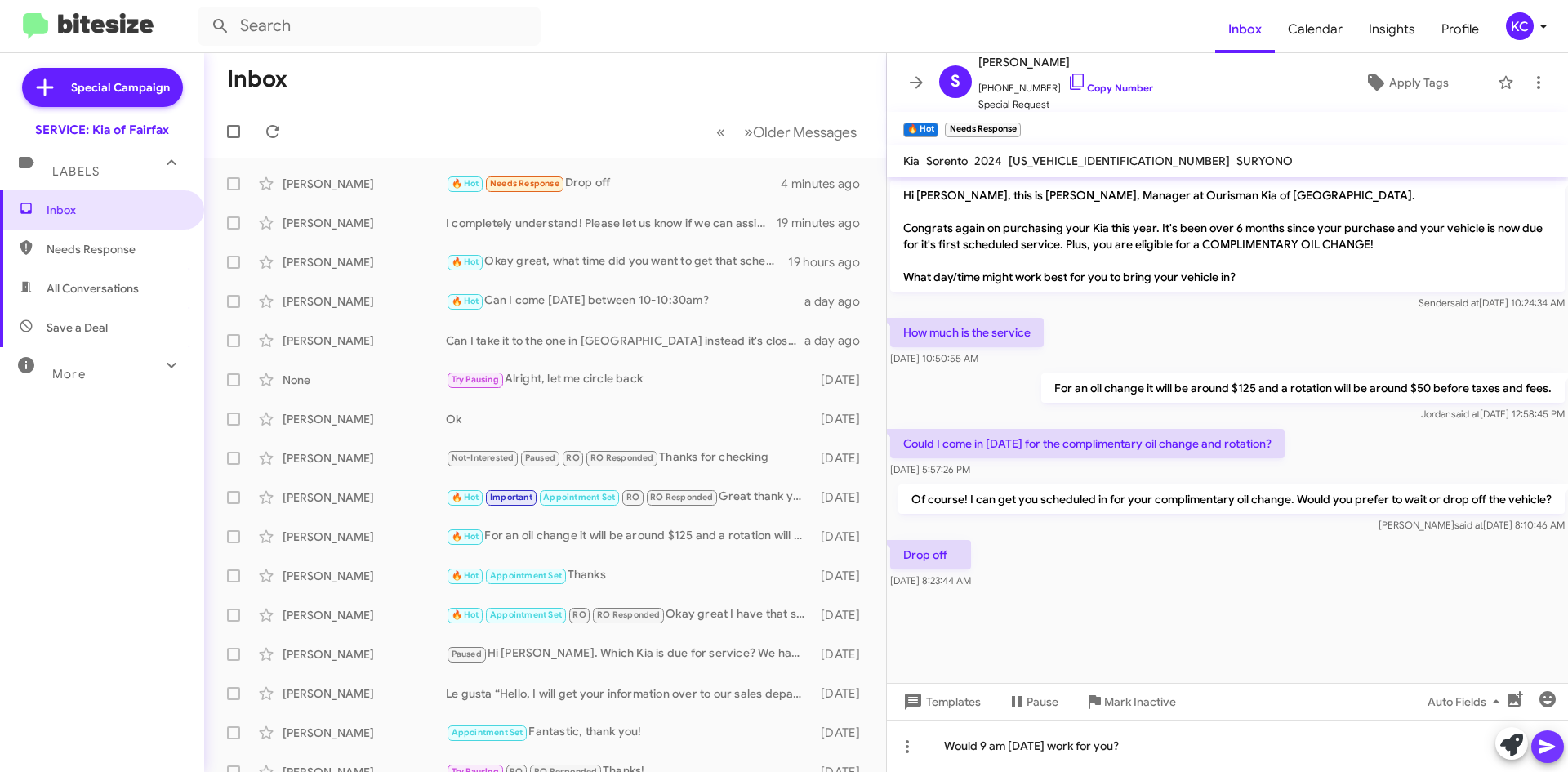
click at [1551, 749] on icon at bounding box center [1547, 747] width 16 height 14
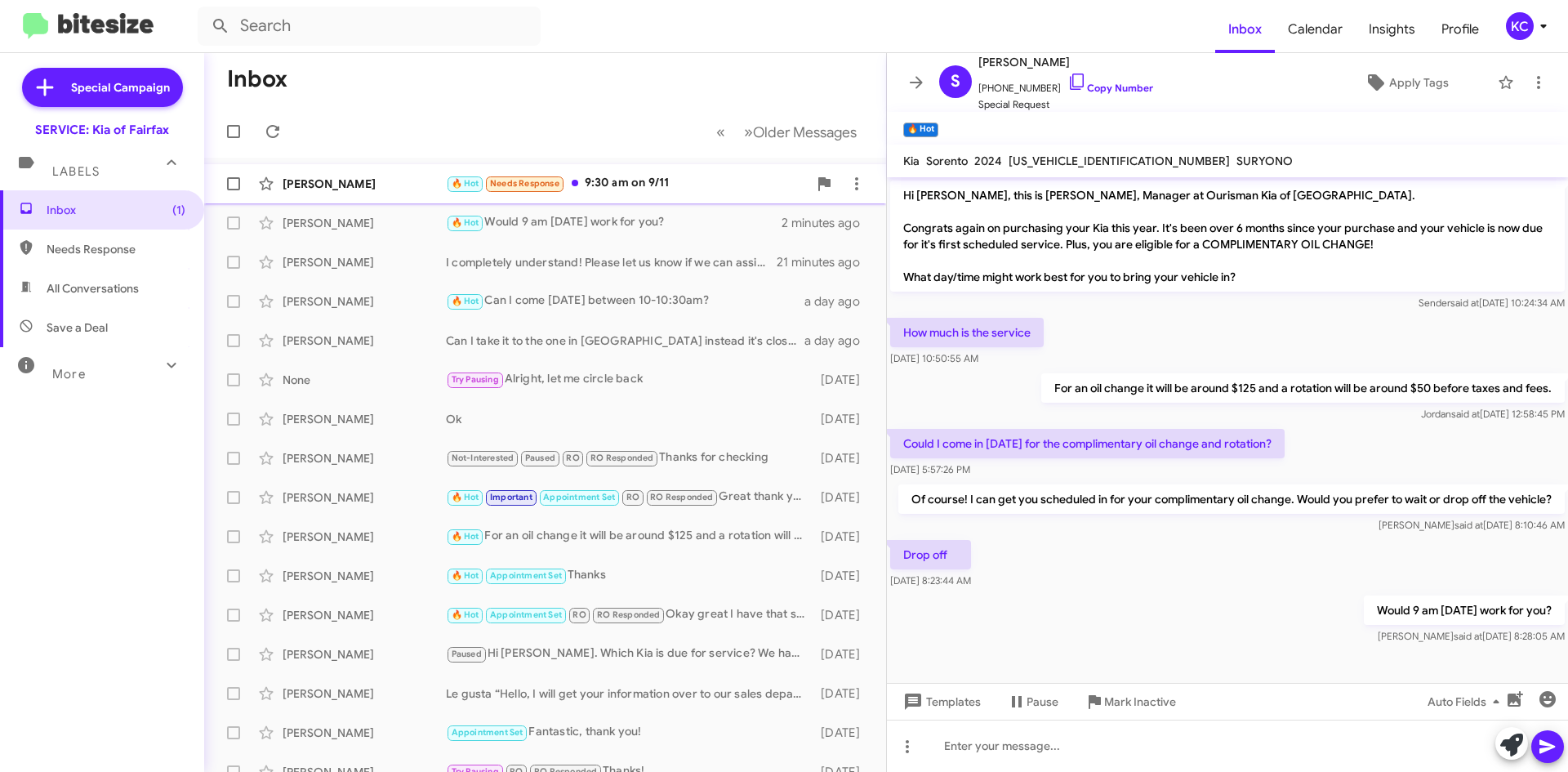
click at [682, 173] on div "Sergio Kapusta 🔥 Hot Needs Response 9:30 am on 9/11 a few seconds ago" at bounding box center [544, 184] width 656 height 33
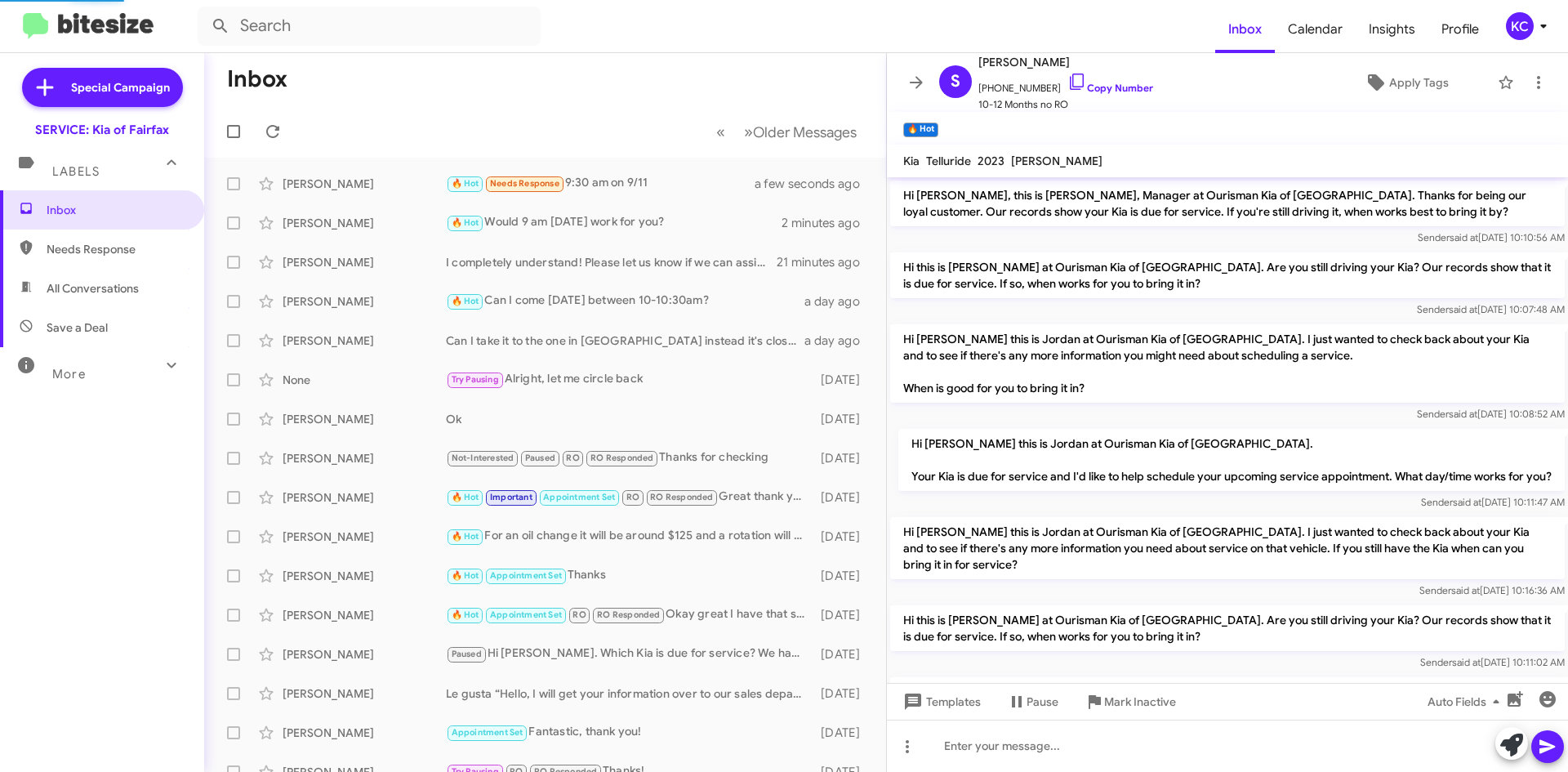
scroll to position [270, 0]
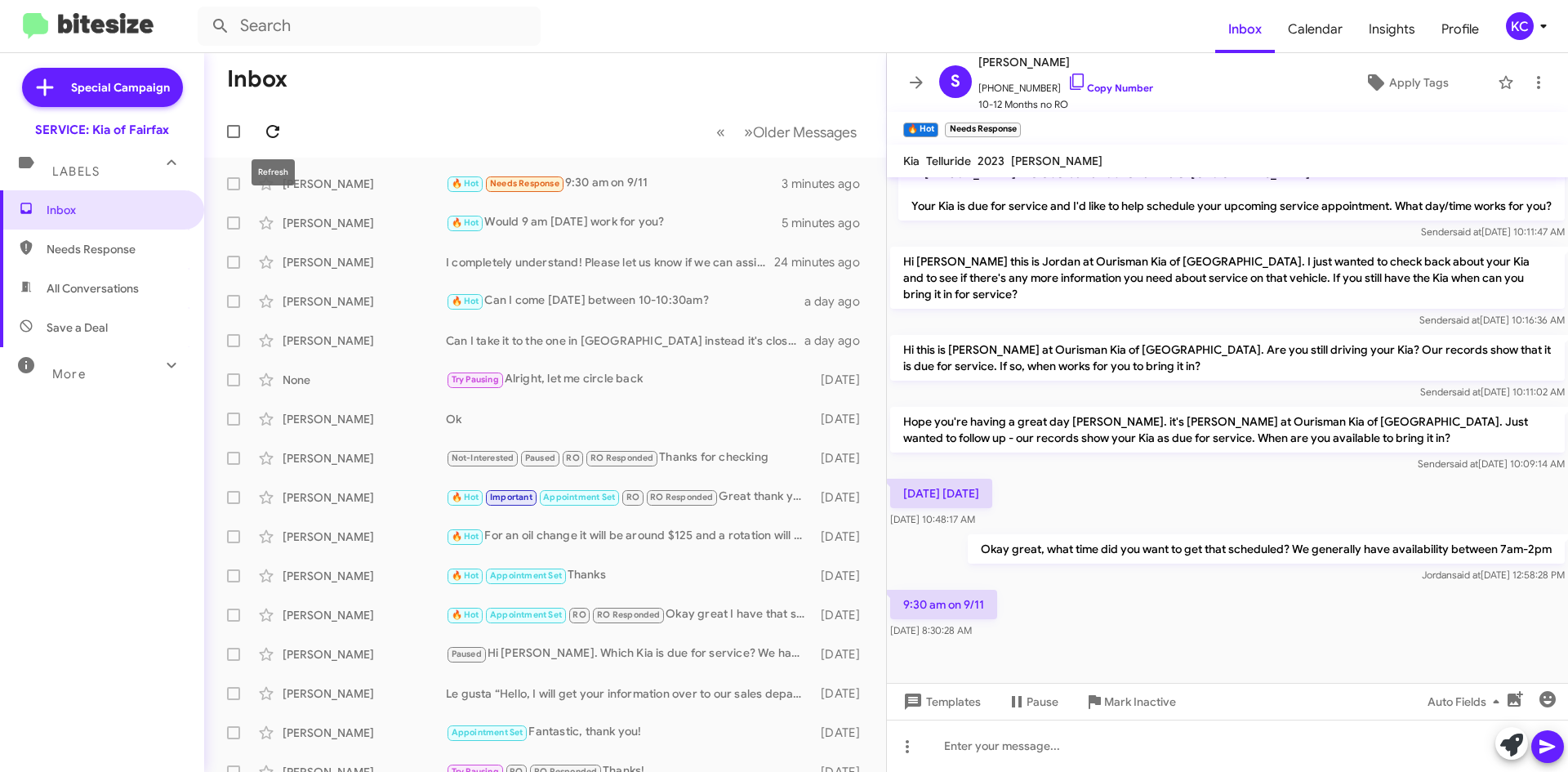
click at [277, 133] on icon at bounding box center [273, 131] width 20 height 20
click at [1067, 76] on icon at bounding box center [1077, 82] width 20 height 20
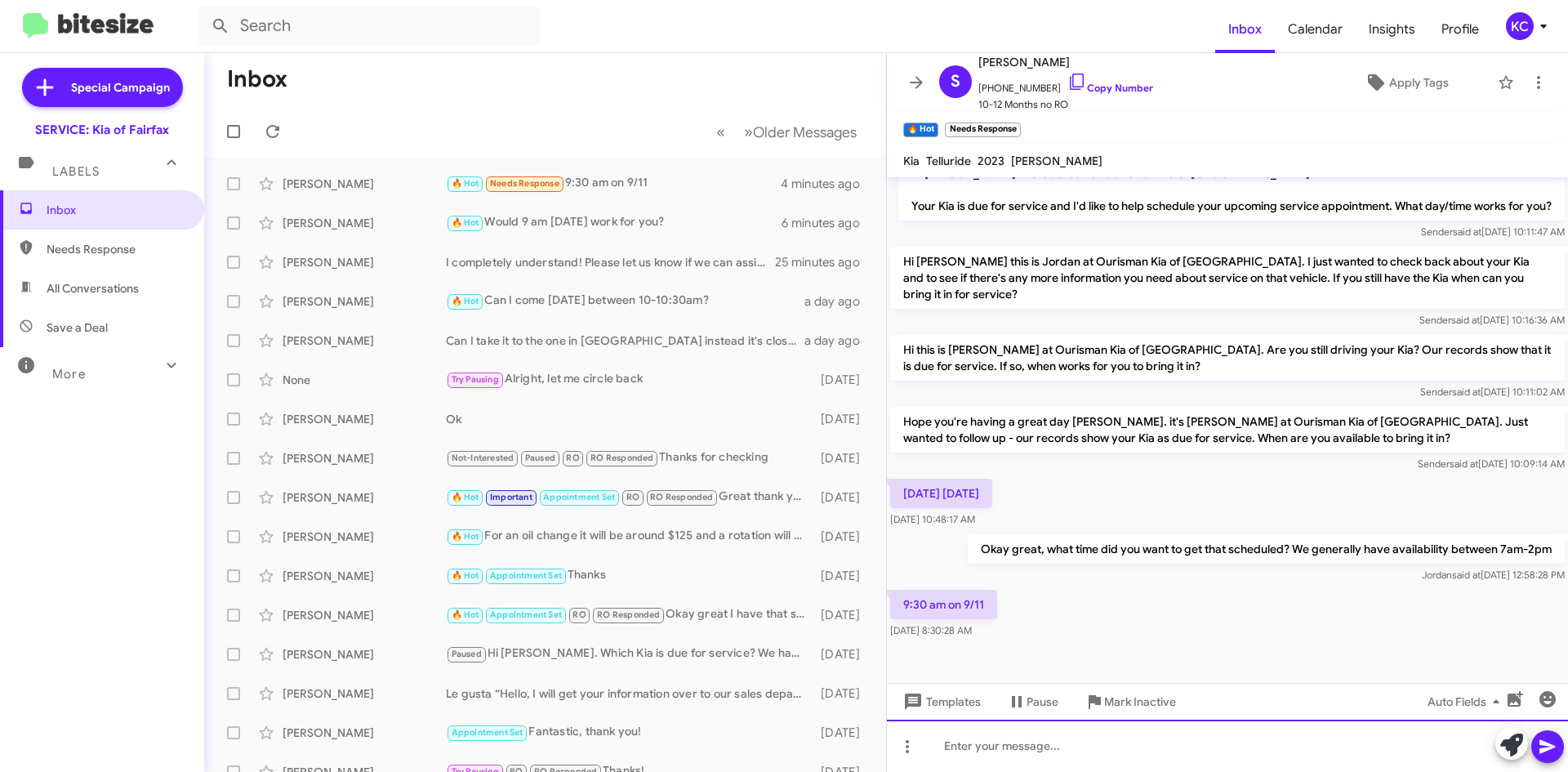
click at [1183, 744] on div at bounding box center [1228, 746] width 682 height 52
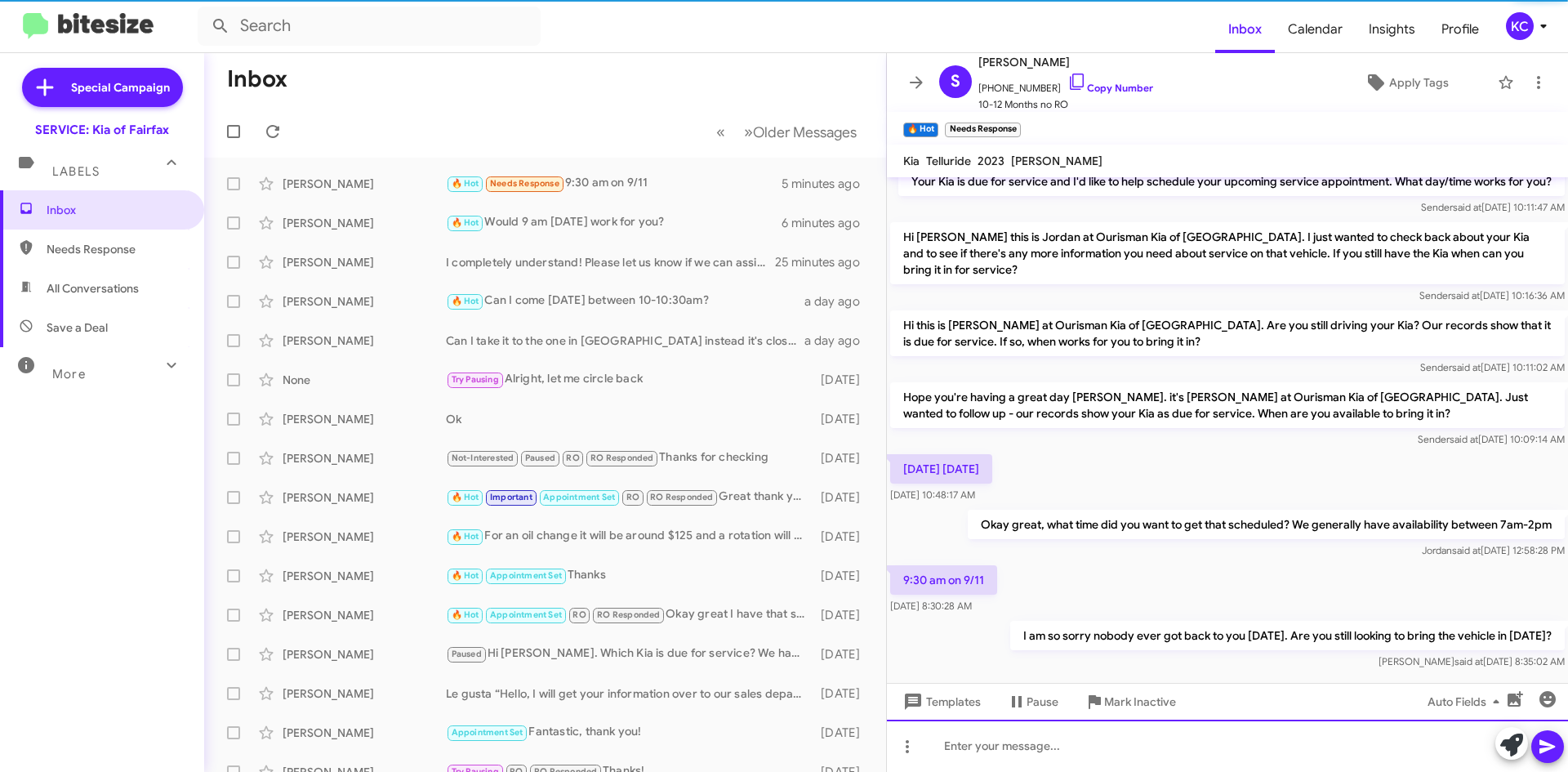
scroll to position [330, 0]
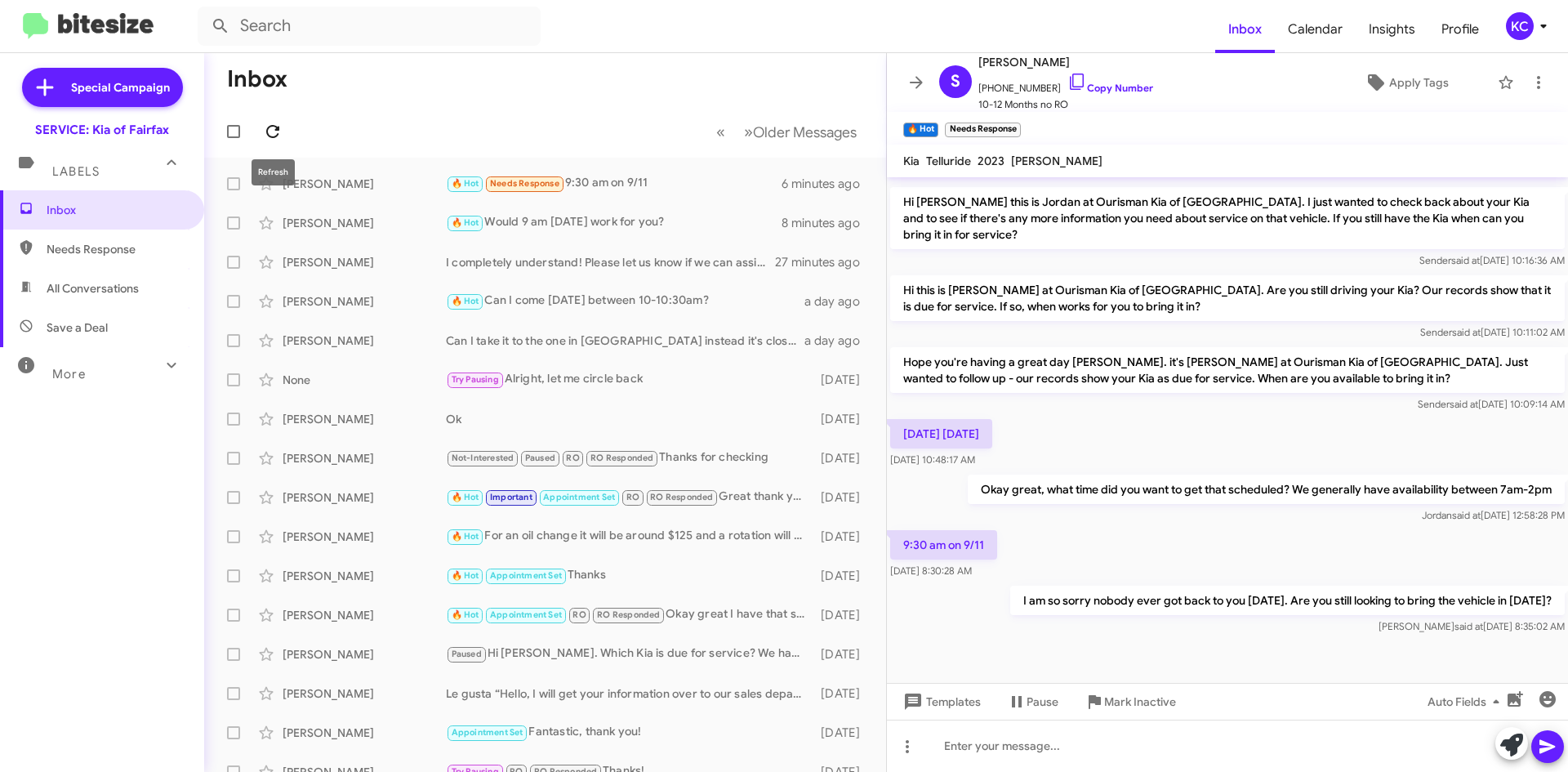
click at [282, 135] on icon at bounding box center [273, 131] width 20 height 20
click at [277, 134] on icon at bounding box center [273, 131] width 20 height 20
click at [277, 135] on icon at bounding box center [273, 131] width 13 height 13
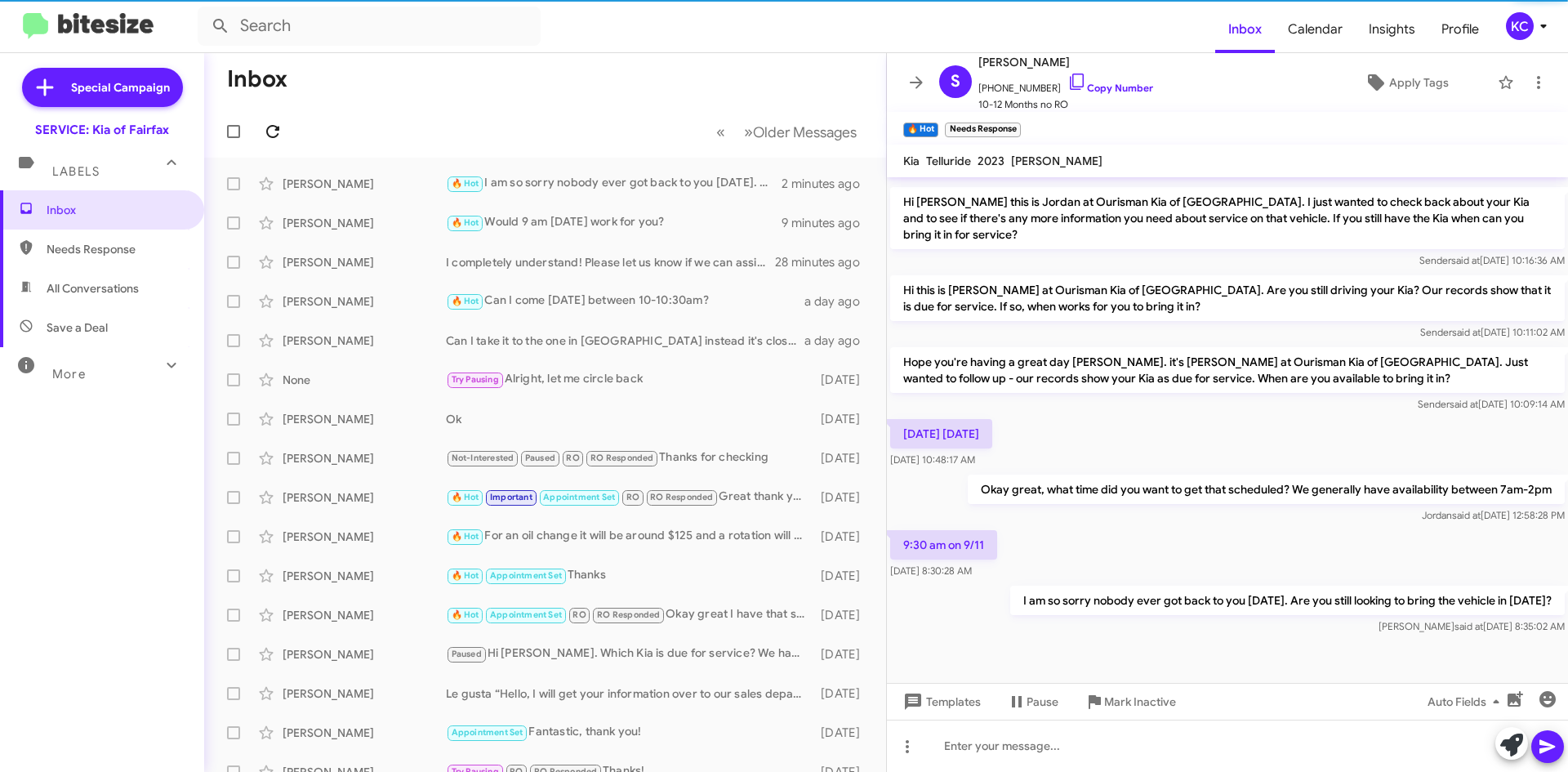
click at [277, 135] on icon at bounding box center [273, 131] width 13 height 13
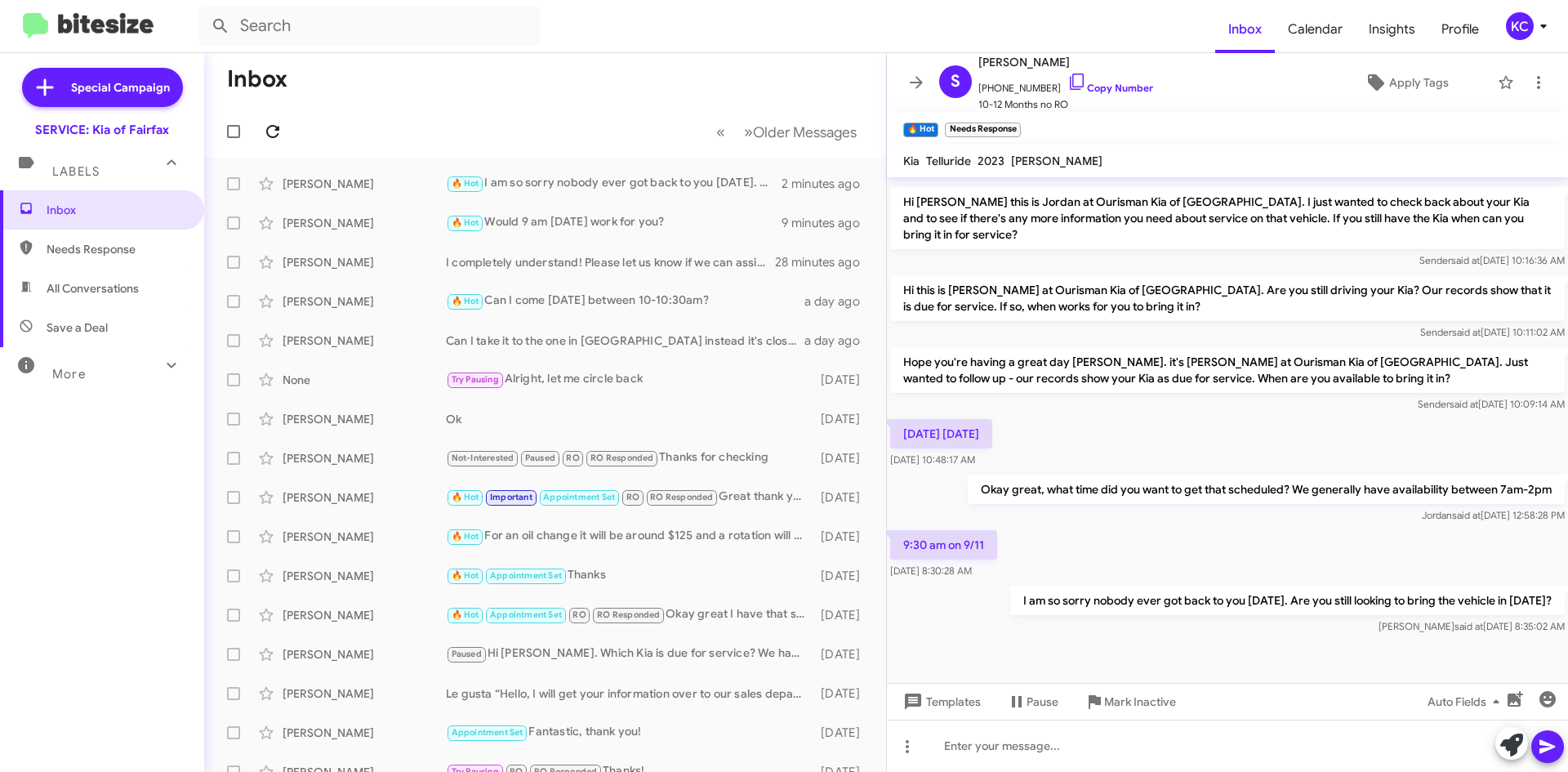
click at [277, 135] on icon at bounding box center [273, 131] width 13 height 13
click at [273, 139] on icon at bounding box center [273, 131] width 20 height 20
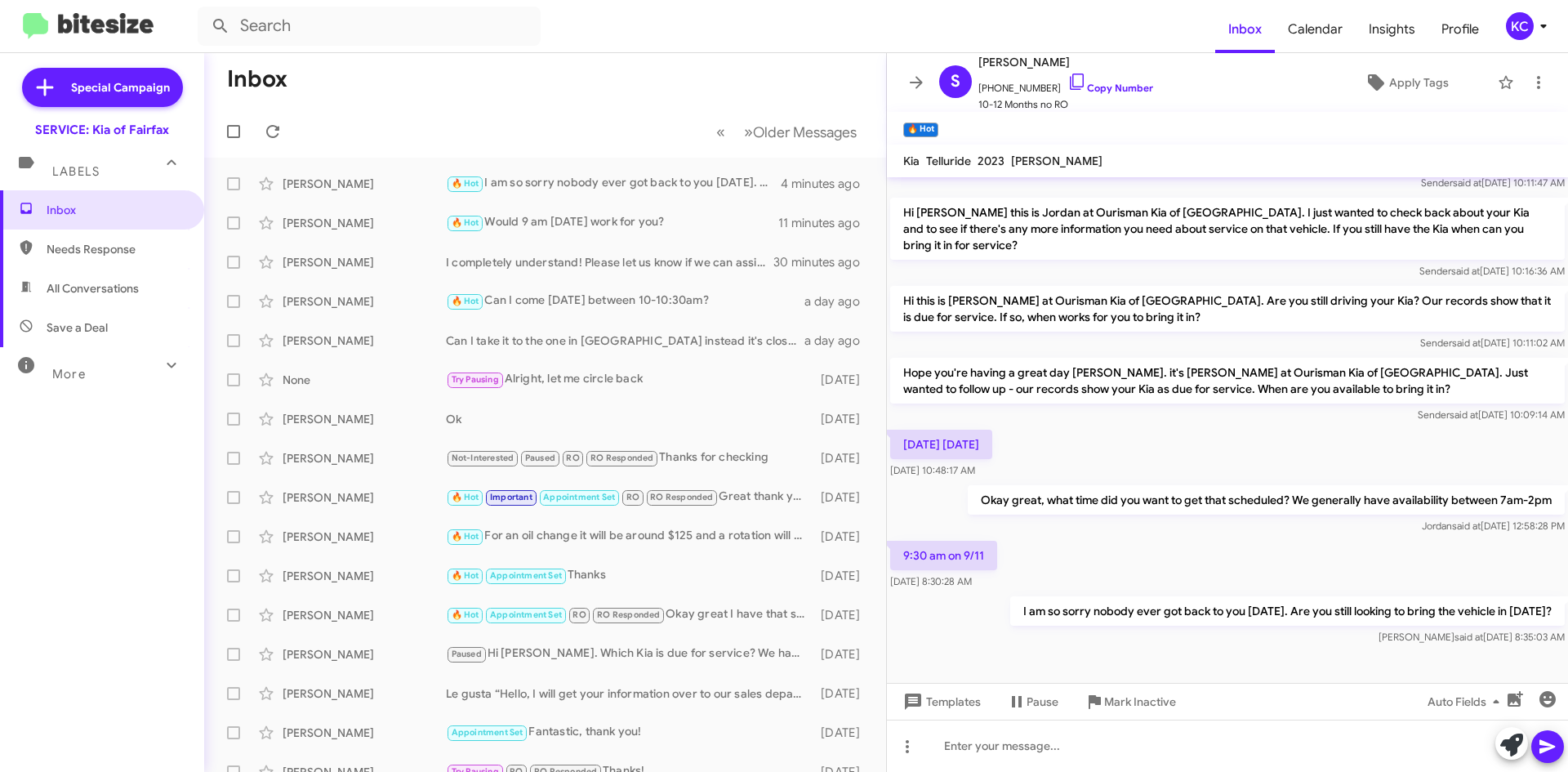
scroll to position [330, 0]
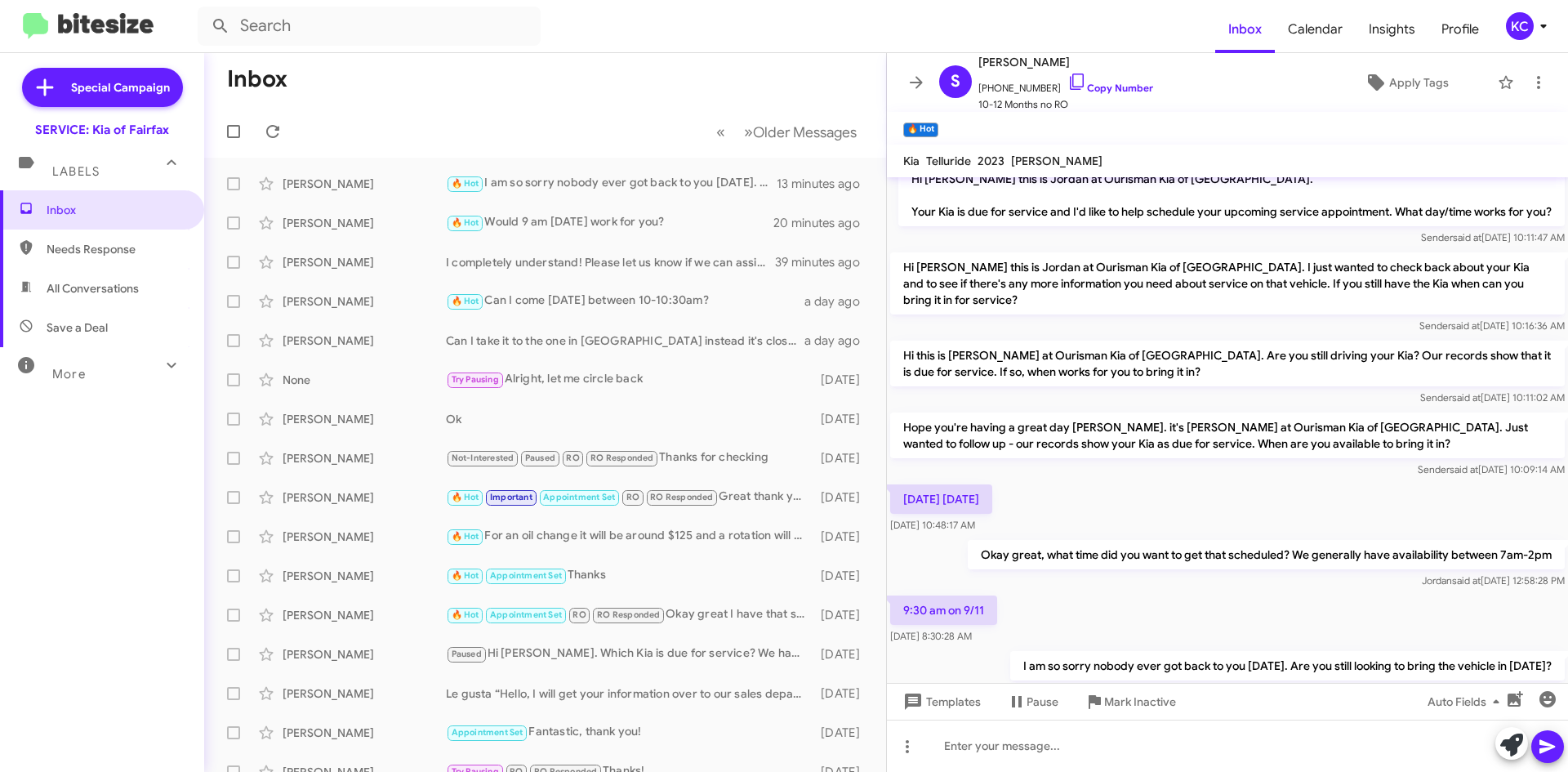
scroll to position [330, 0]
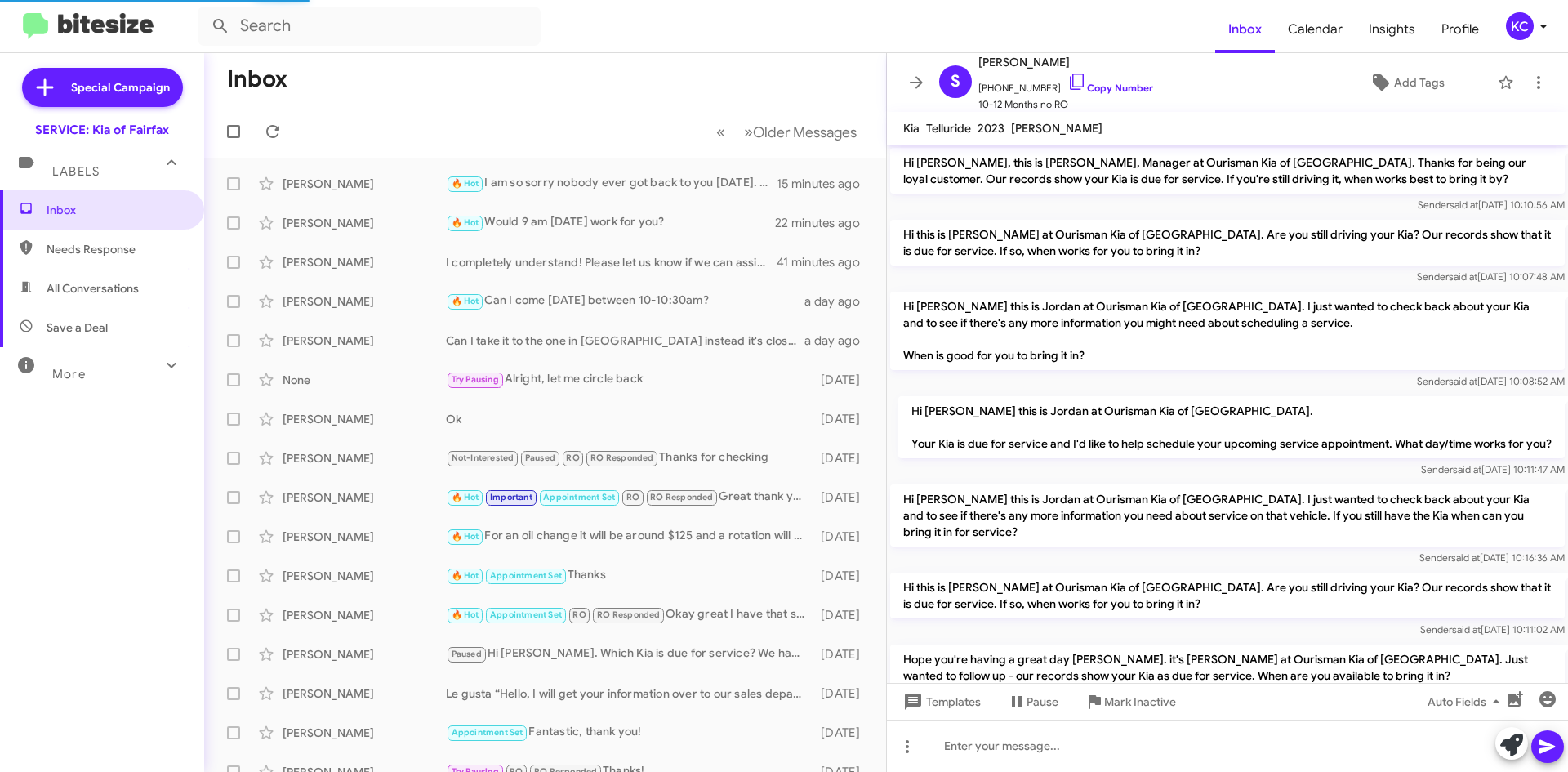
scroll to position [265, 0]
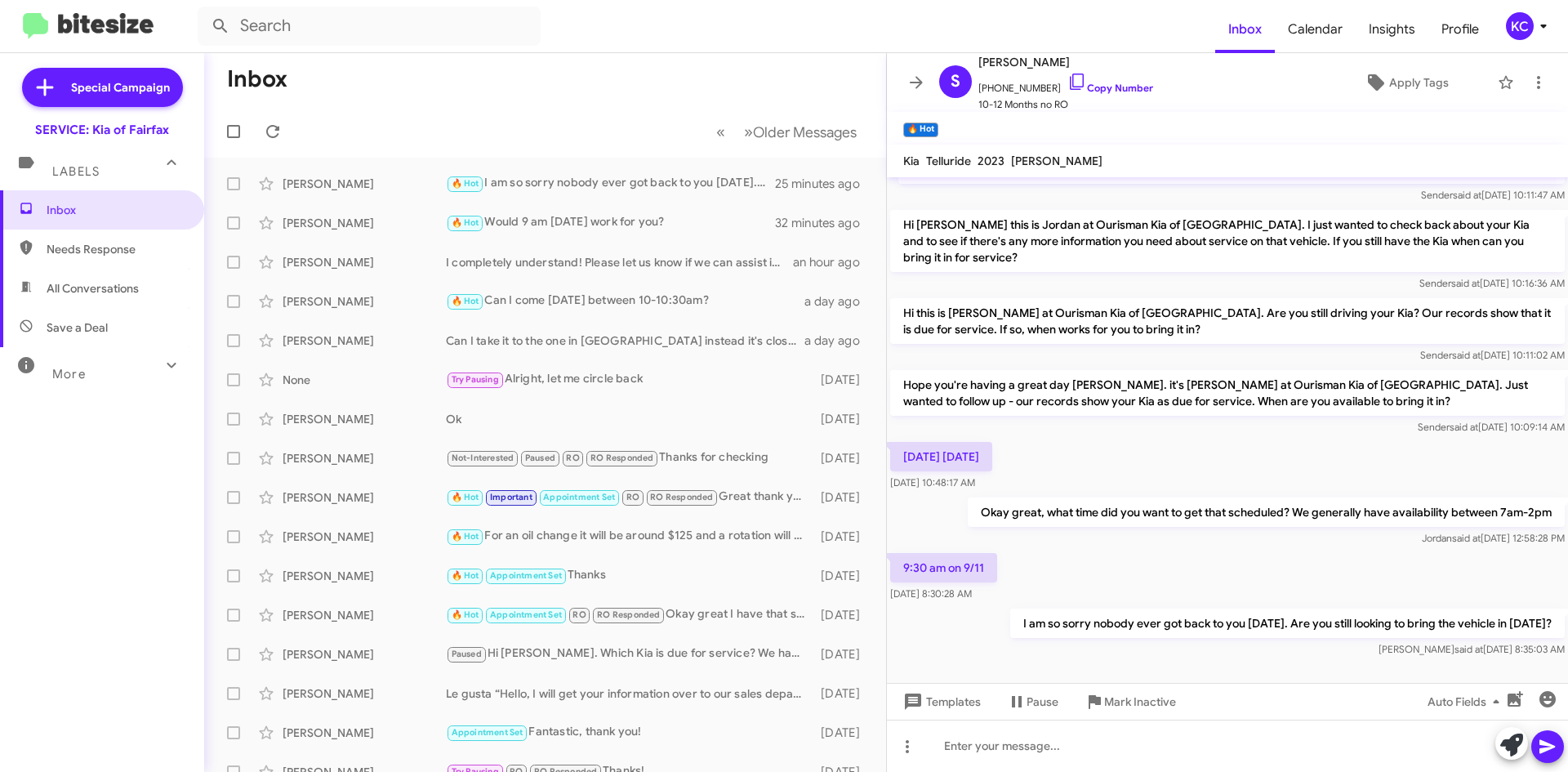
scroll to position [330, 0]
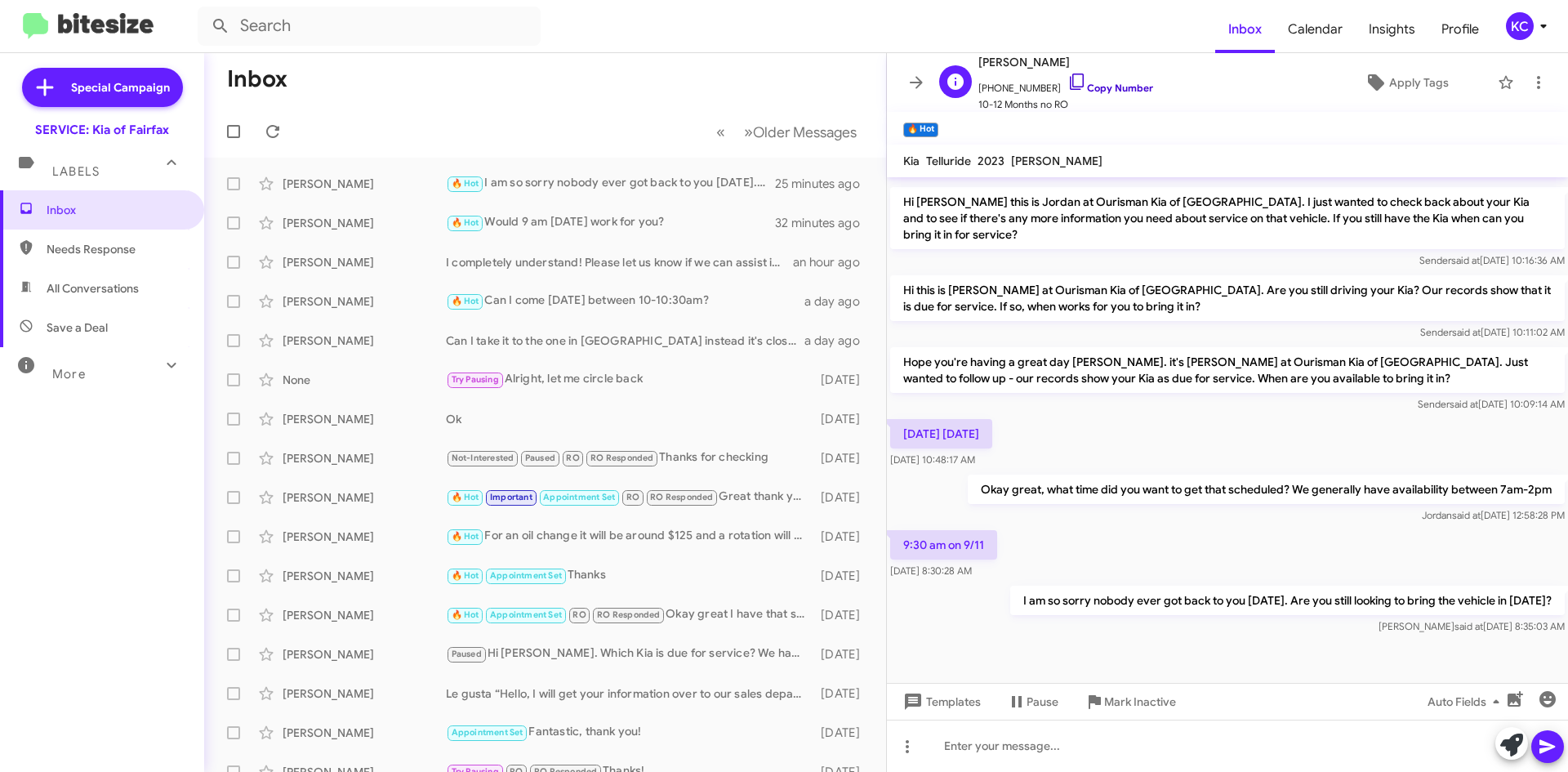
click at [1067, 76] on icon at bounding box center [1077, 82] width 20 height 20
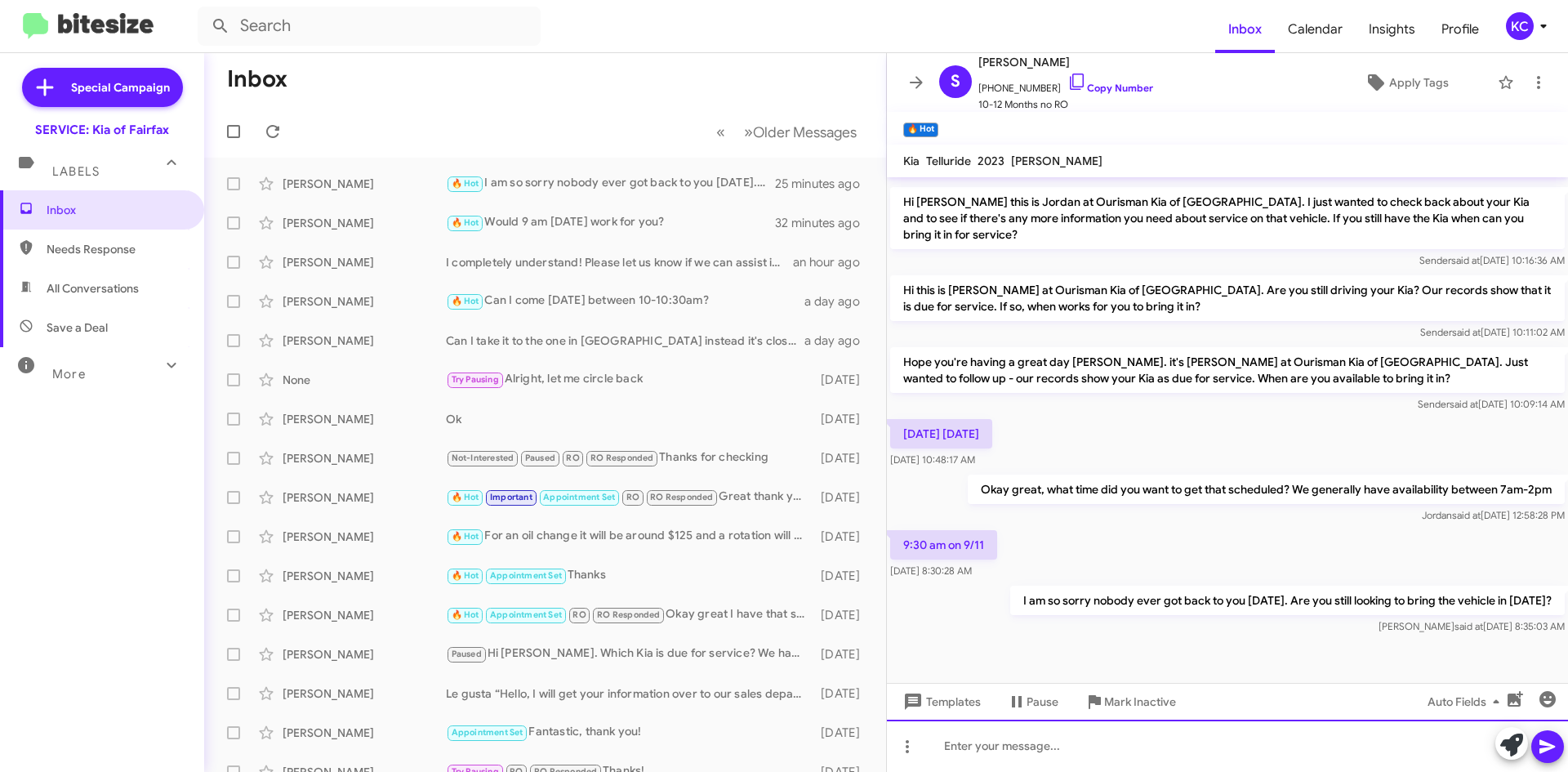
click at [1042, 758] on div at bounding box center [1228, 746] width 682 height 52
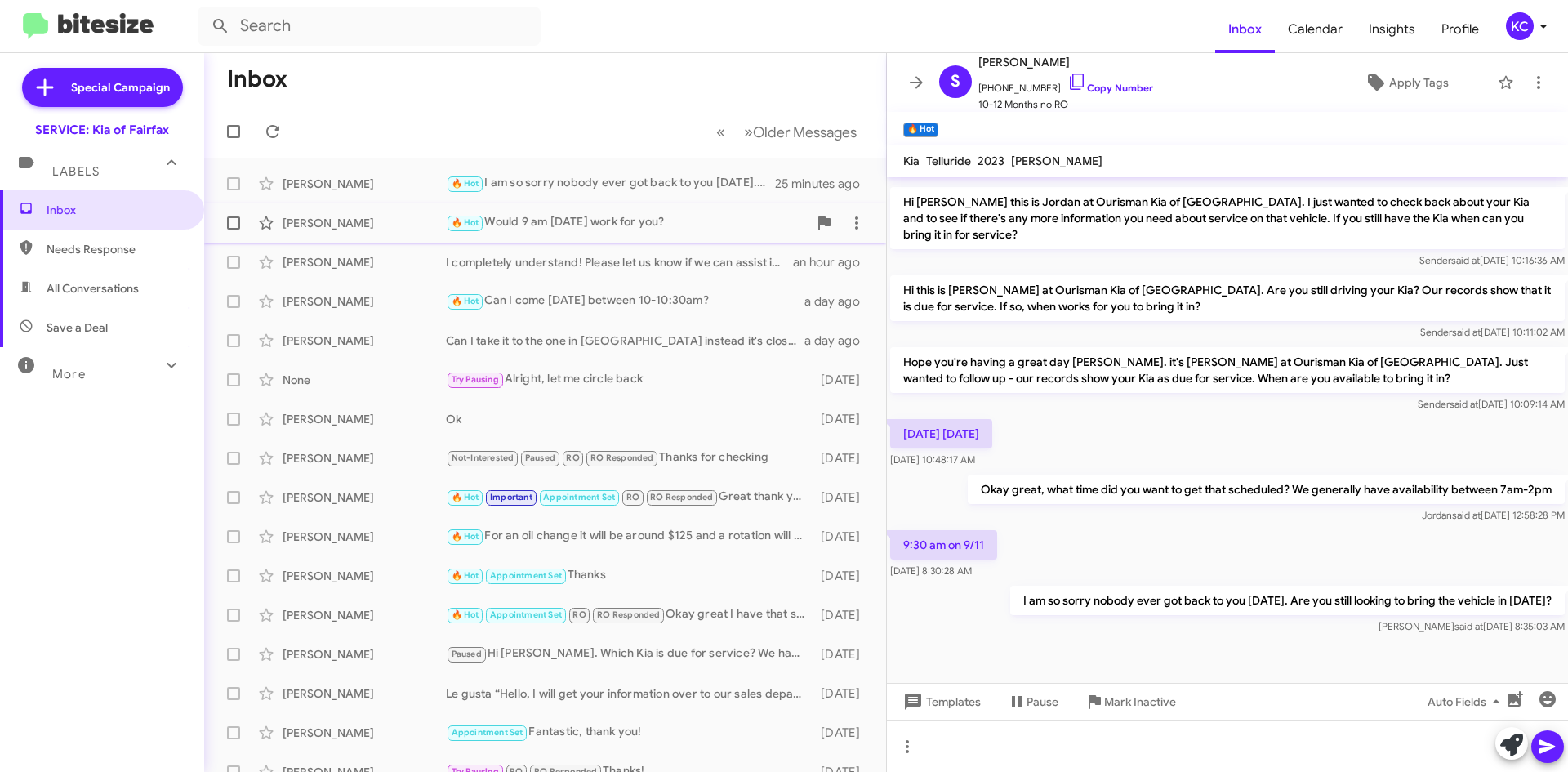
click at [602, 234] on div "Sabrina Akina 🔥 Hot Would 9 am this Friday work for you? 32 minutes ago" at bounding box center [544, 223] width 656 height 33
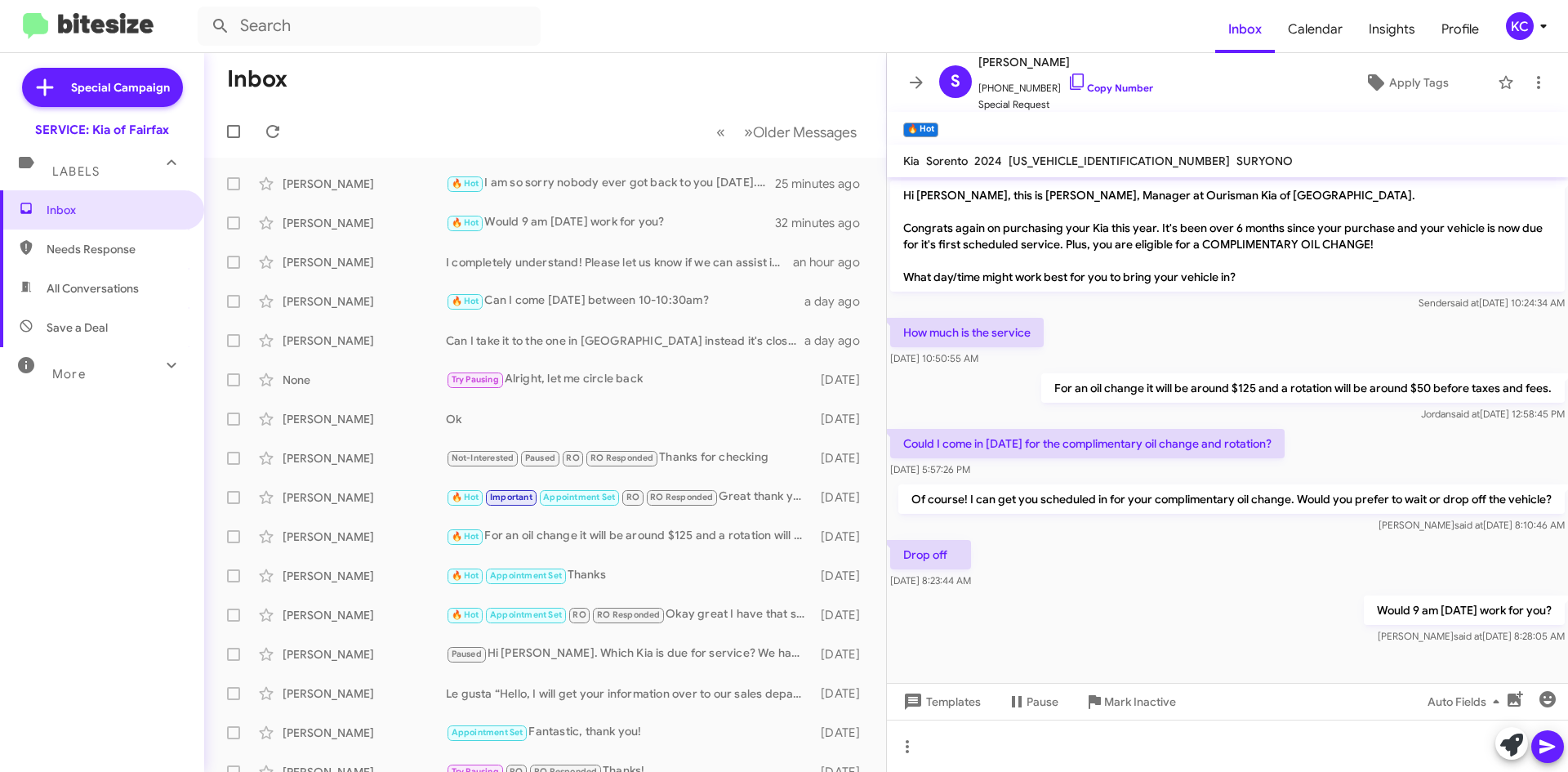
click at [1525, 28] on div "KC" at bounding box center [1520, 26] width 28 height 28
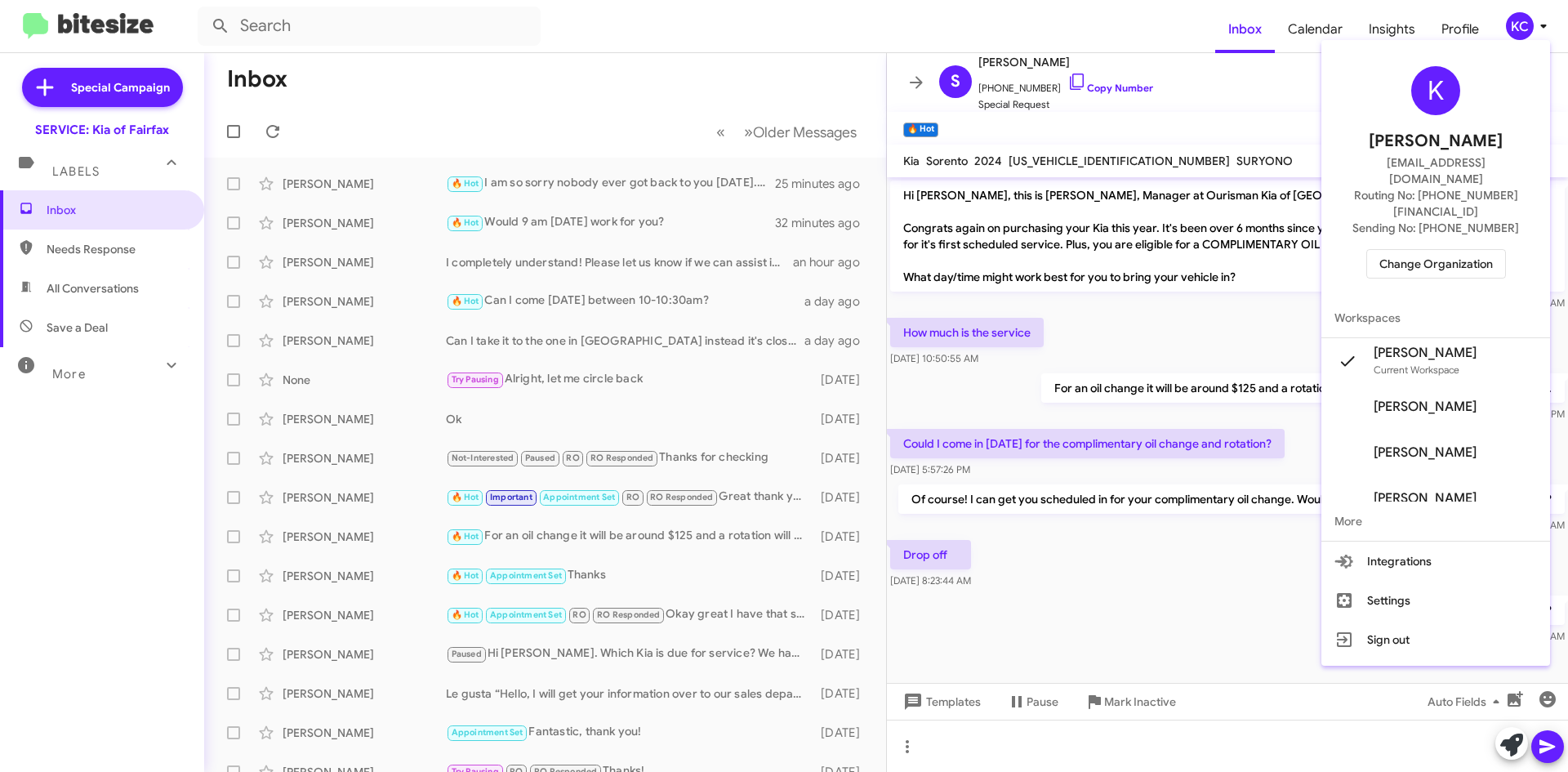
click at [1446, 250] on span "Change Organization" at bounding box center [1436, 264] width 114 height 28
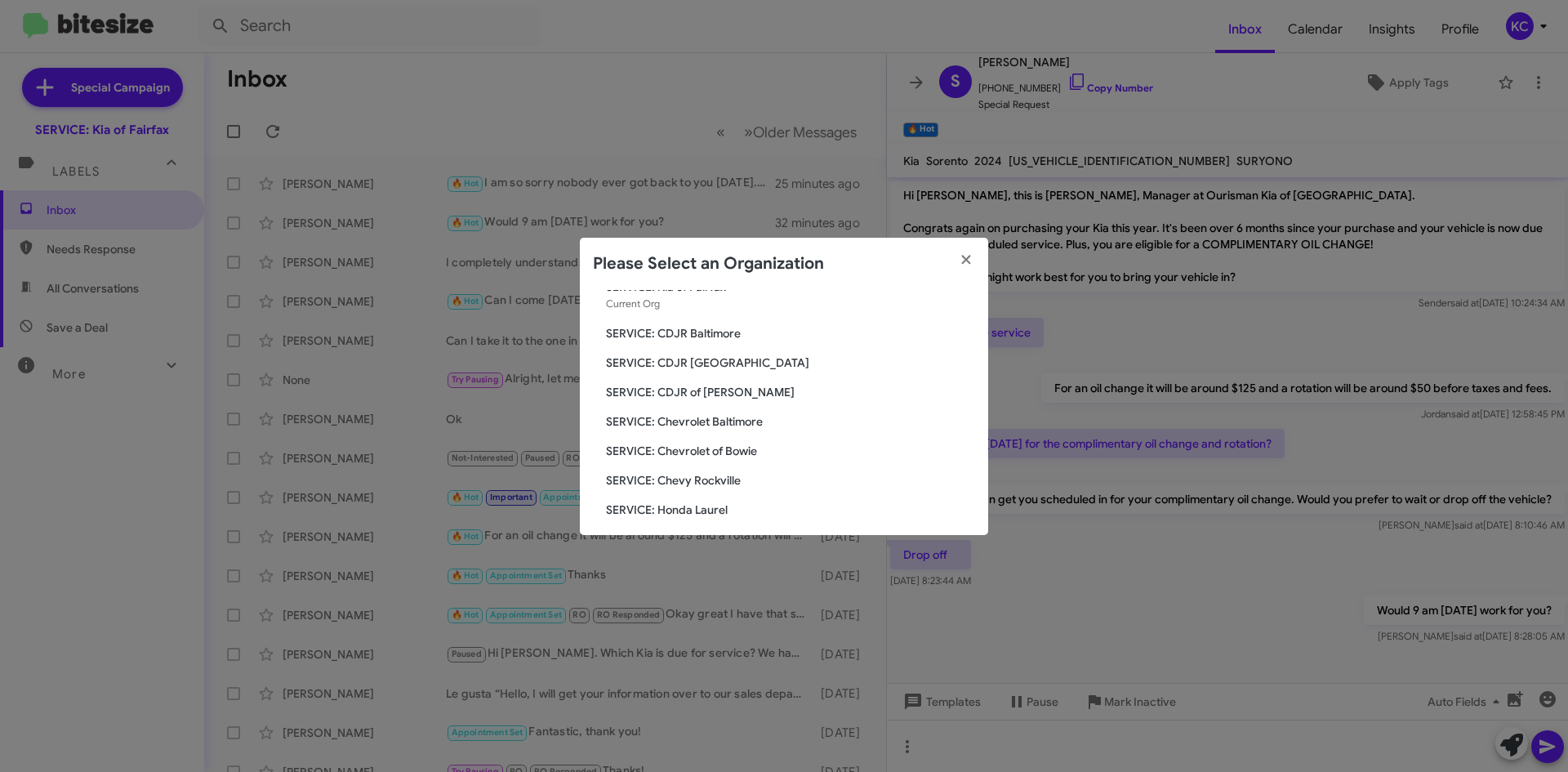
scroll to position [163, 0]
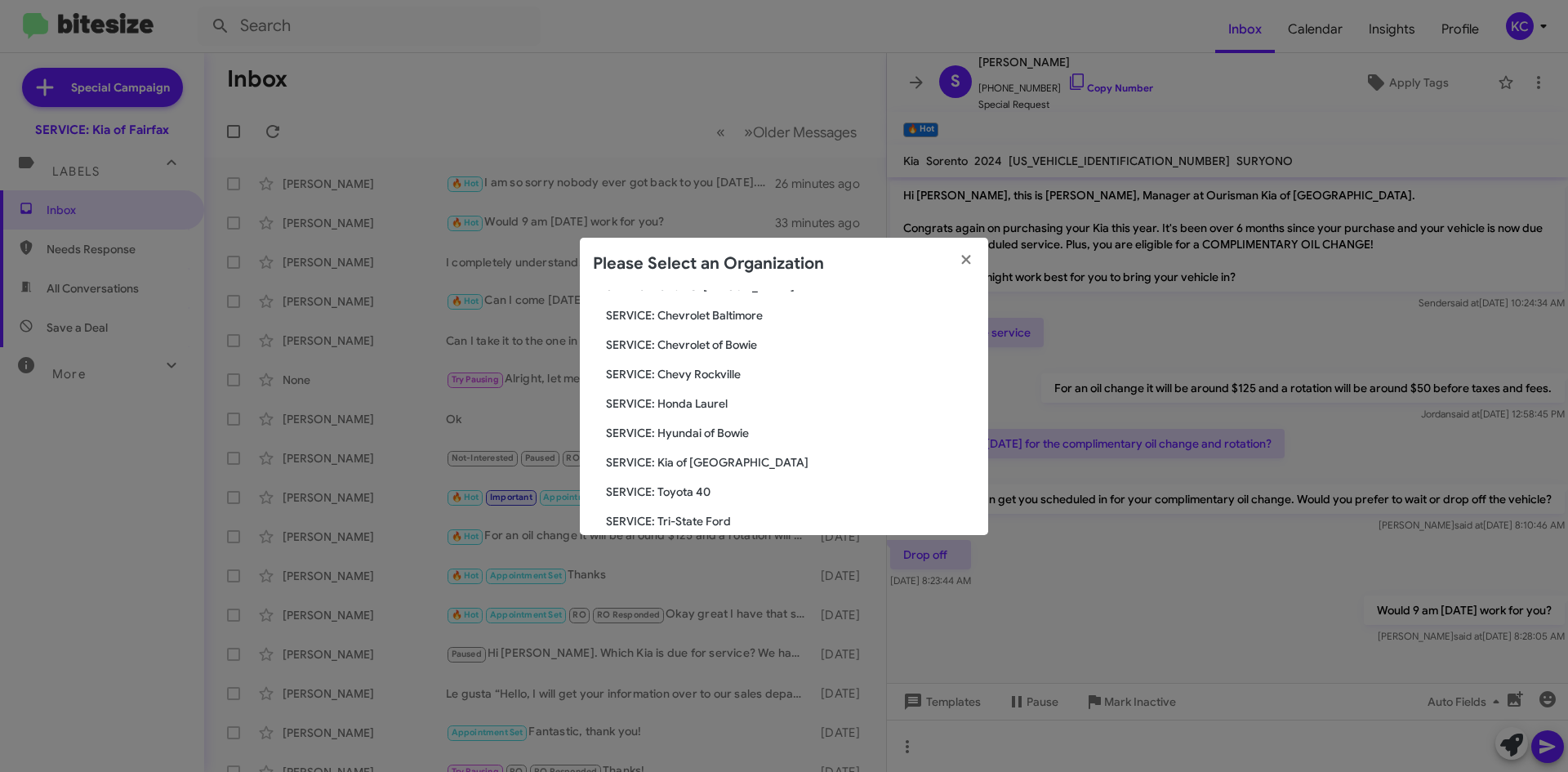
click at [729, 439] on span "SERVICE: Hyundai of Bowie" at bounding box center [790, 432] width 369 height 16
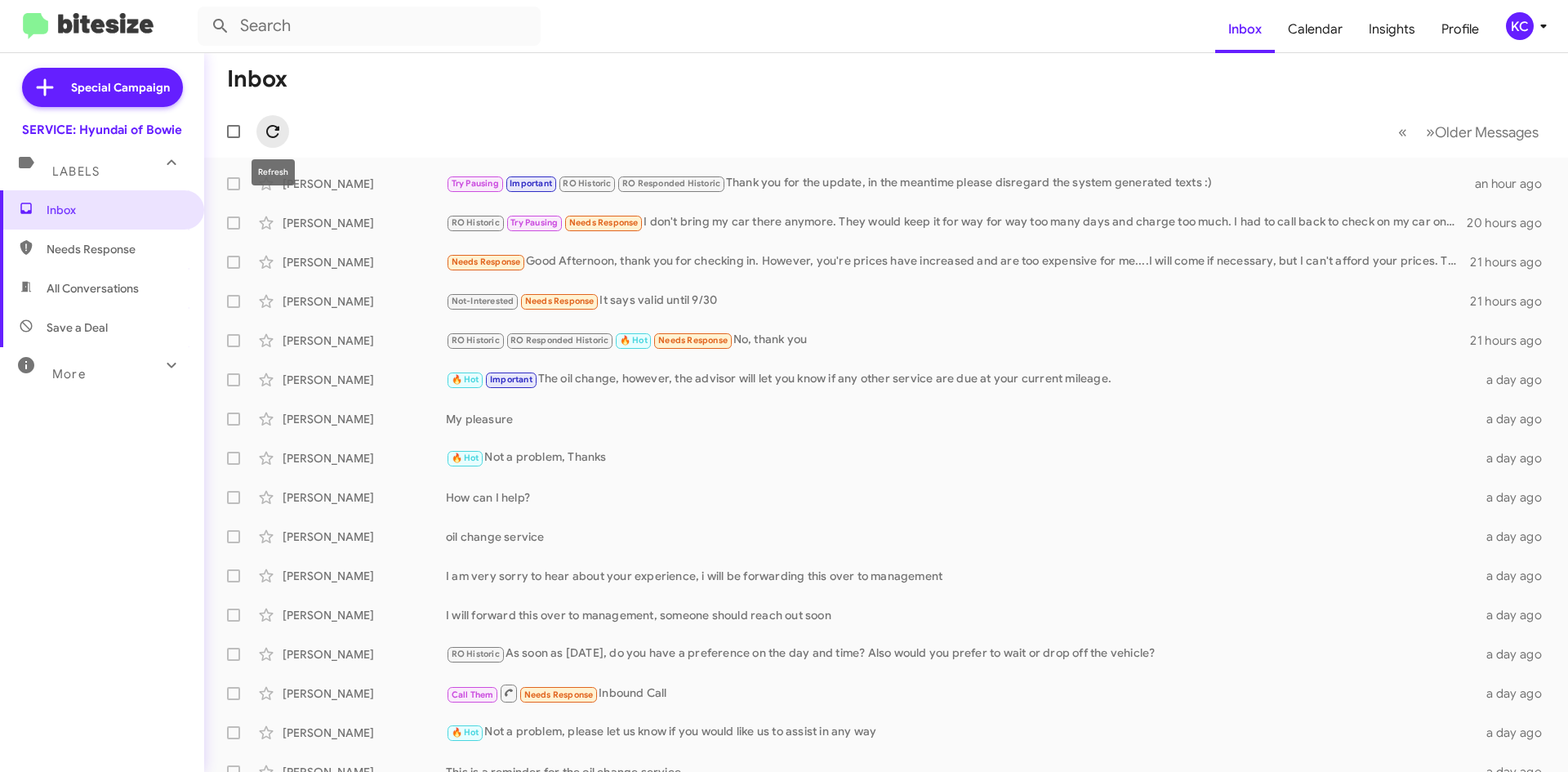
click at [288, 139] on span at bounding box center [273, 131] width 33 height 20
click at [1504, 25] on button "KC" at bounding box center [1521, 26] width 58 height 28
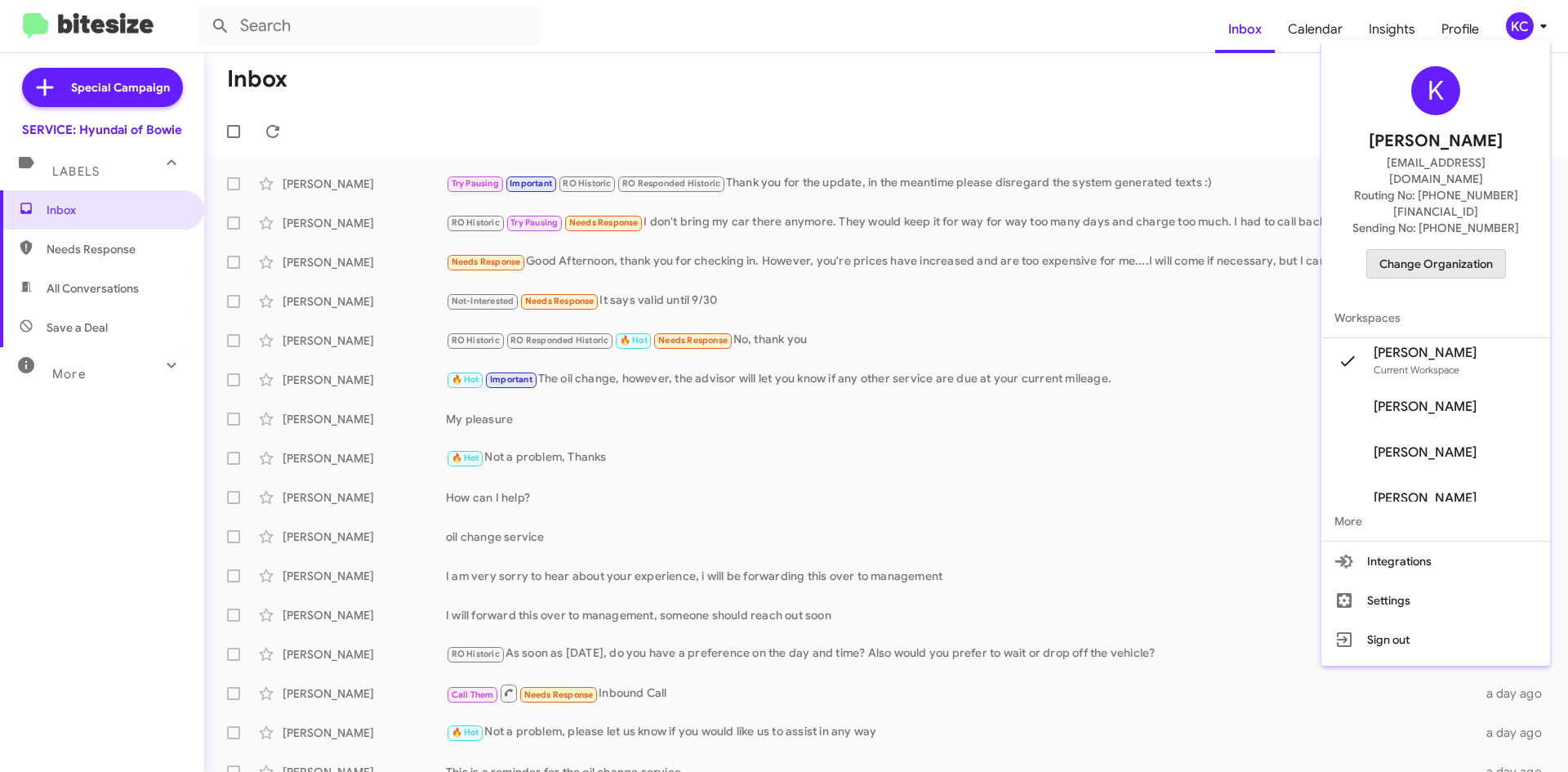
click at [1456, 250] on span "Change Organization" at bounding box center [1436, 264] width 114 height 28
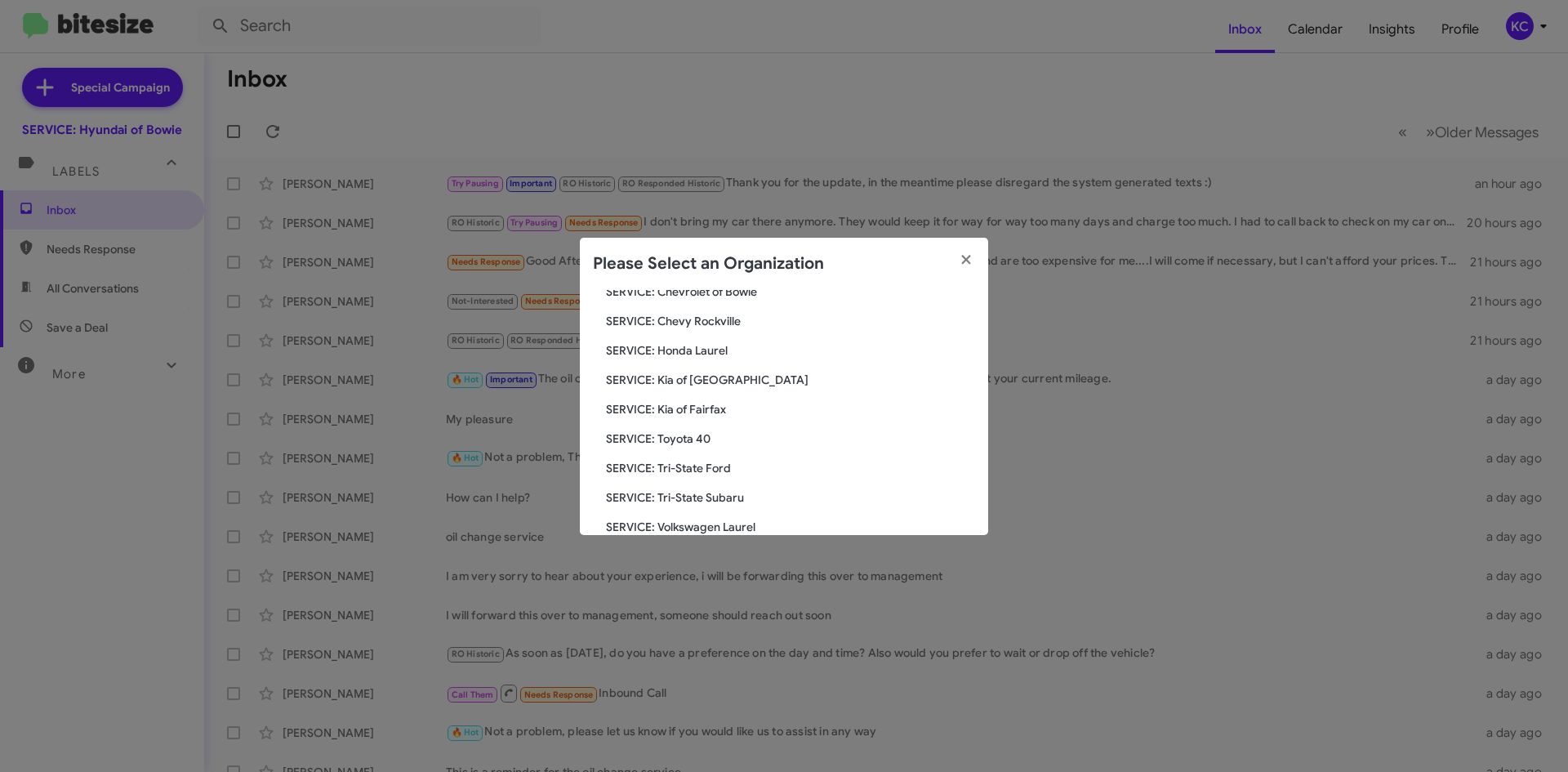
scroll to position [245, 0]
click at [700, 379] on span "SERVICE: Kia of Fairfax" at bounding box center [790, 380] width 369 height 16
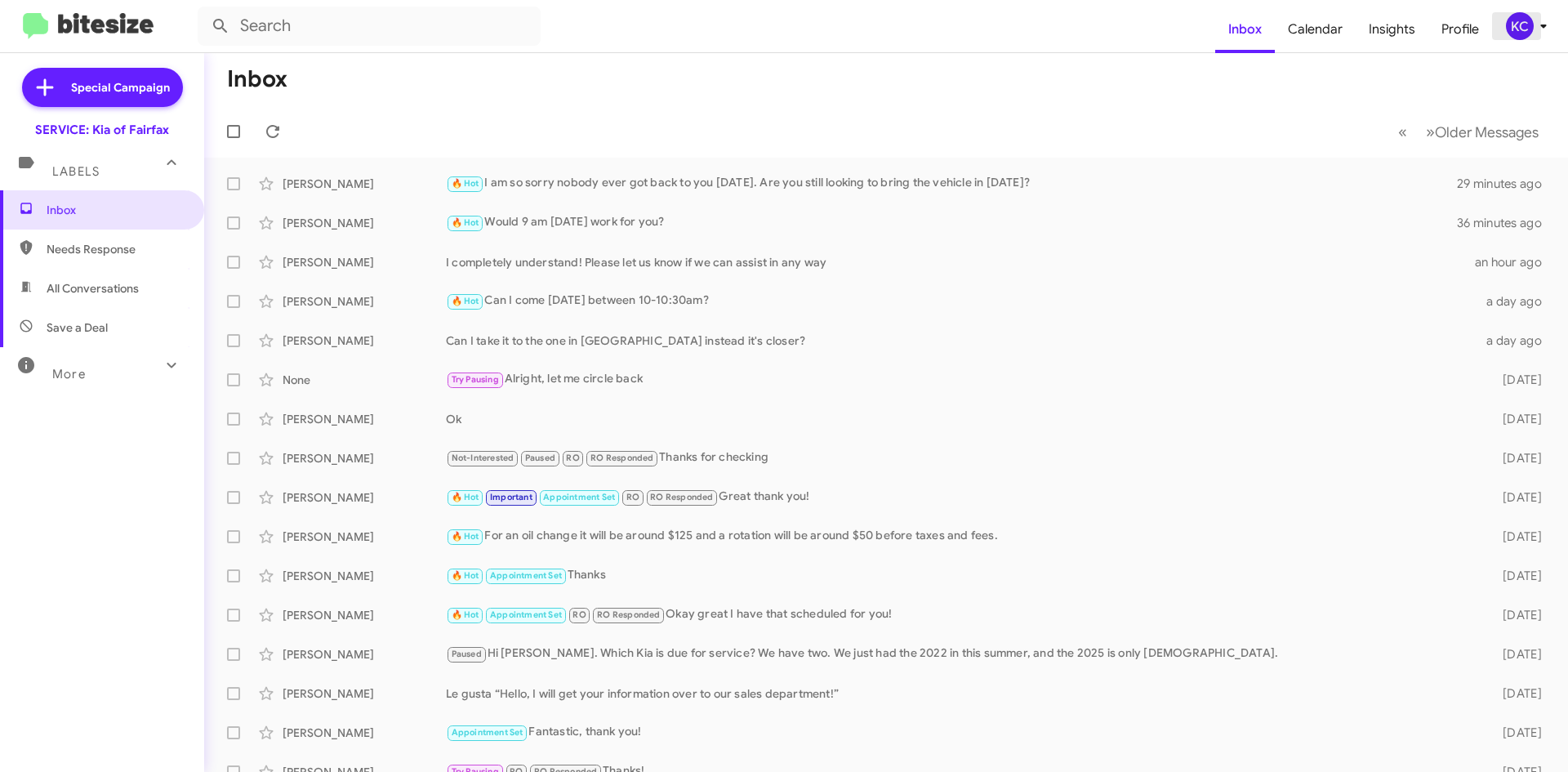
click at [1505, 32] on button "KC" at bounding box center [1521, 26] width 58 height 28
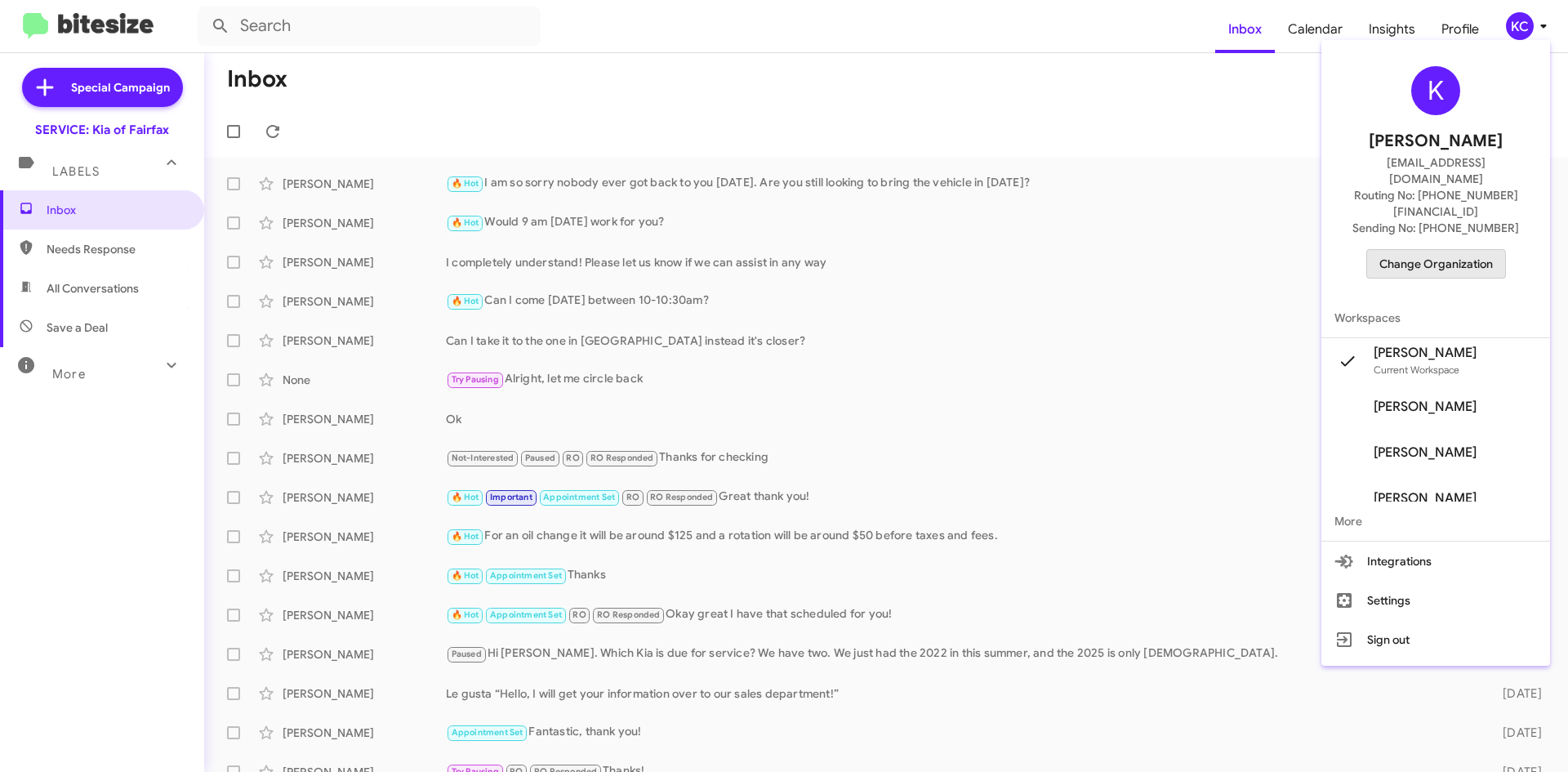
click at [1433, 250] on span "Change Organization" at bounding box center [1436, 264] width 114 height 28
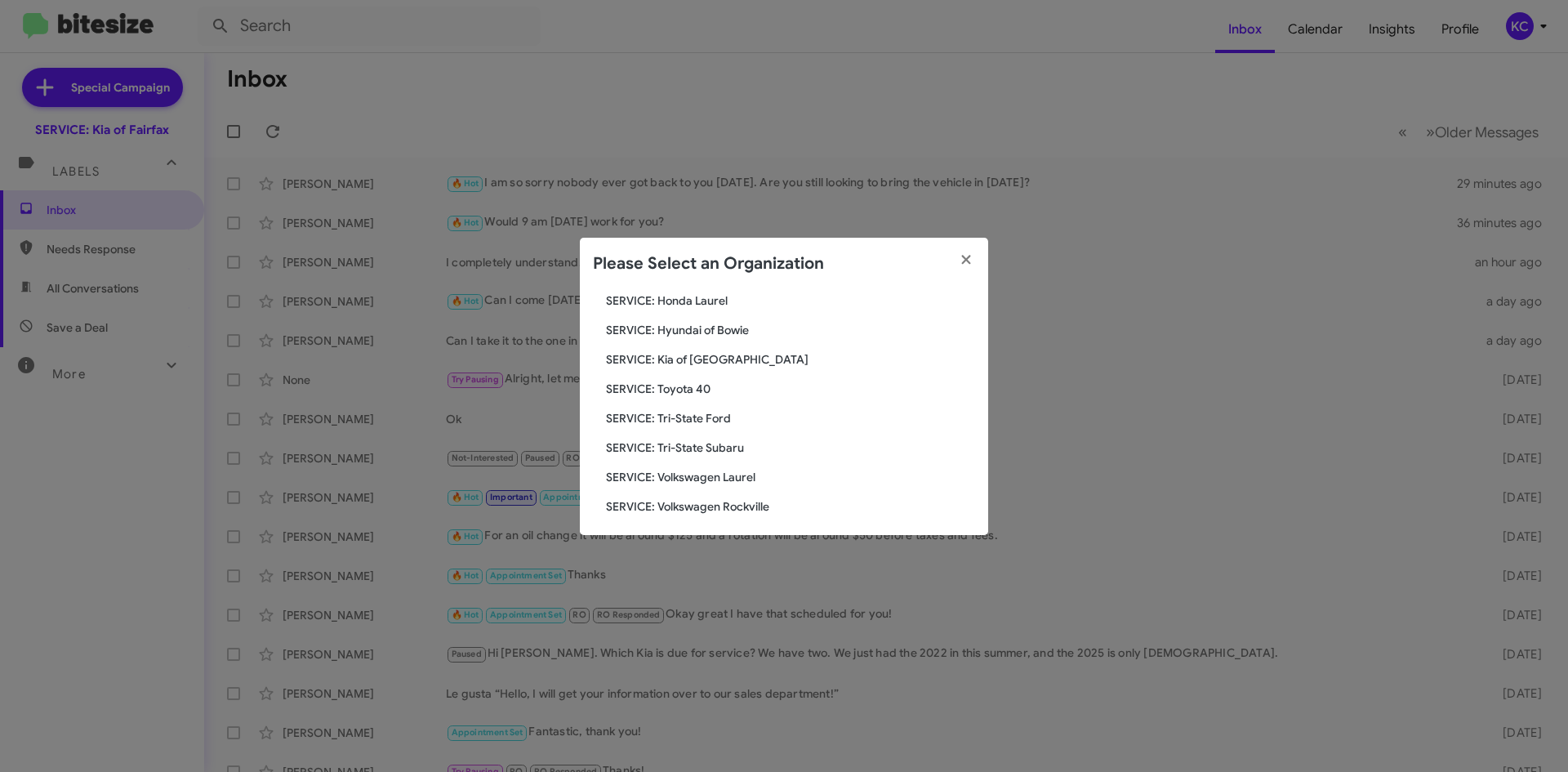
scroll to position [272, 0]
click at [674, 434] on span "SERVICE: Tri-State Subaru" at bounding box center [790, 442] width 369 height 16
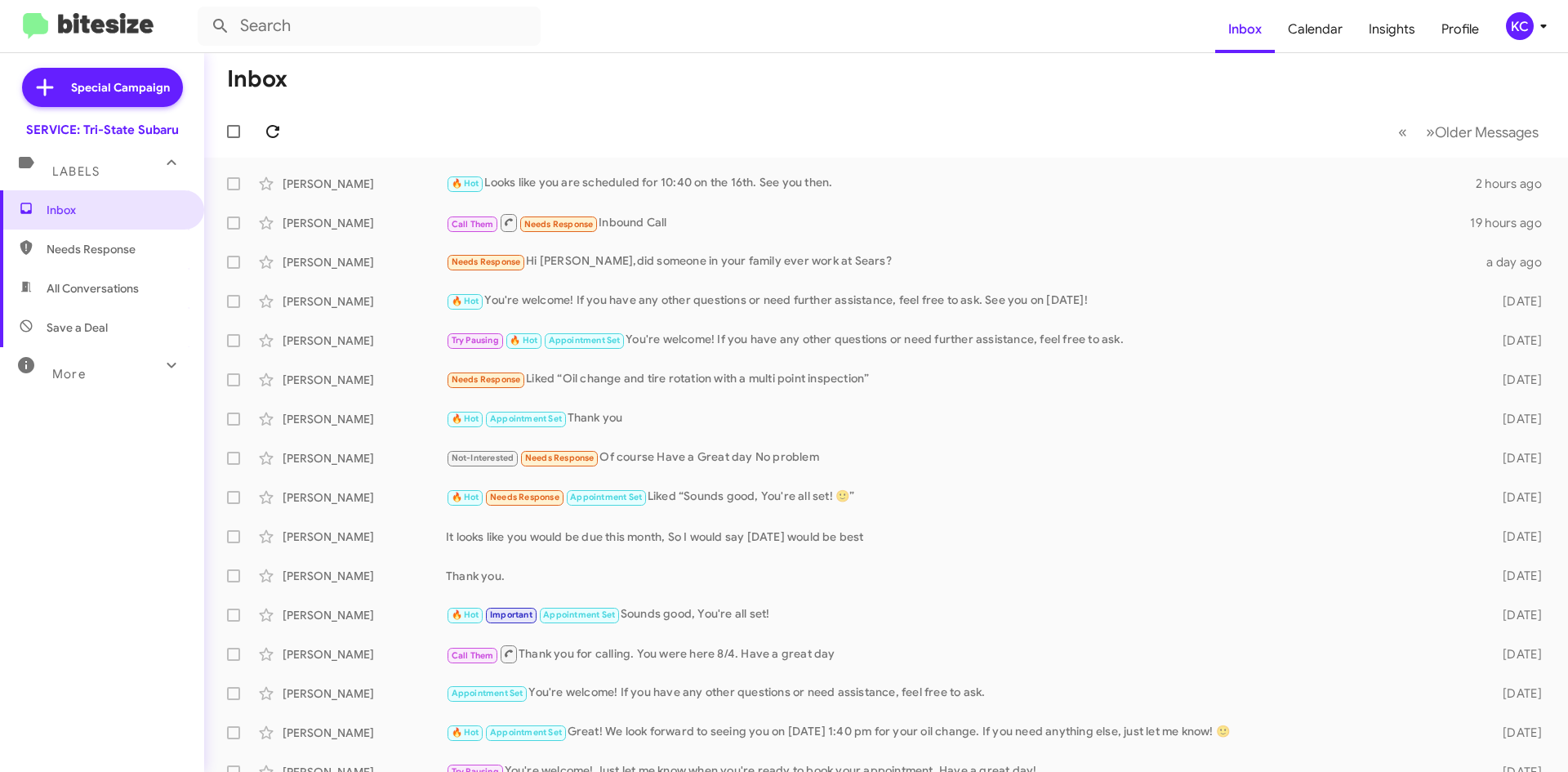
click at [281, 122] on icon at bounding box center [273, 131] width 20 height 20
click at [1506, 25] on div "KC" at bounding box center [1520, 26] width 28 height 28
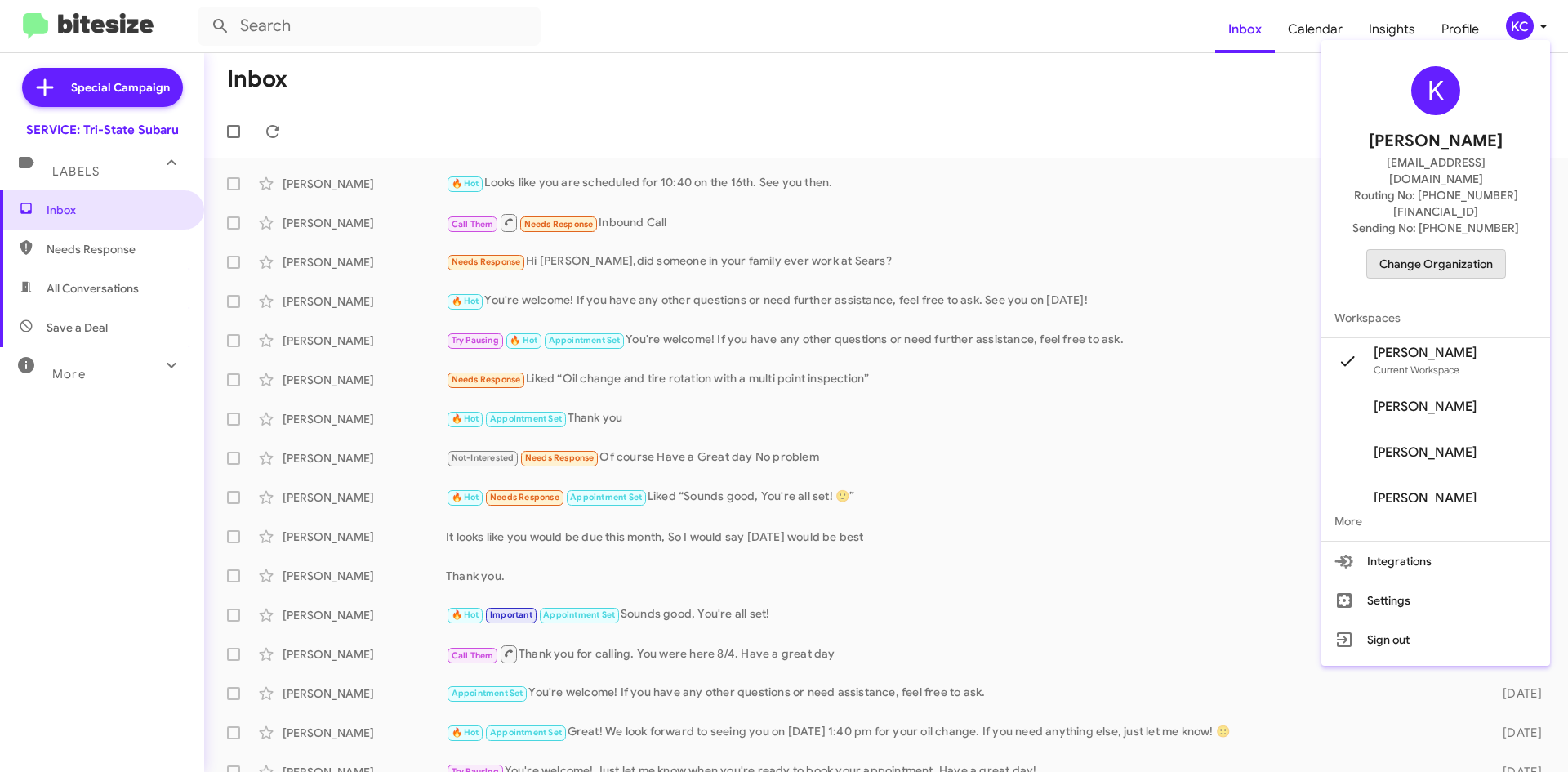
click at [1443, 250] on span "Change Organization" at bounding box center [1436, 264] width 114 height 28
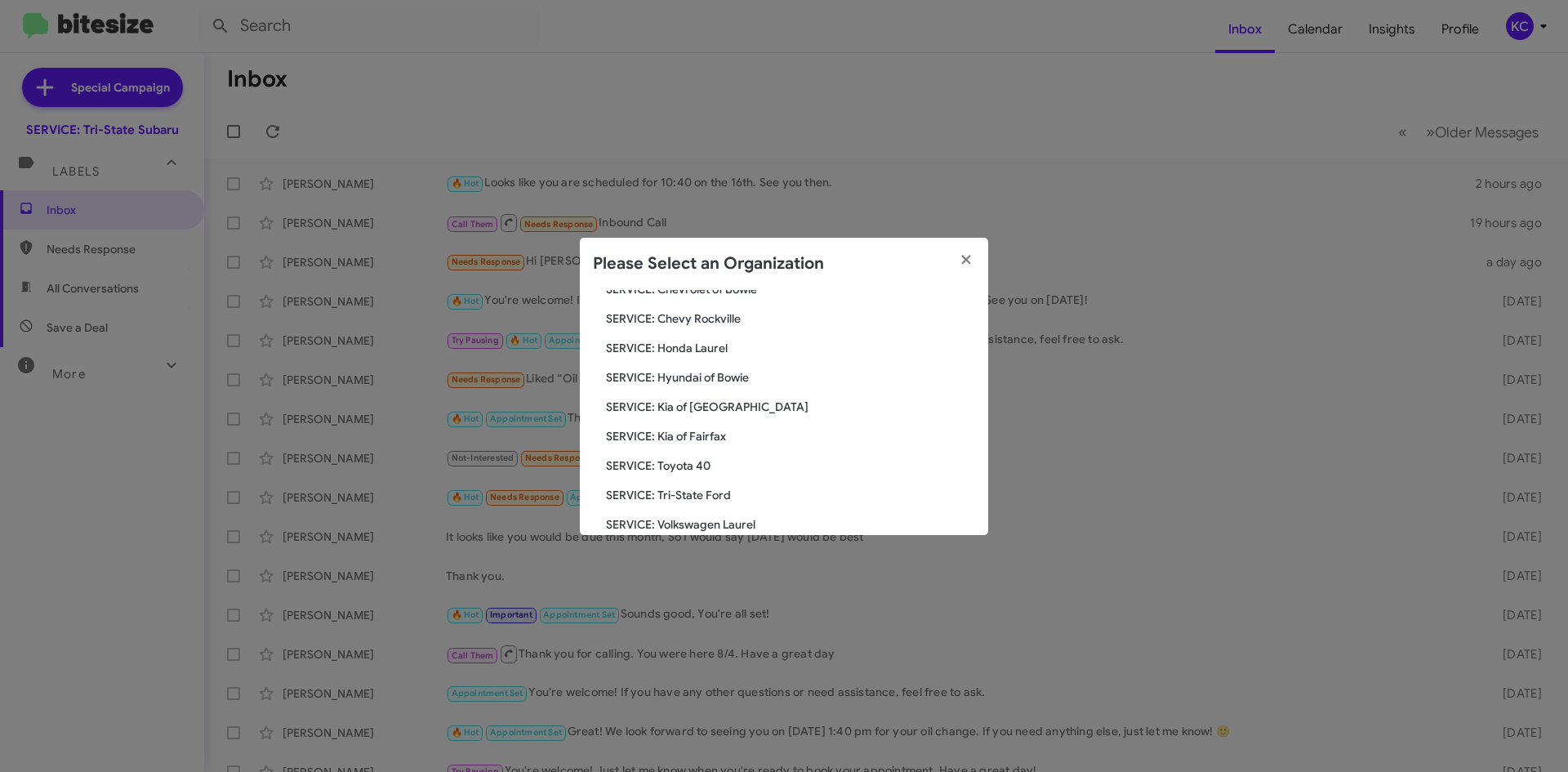
scroll to position [245, 0]
click at [708, 409] on span "SERVICE: Kia of Fairfax" at bounding box center [790, 410] width 369 height 16
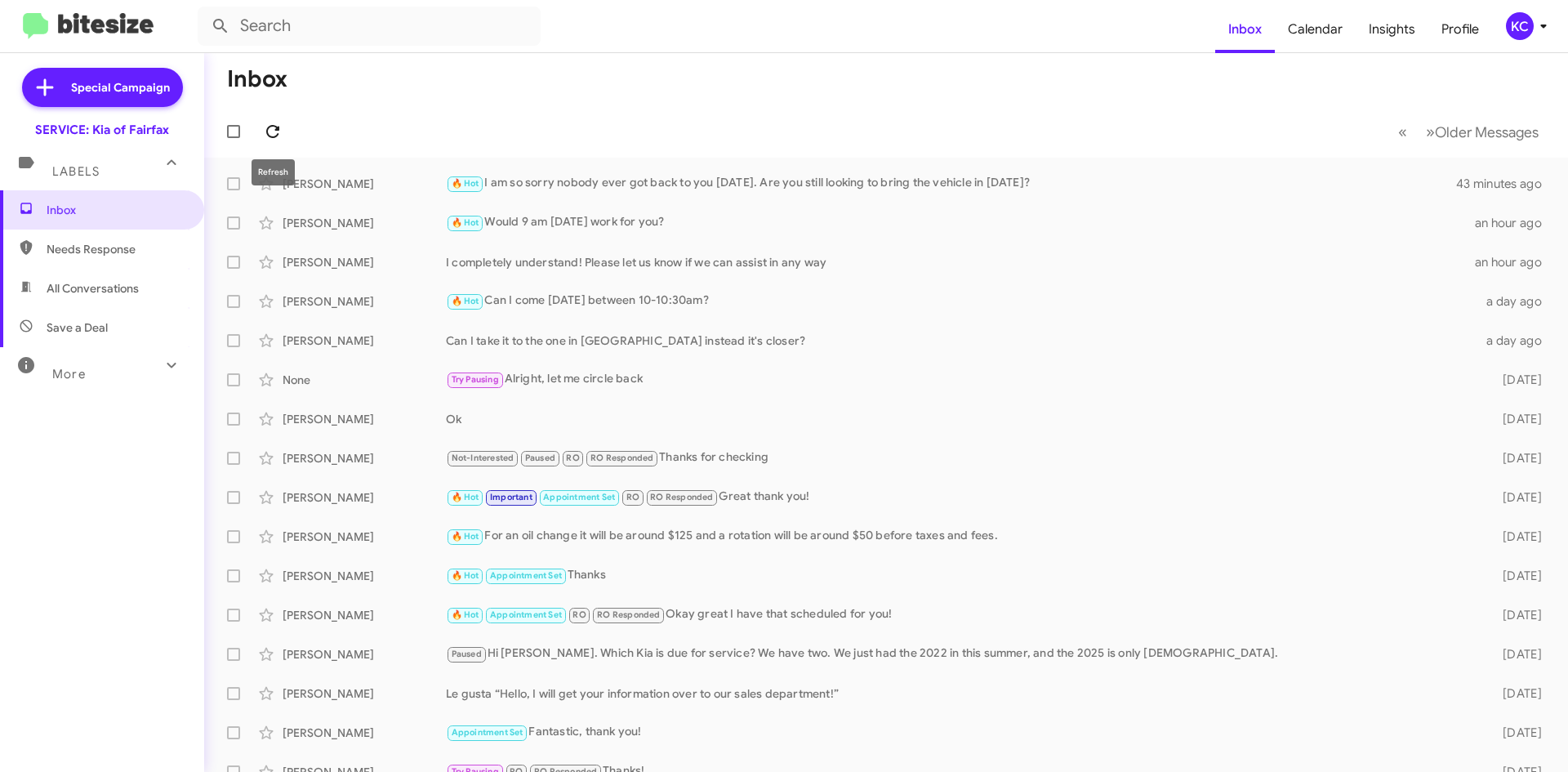
click at [272, 134] on icon at bounding box center [273, 131] width 20 height 20
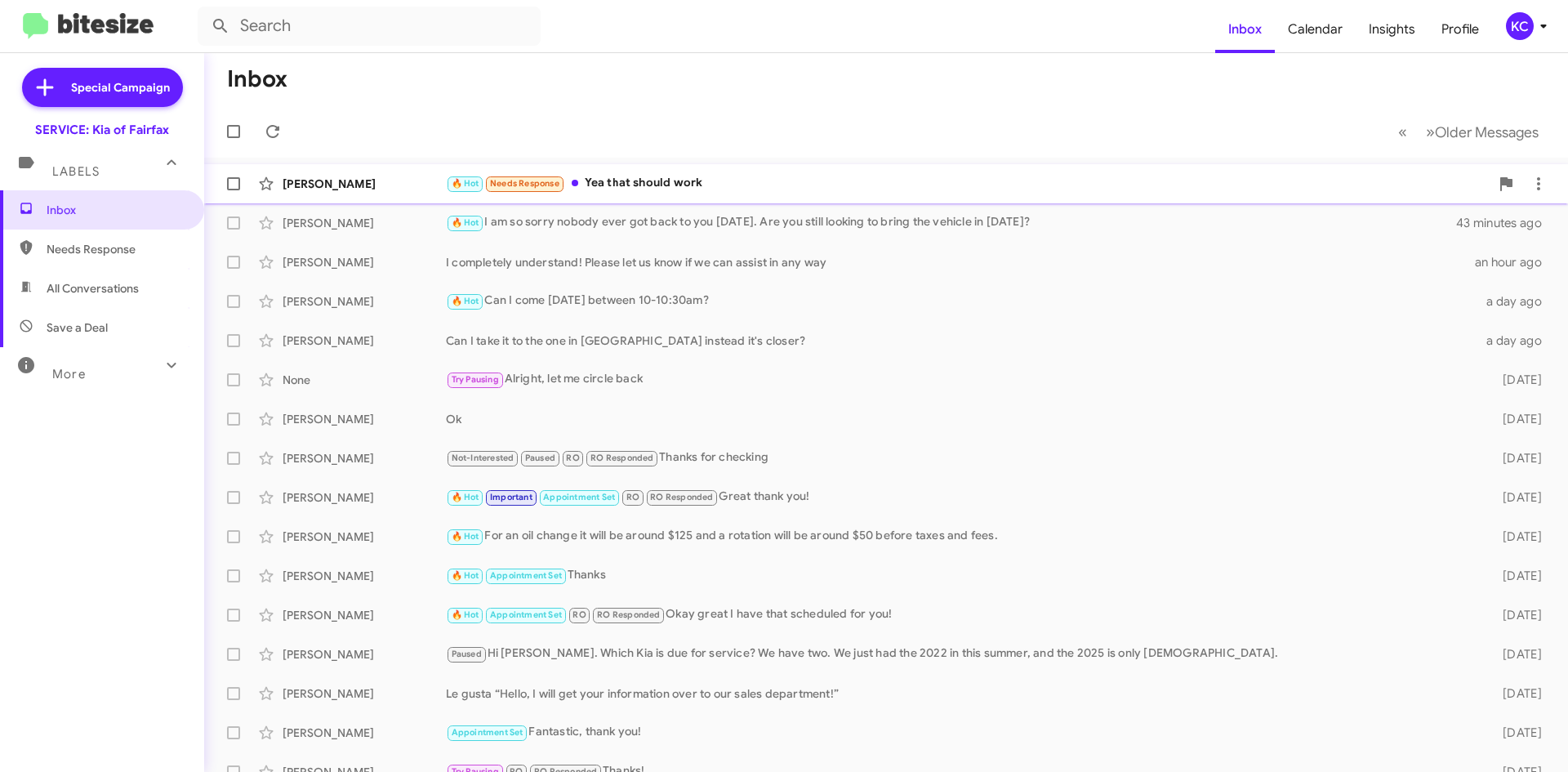
click at [703, 191] on div "🔥 Hot Needs Response Yea that should work" at bounding box center [968, 183] width 1044 height 19
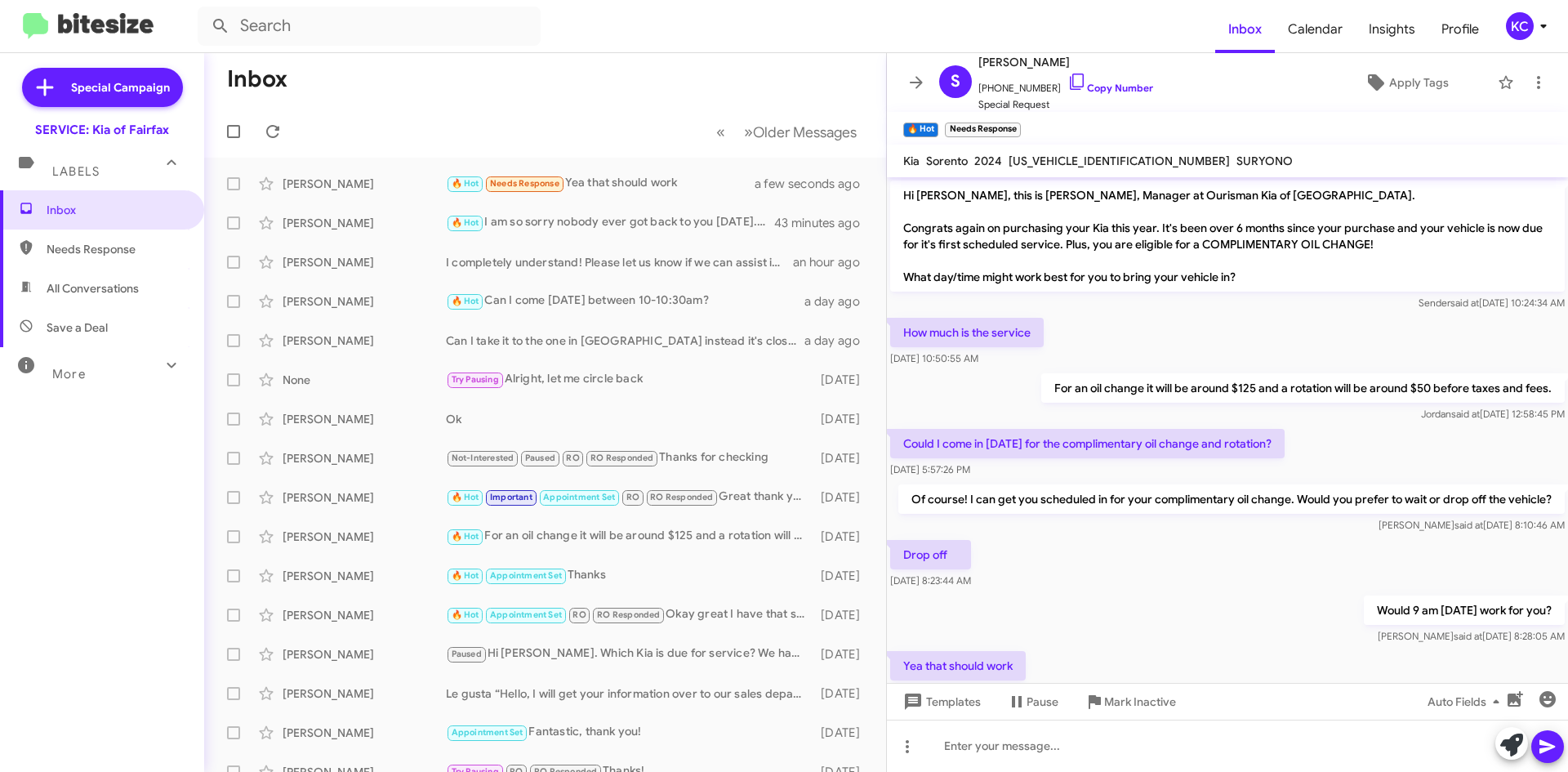
scroll to position [69, 0]
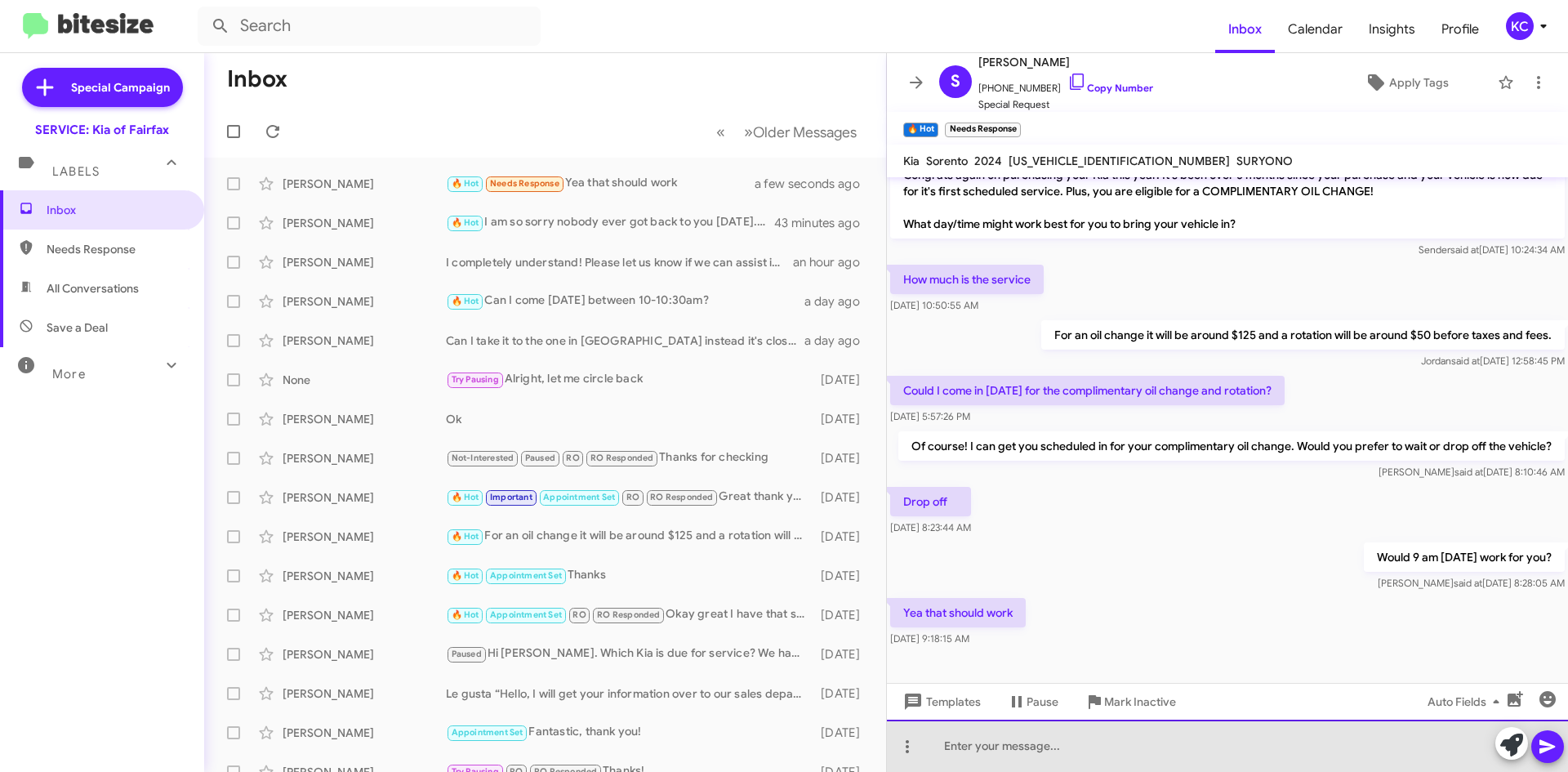
click at [1071, 749] on div at bounding box center [1228, 746] width 682 height 52
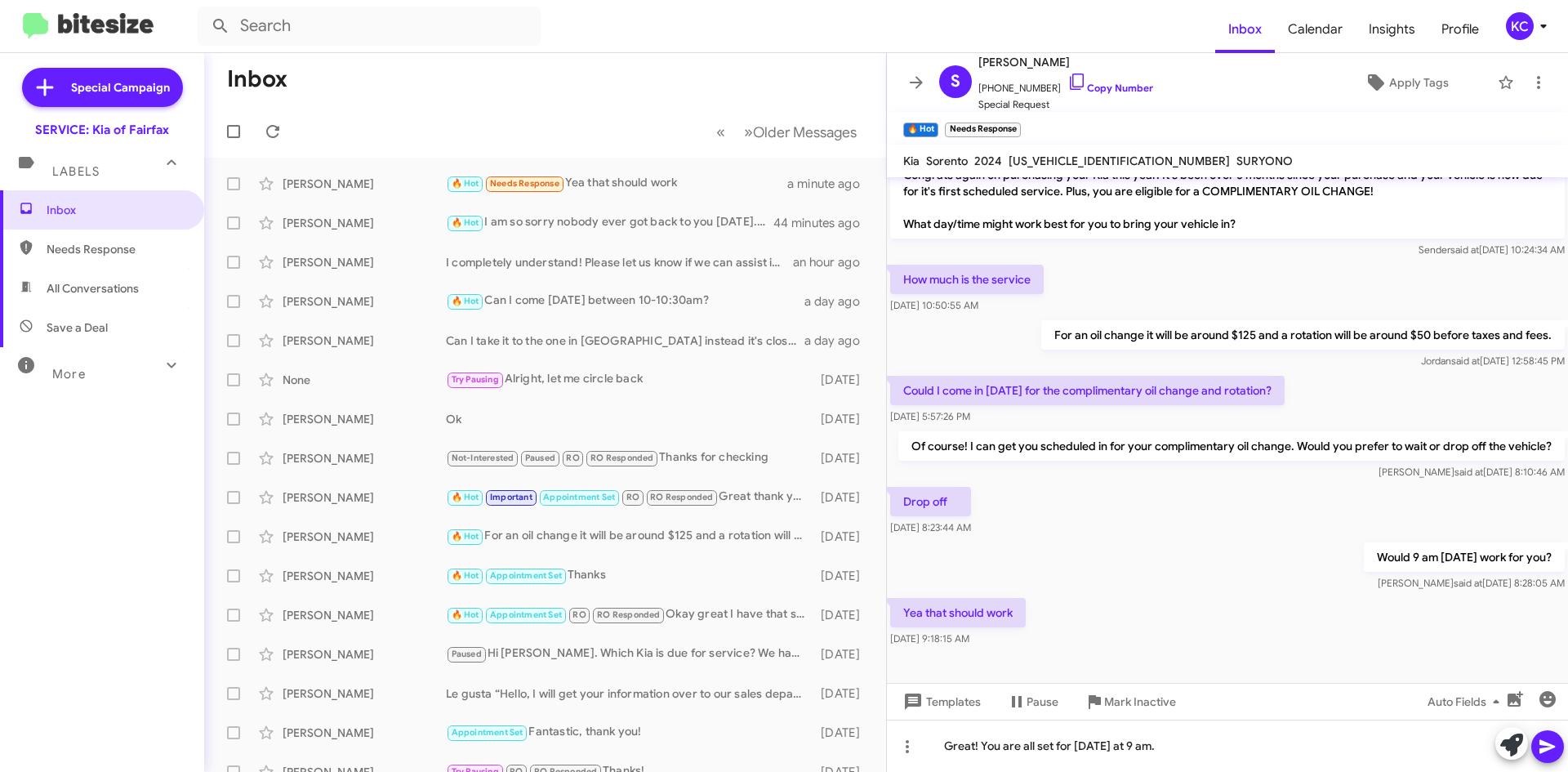
click at [1545, 747] on icon at bounding box center [1547, 747] width 20 height 20
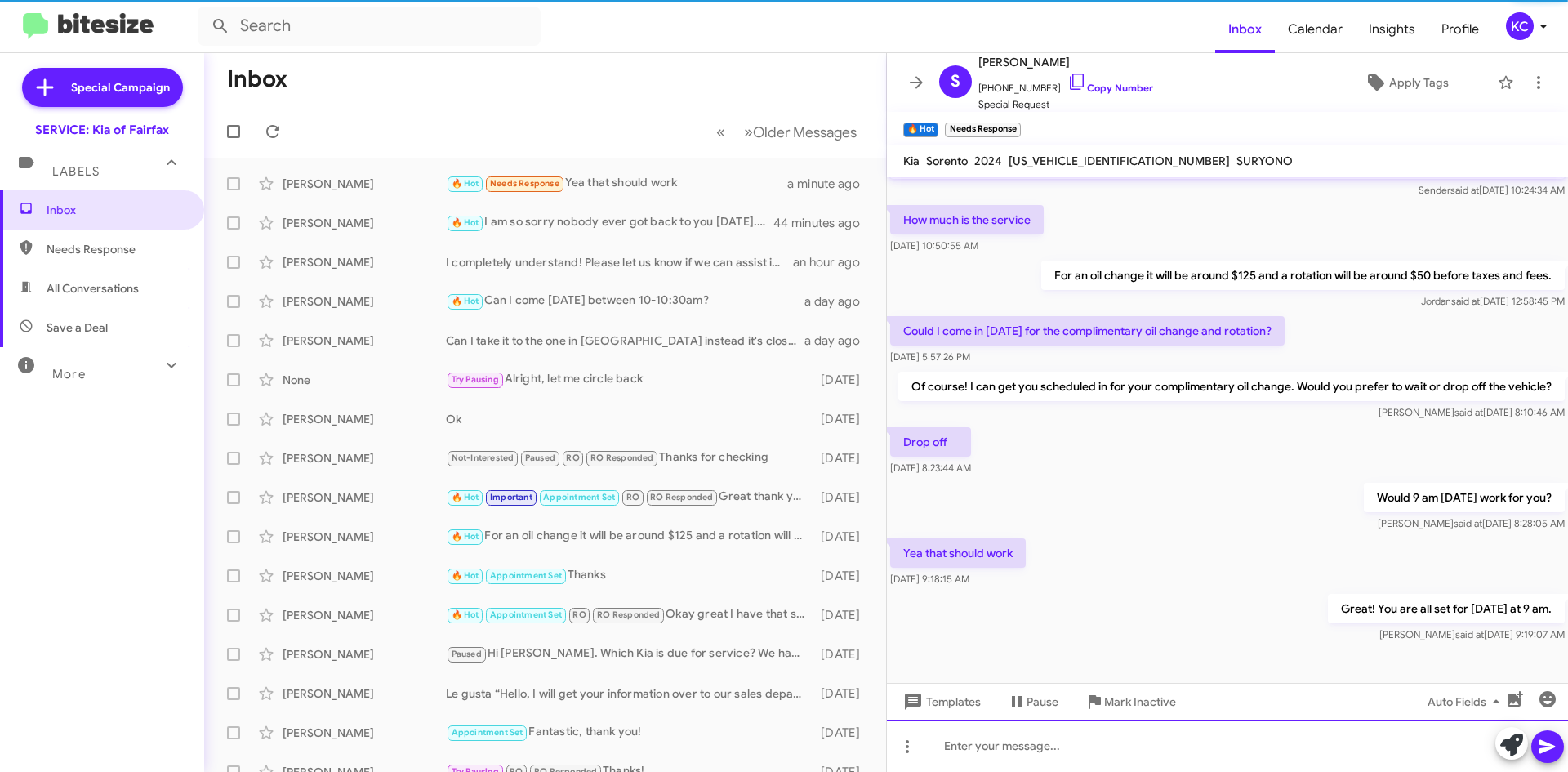
scroll to position [129, 0]
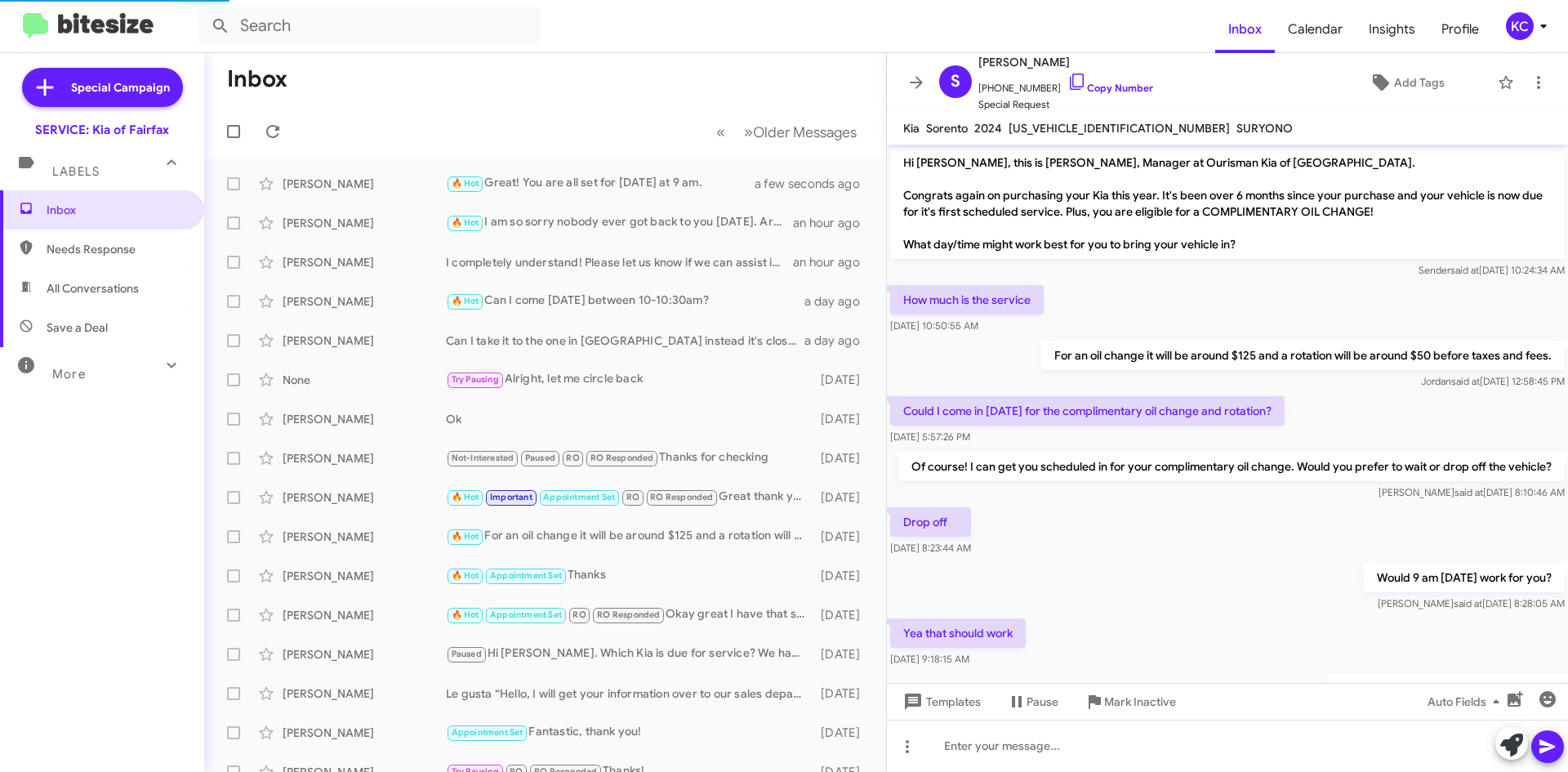
scroll to position [96, 0]
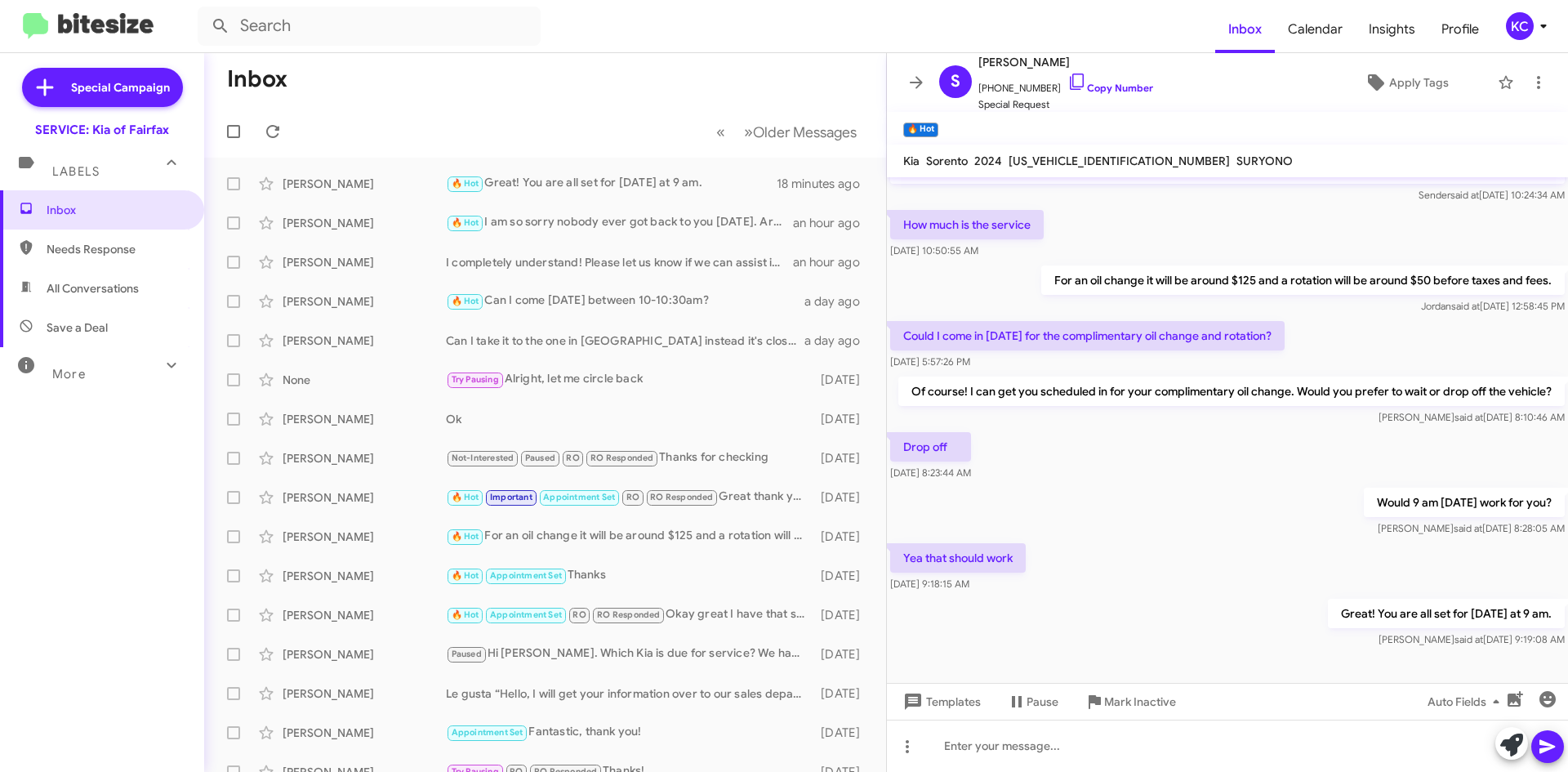
scroll to position [129, 0]
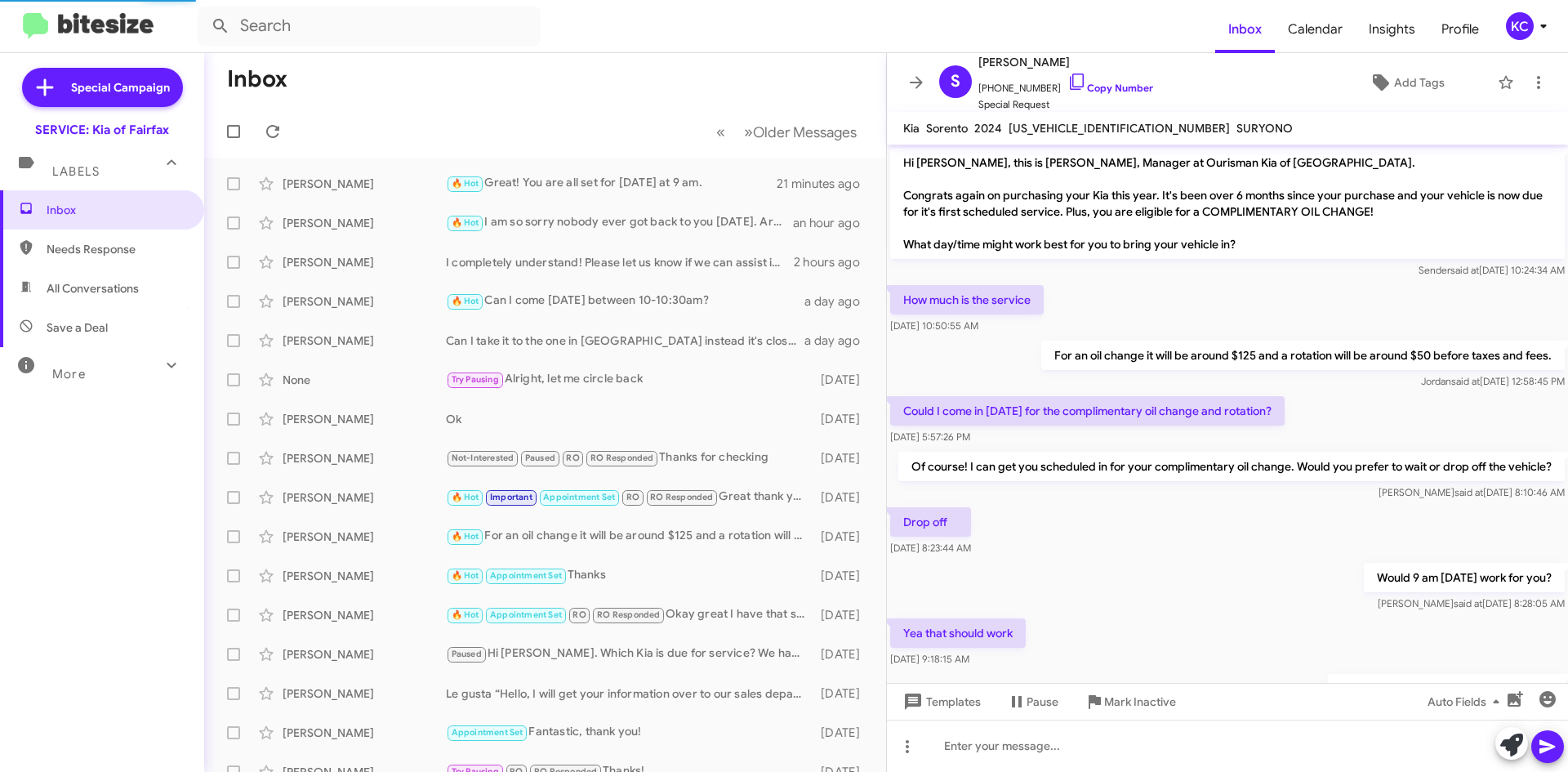
scroll to position [63, 0]
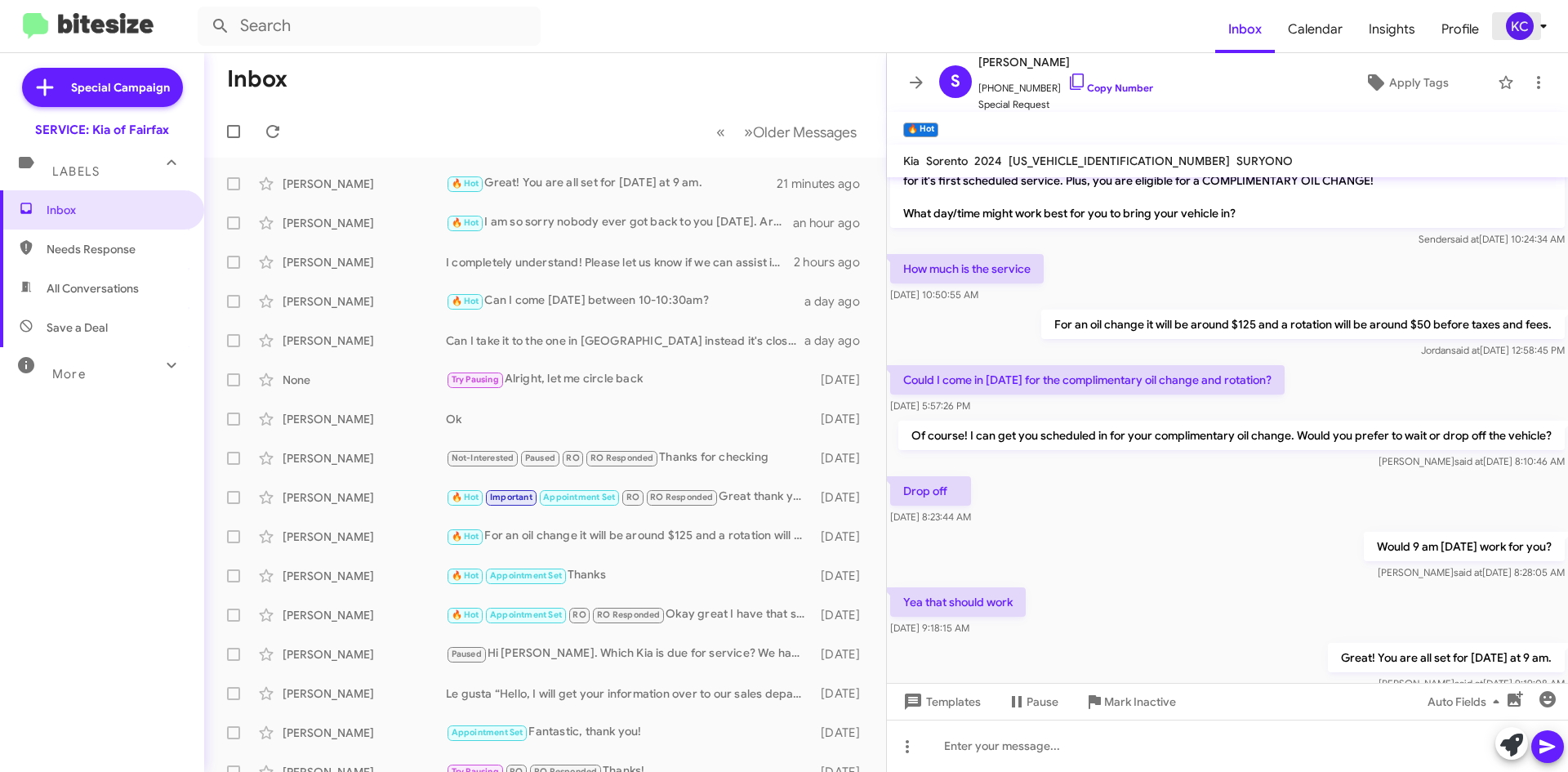
click at [1524, 25] on div "KC" at bounding box center [1520, 26] width 28 height 28
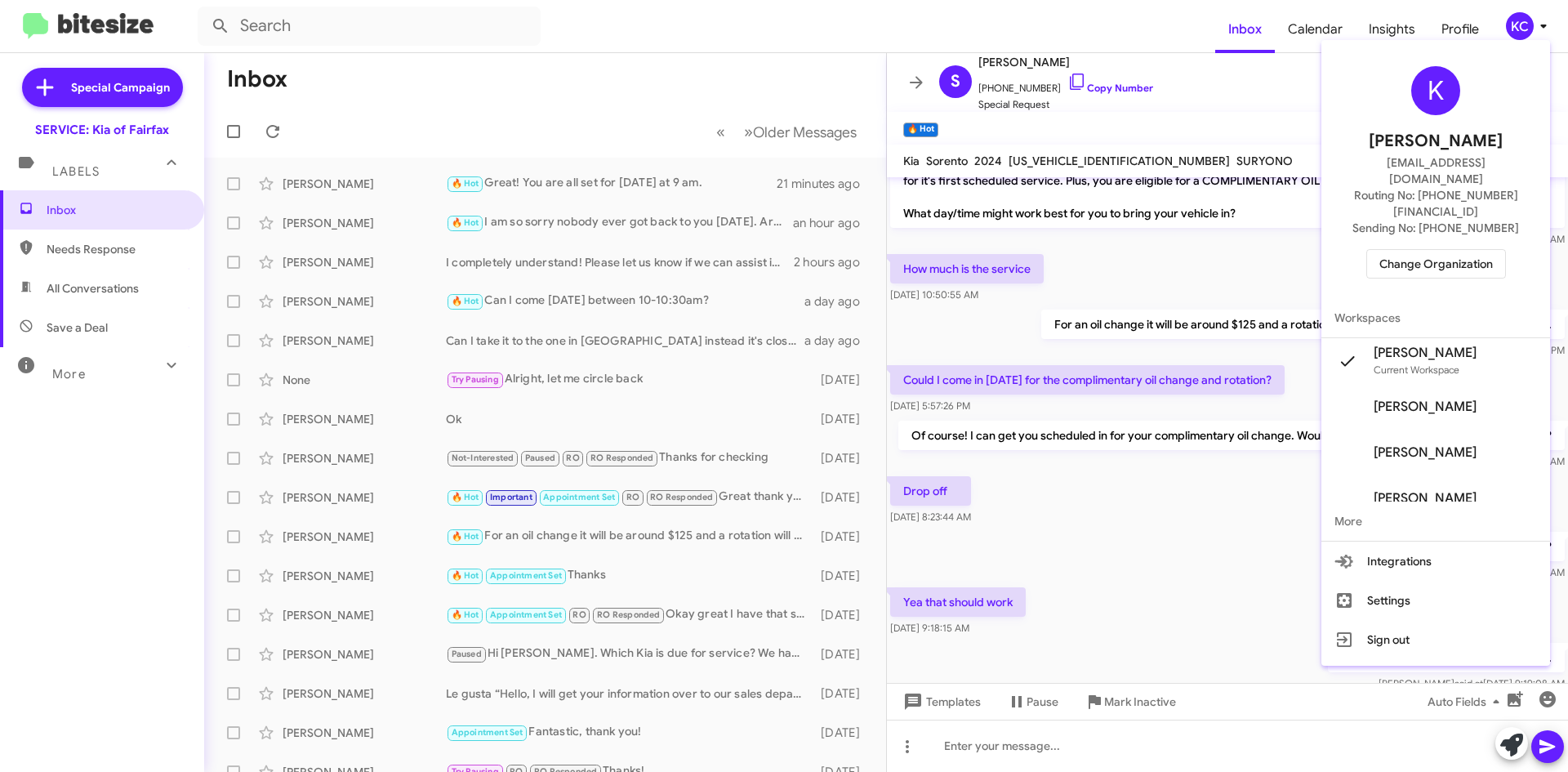
click at [1451, 250] on span "Change Organization" at bounding box center [1436, 264] width 114 height 28
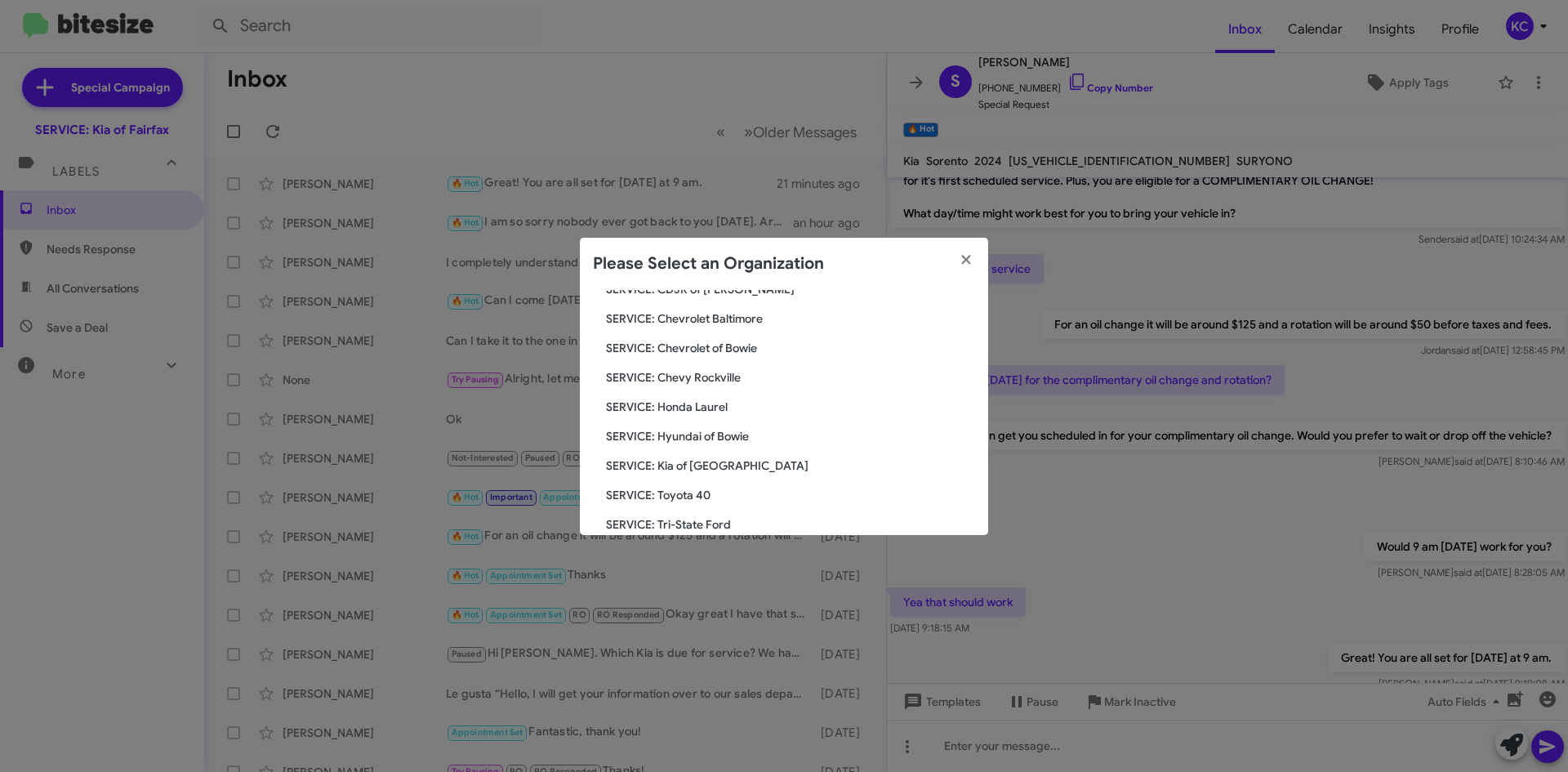
scroll to position [163, 0]
click at [719, 439] on span "SERVICE: Hyundai of Bowie" at bounding box center [790, 432] width 369 height 16
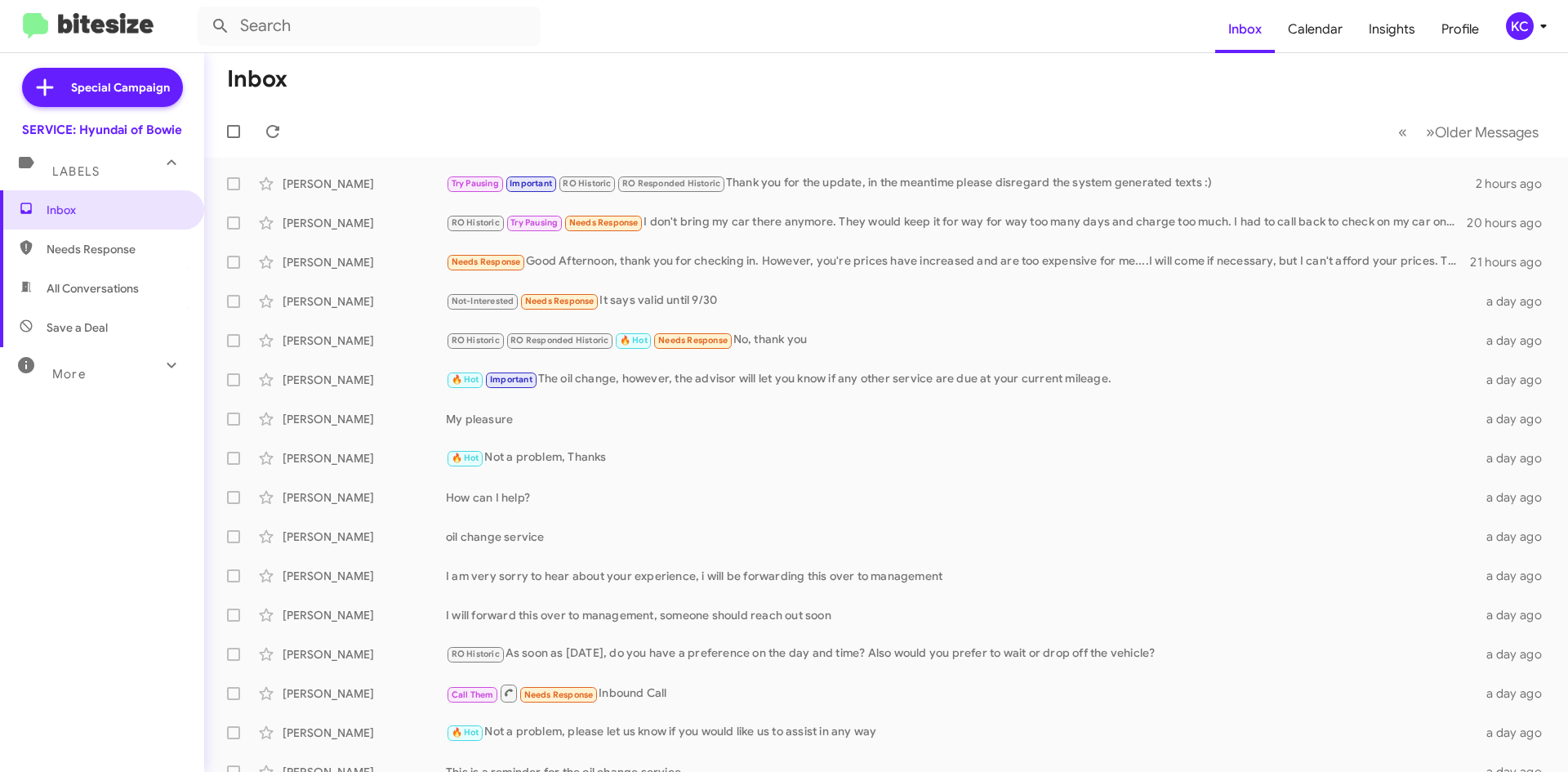
click at [1527, 29] on div "KC" at bounding box center [1520, 26] width 28 height 28
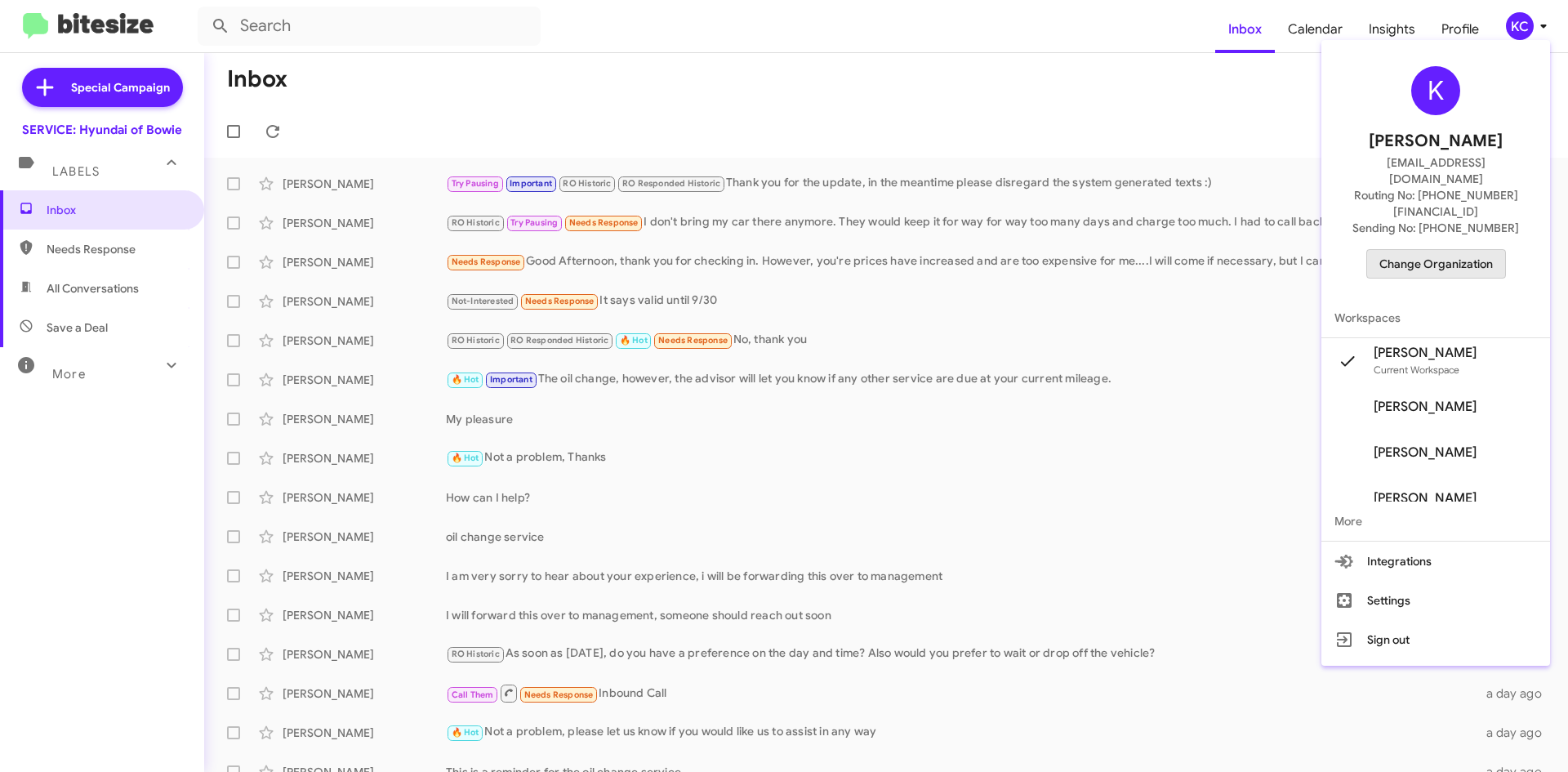
click at [1446, 250] on span "Change Organization" at bounding box center [1436, 264] width 114 height 28
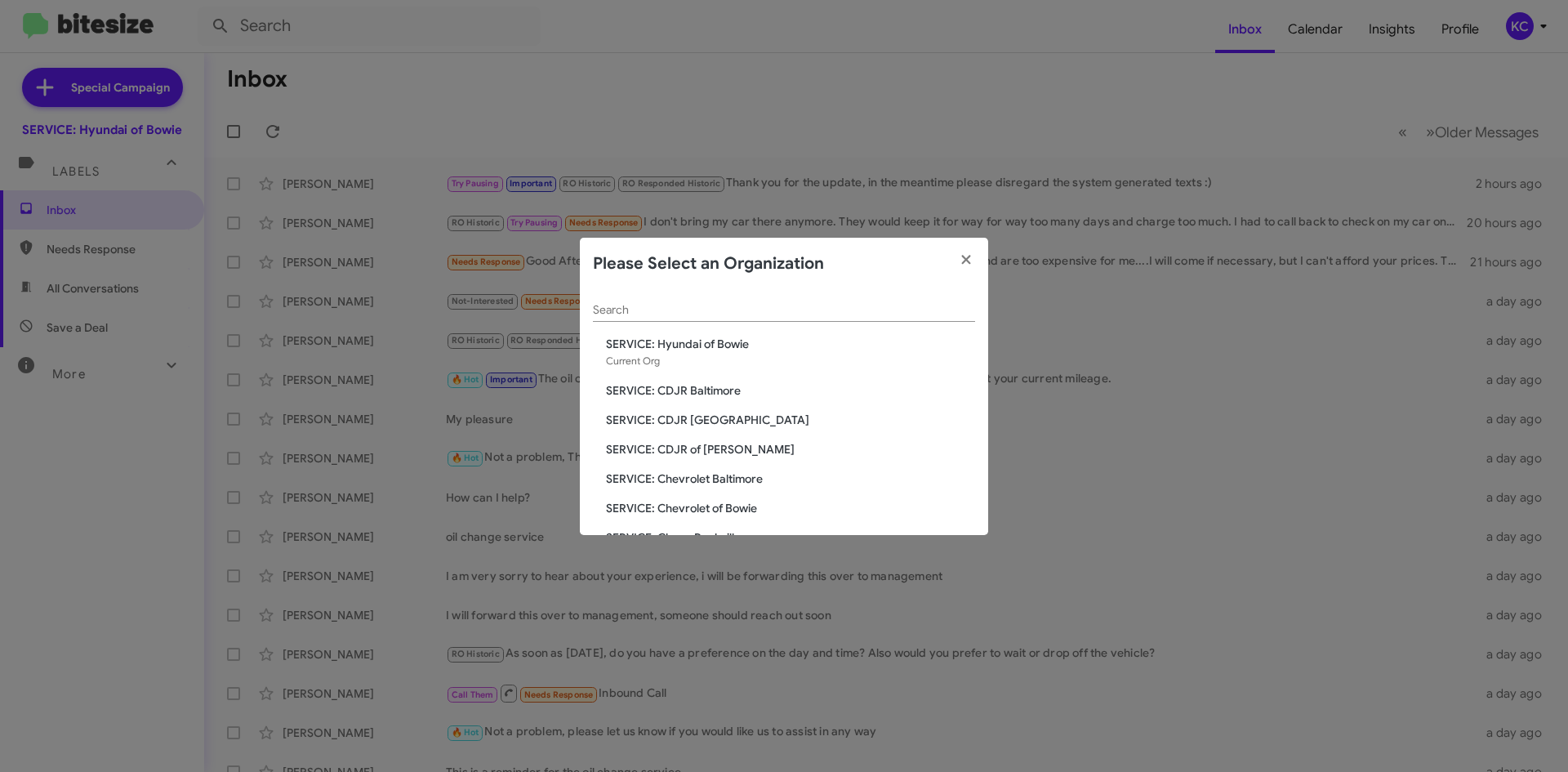
click at [723, 450] on span "SERVICE: CDJR of [PERSON_NAME]" at bounding box center [790, 449] width 369 height 16
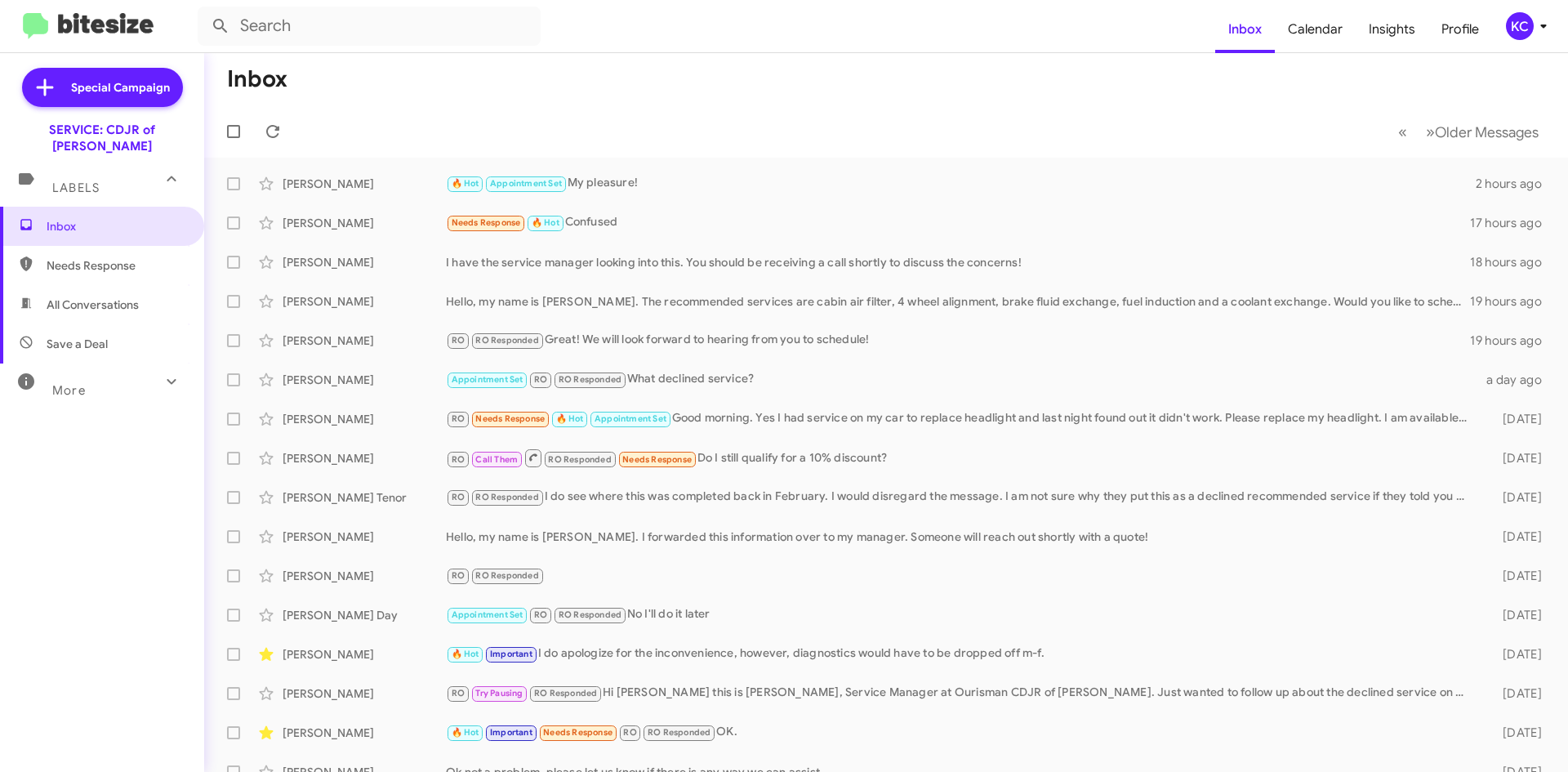
click at [1524, 25] on div "KC" at bounding box center [1520, 26] width 28 height 28
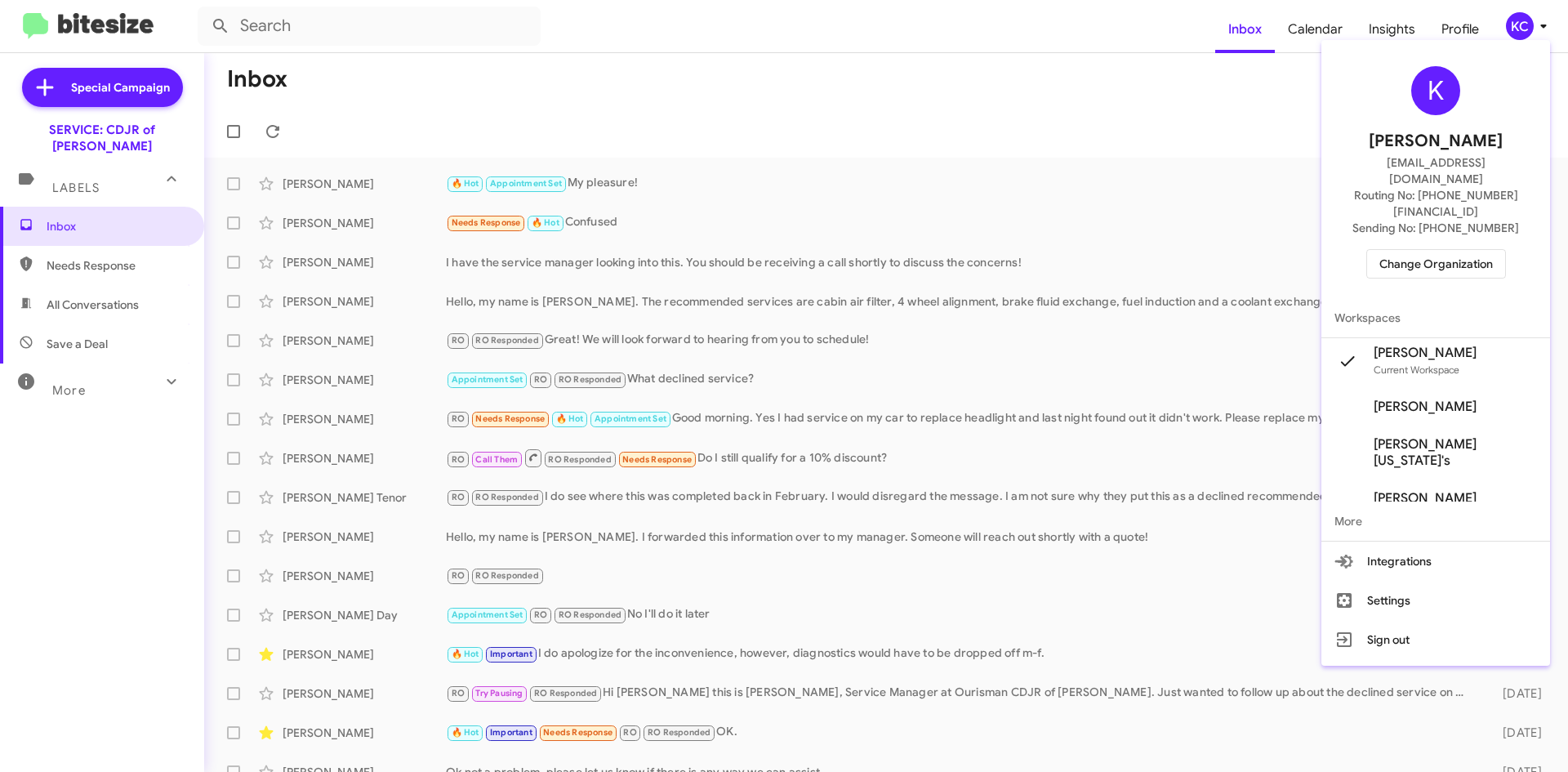
click at [1453, 250] on span "Change Organization" at bounding box center [1436, 264] width 114 height 28
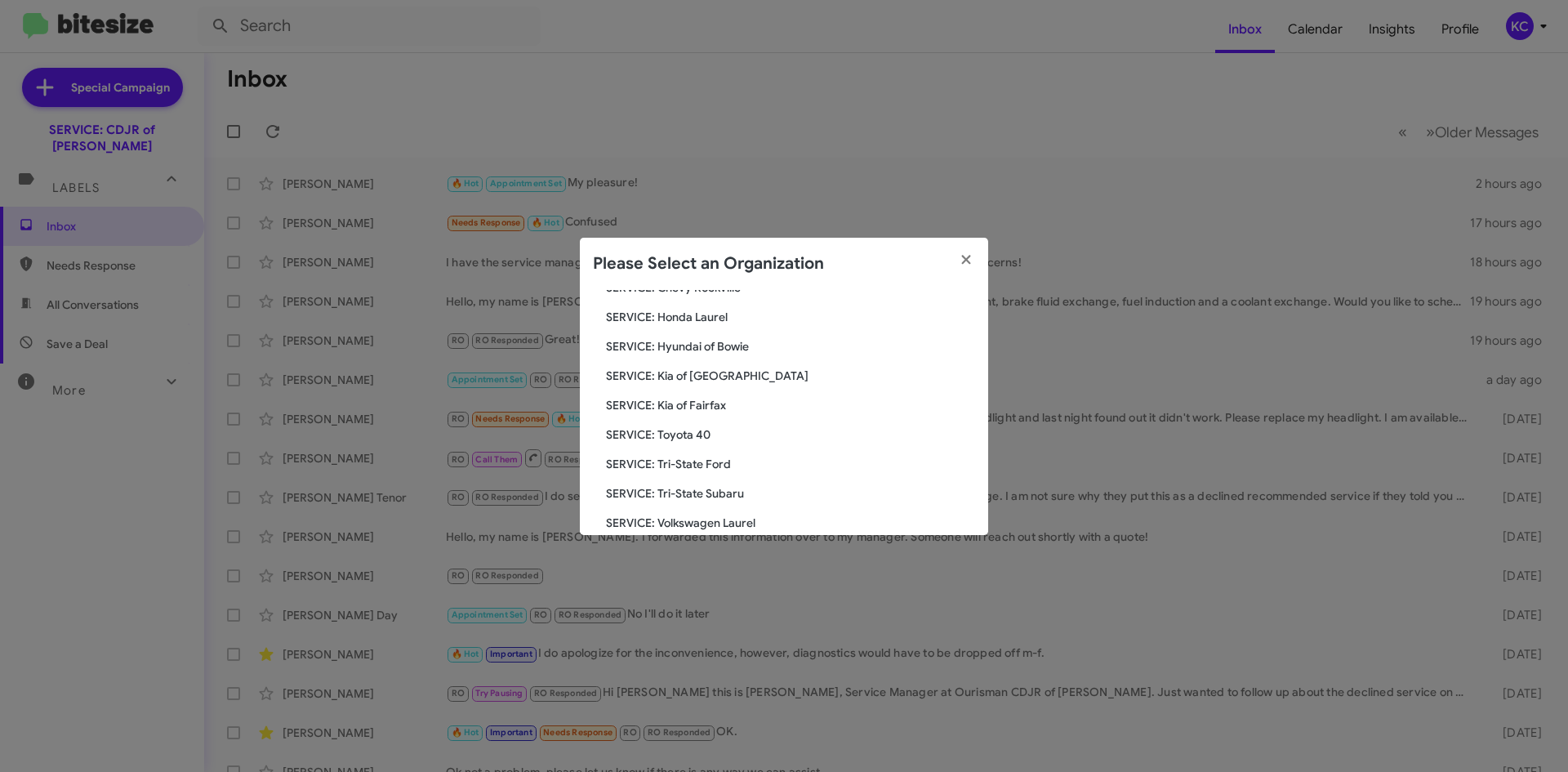
scroll to position [245, 0]
click at [708, 439] on span "SERVICE: Tri-State Ford" at bounding box center [790, 439] width 369 height 16
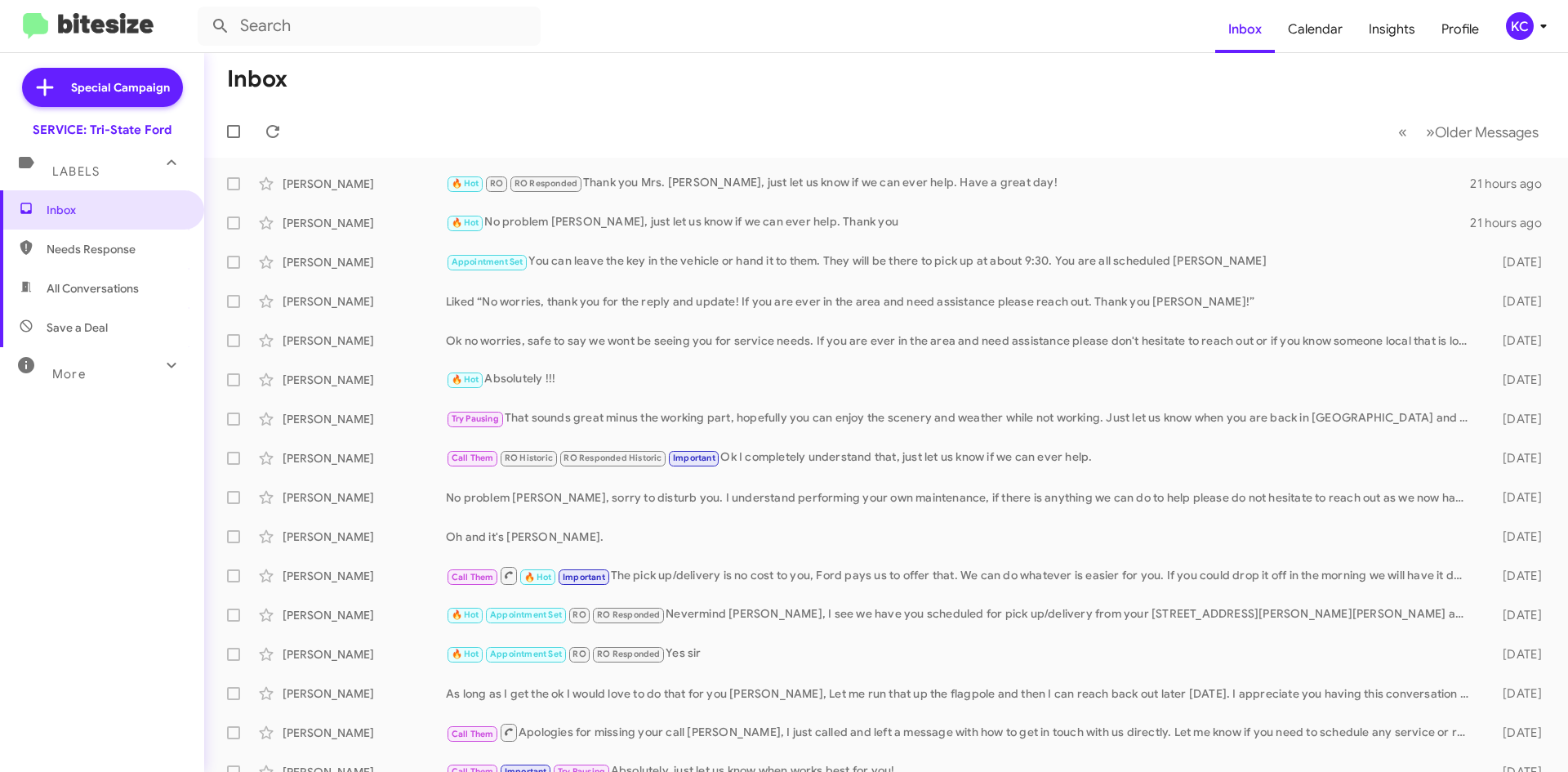
click at [1520, 32] on div "KC" at bounding box center [1520, 26] width 28 height 28
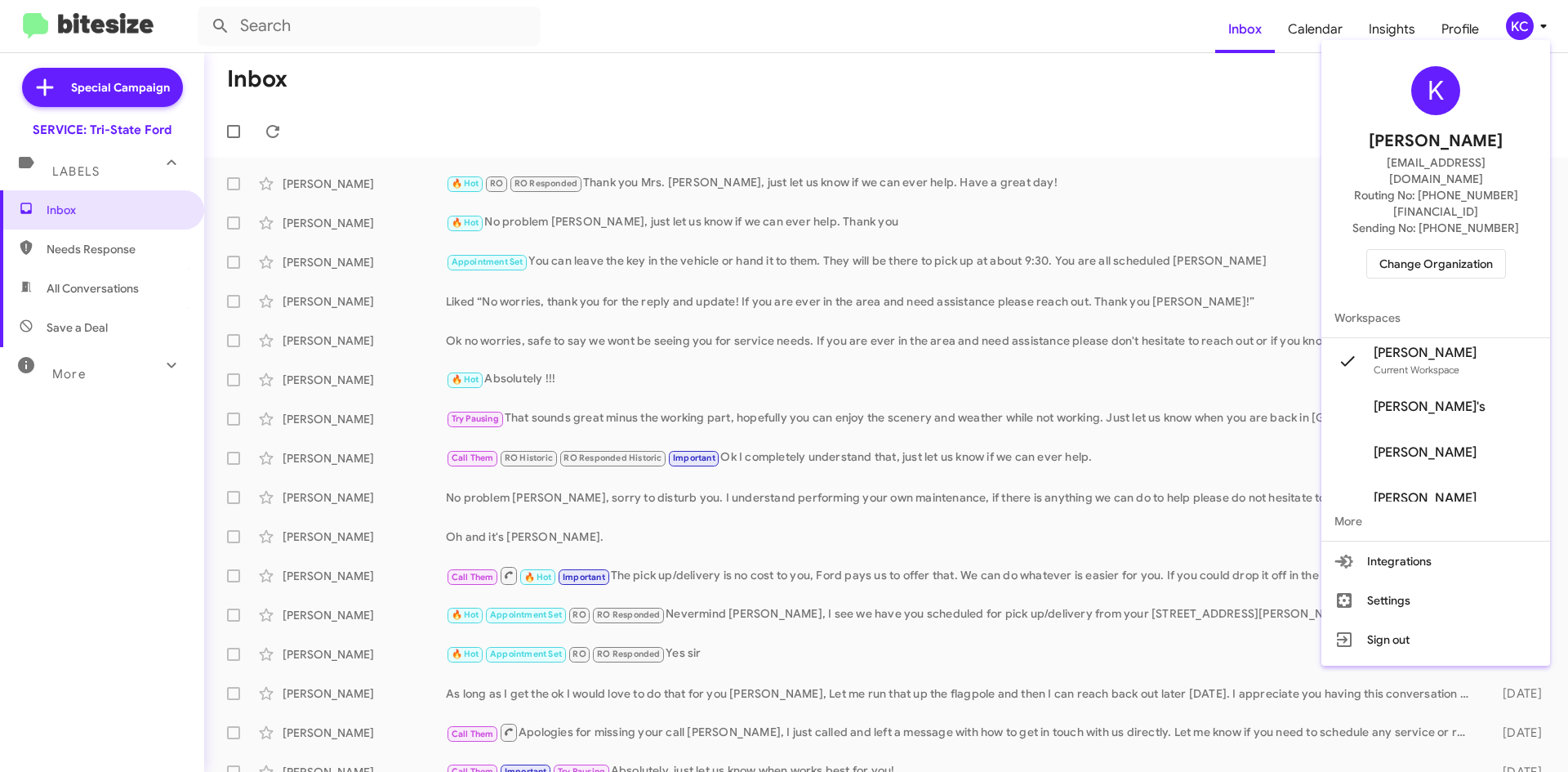
click at [1454, 250] on span "Change Organization" at bounding box center [1436, 264] width 114 height 28
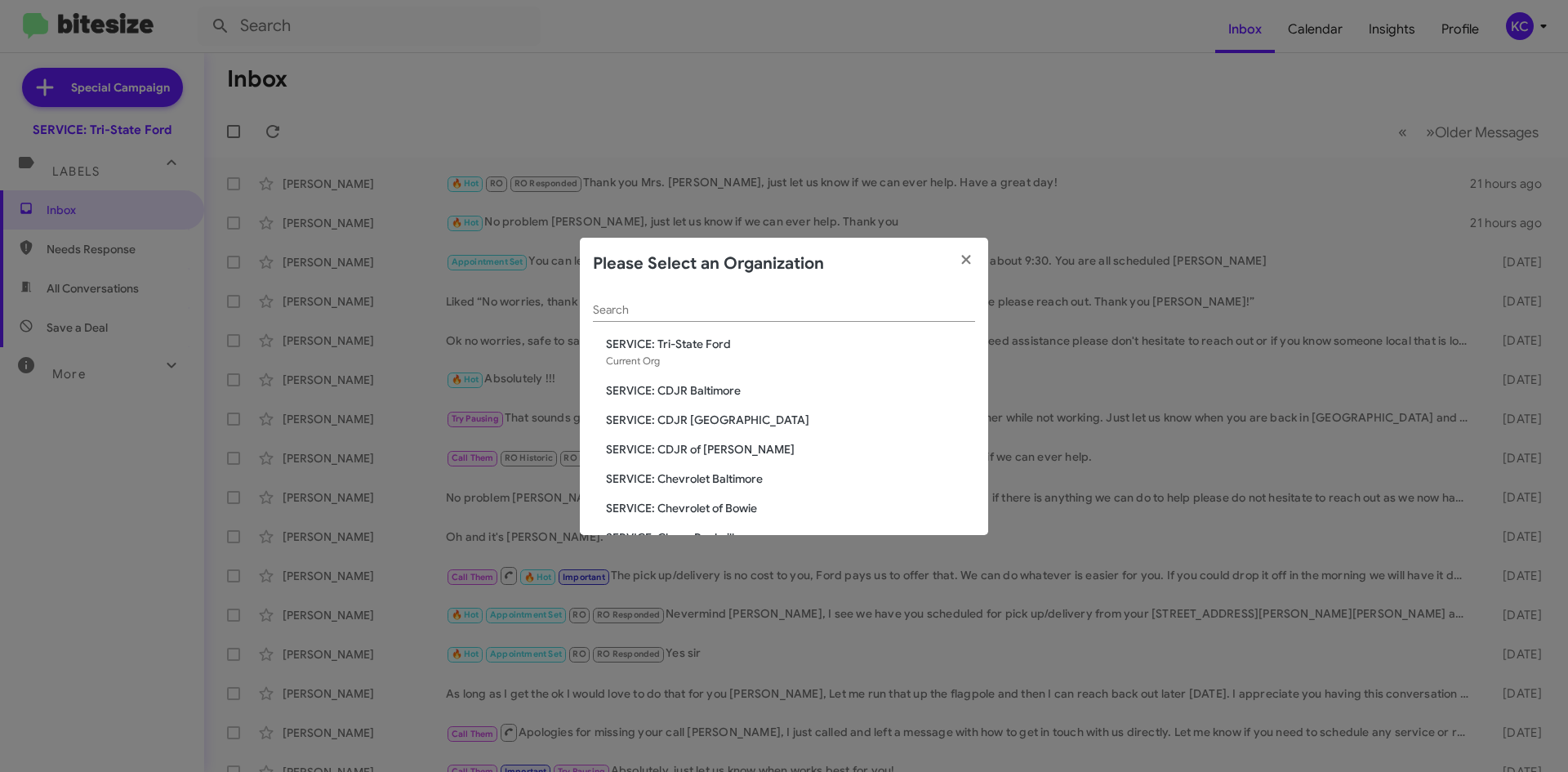
scroll to position [163, 0]
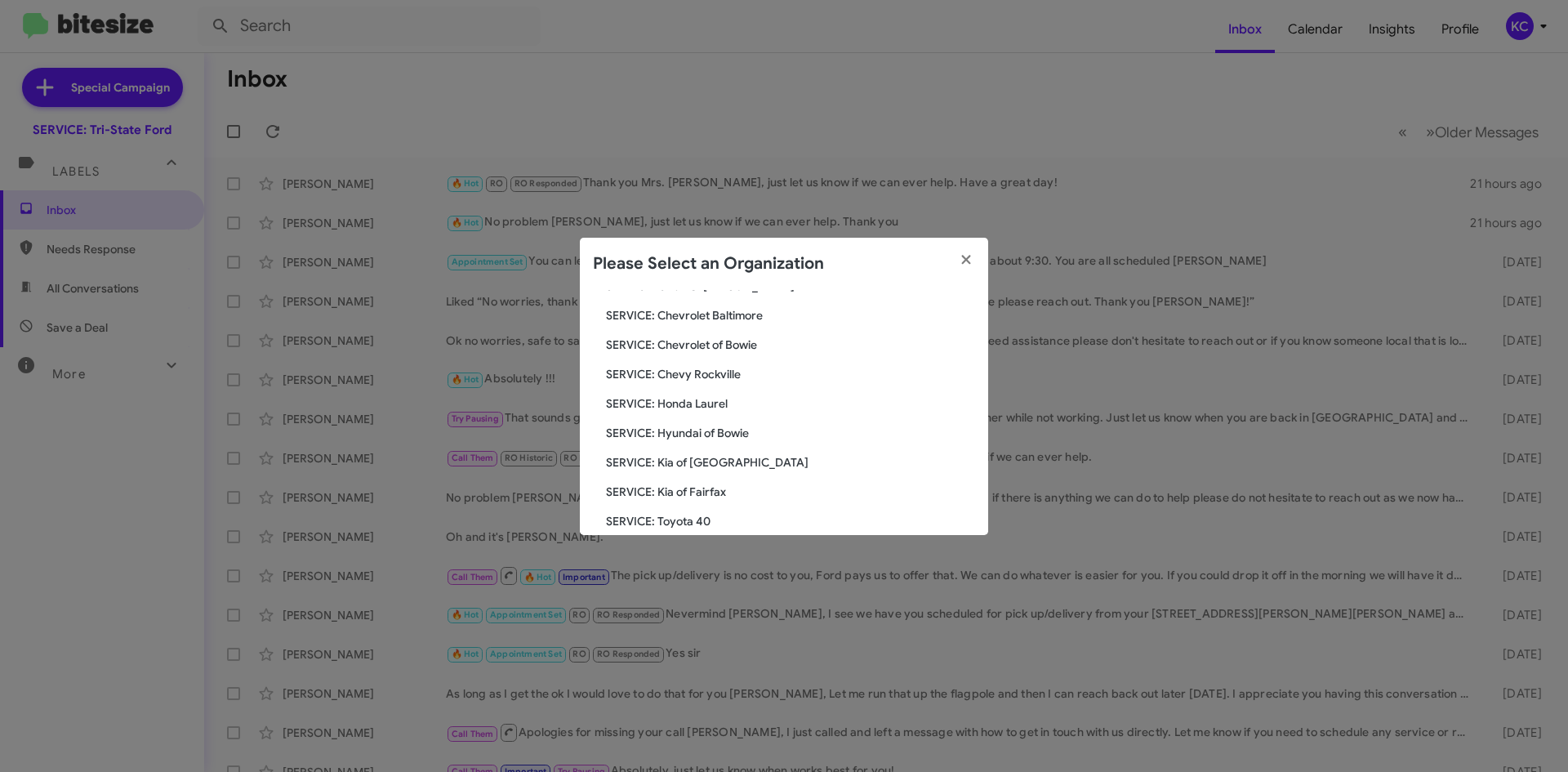
click at [718, 438] on span "SERVICE: Hyundai of Bowie" at bounding box center [790, 432] width 369 height 16
